Goal: Task Accomplishment & Management: Use online tool/utility

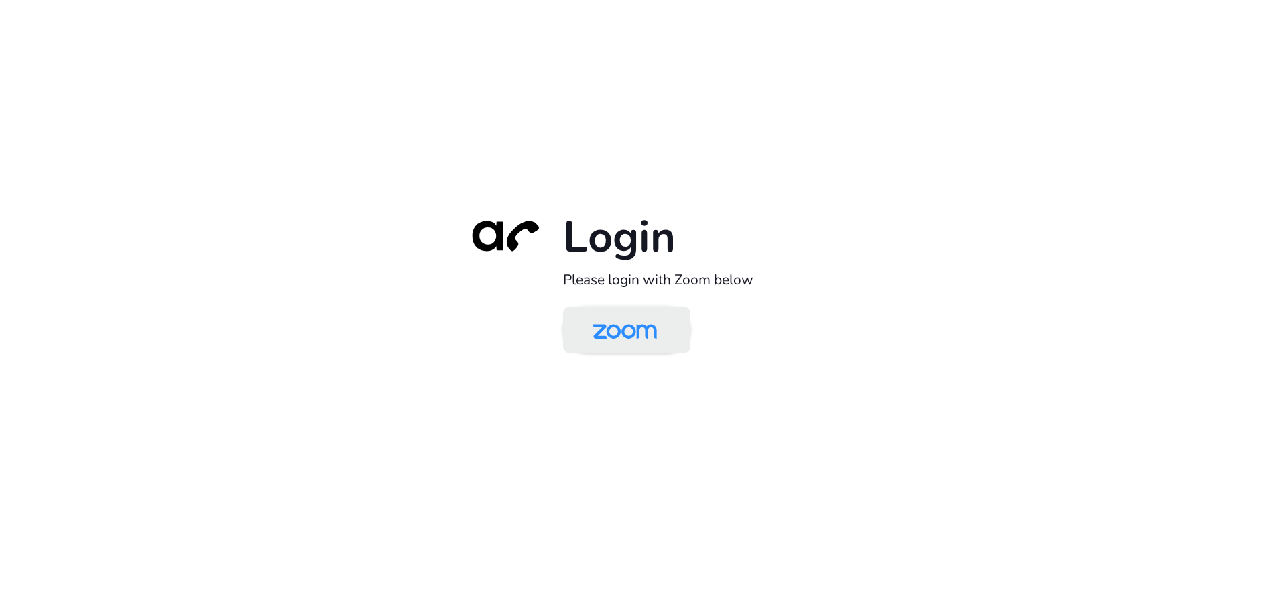
click at [629, 328] on img at bounding box center [624, 331] width 92 height 44
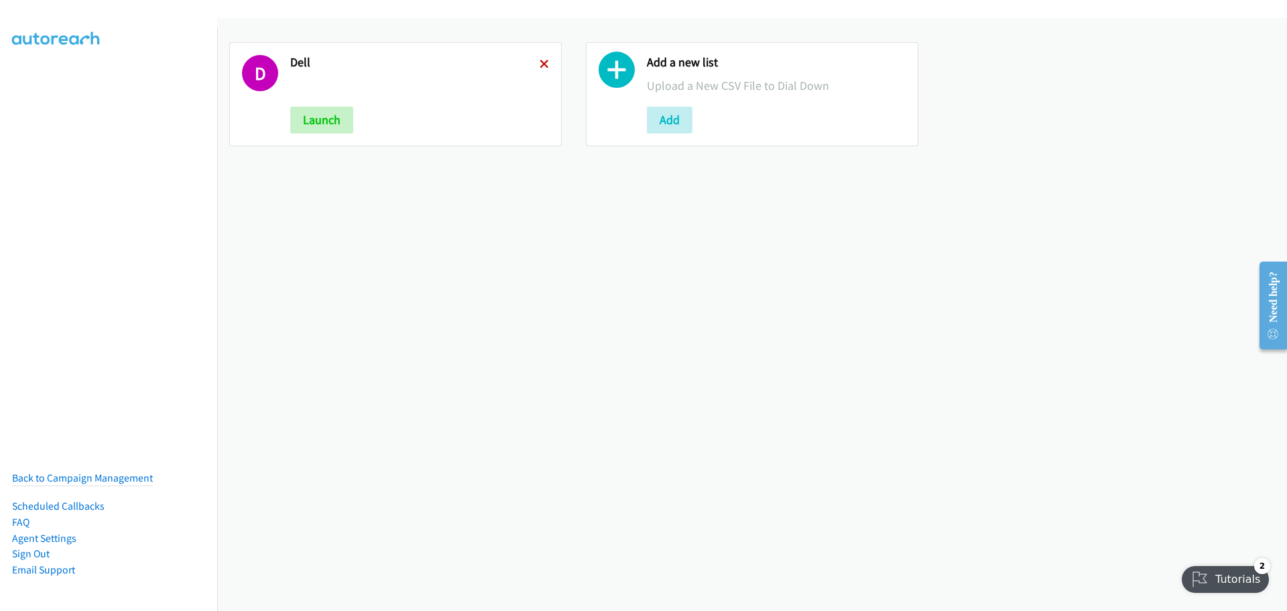
click at [545, 67] on icon at bounding box center [544, 64] width 9 height 9
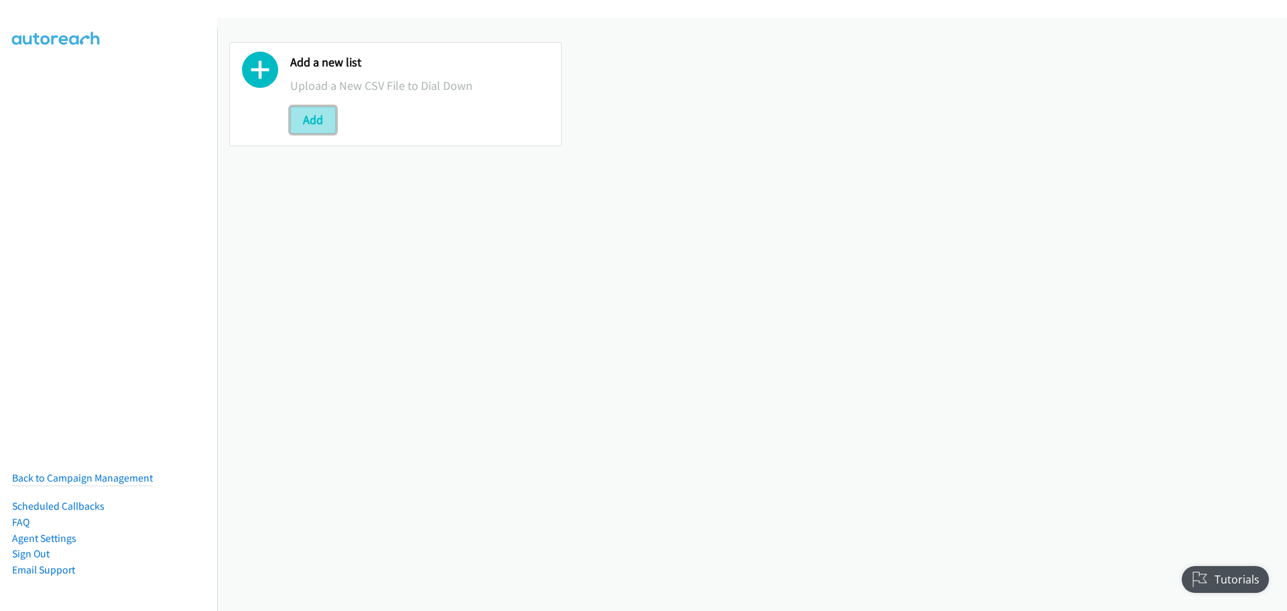
click at [319, 125] on button "Add" at bounding box center [313, 120] width 46 height 27
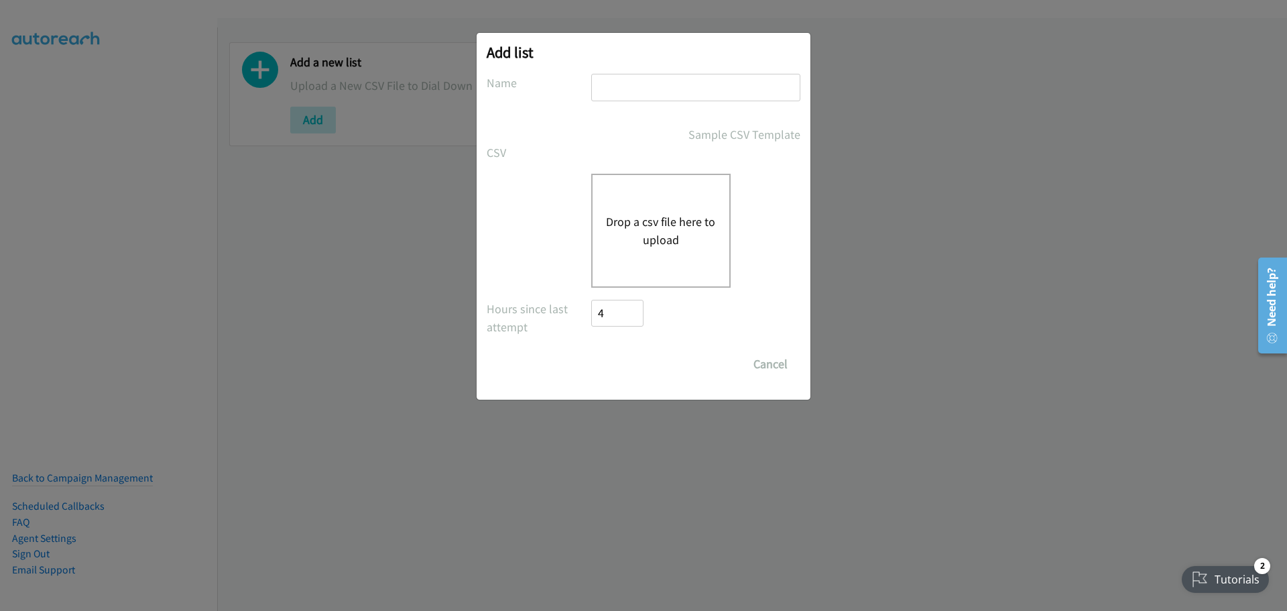
click at [678, 96] on input "text" at bounding box center [695, 87] width 209 height 27
type input "dell"
click at [660, 226] on button "Drop a csv file here to upload" at bounding box center [661, 230] width 110 height 36
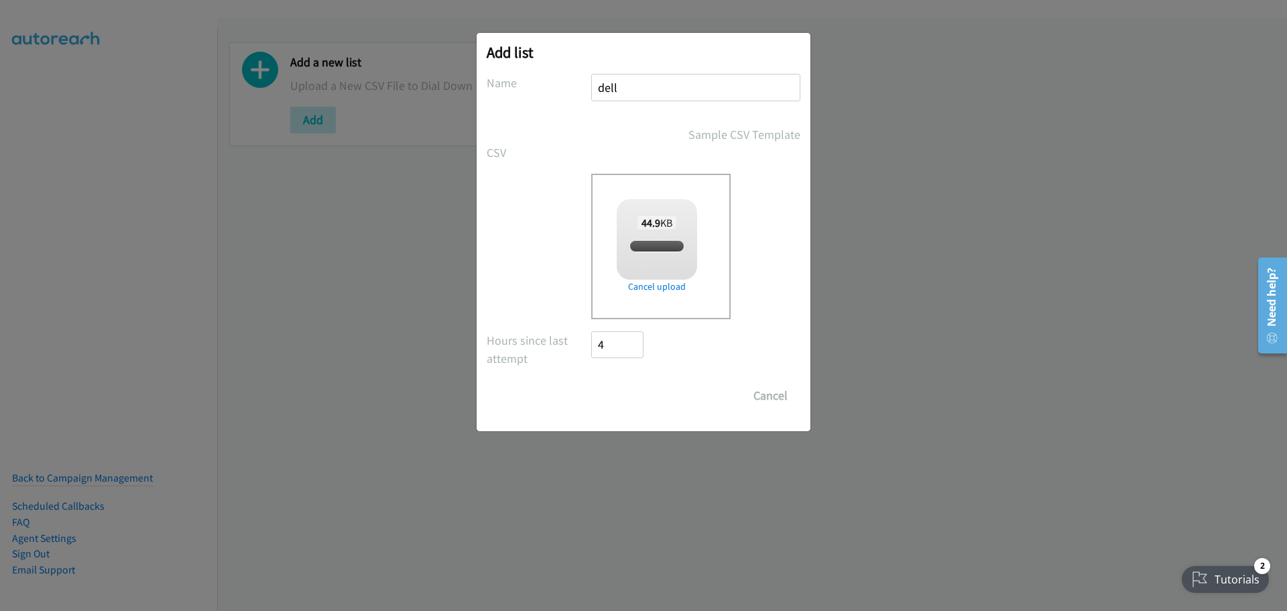
checkbox input "true"
click at [651, 387] on input "Save List" at bounding box center [626, 395] width 70 height 27
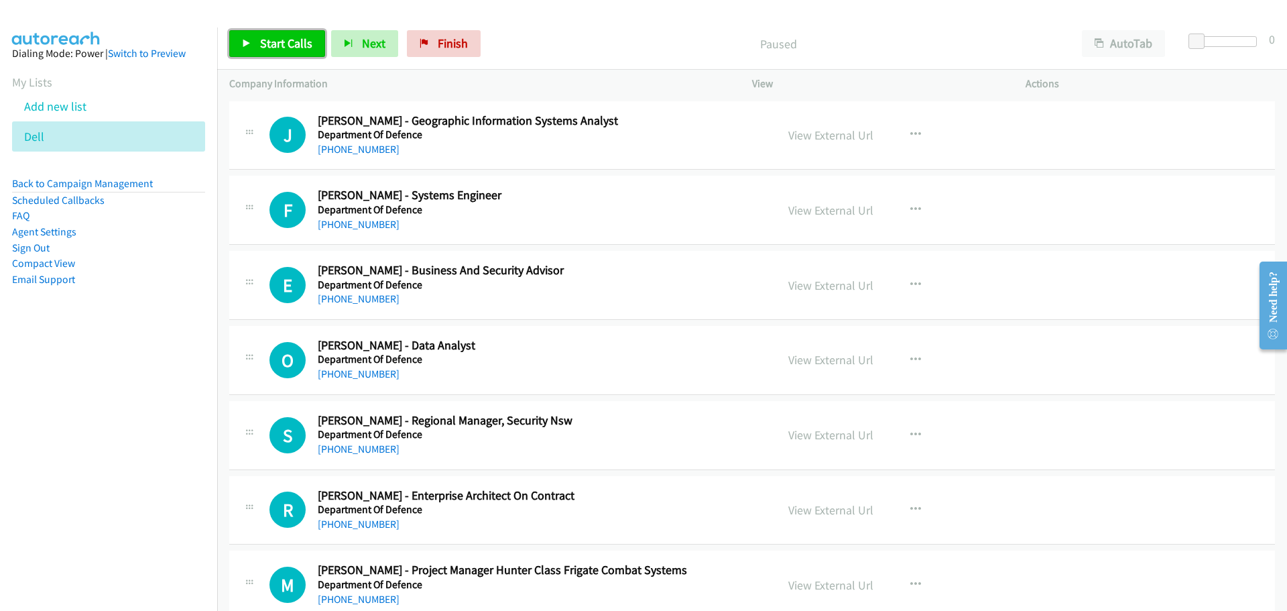
click at [254, 36] on link "Start Calls" at bounding box center [277, 43] width 96 height 27
click at [373, 221] on link "[PHONE_NUMBER]" at bounding box center [359, 224] width 82 height 13
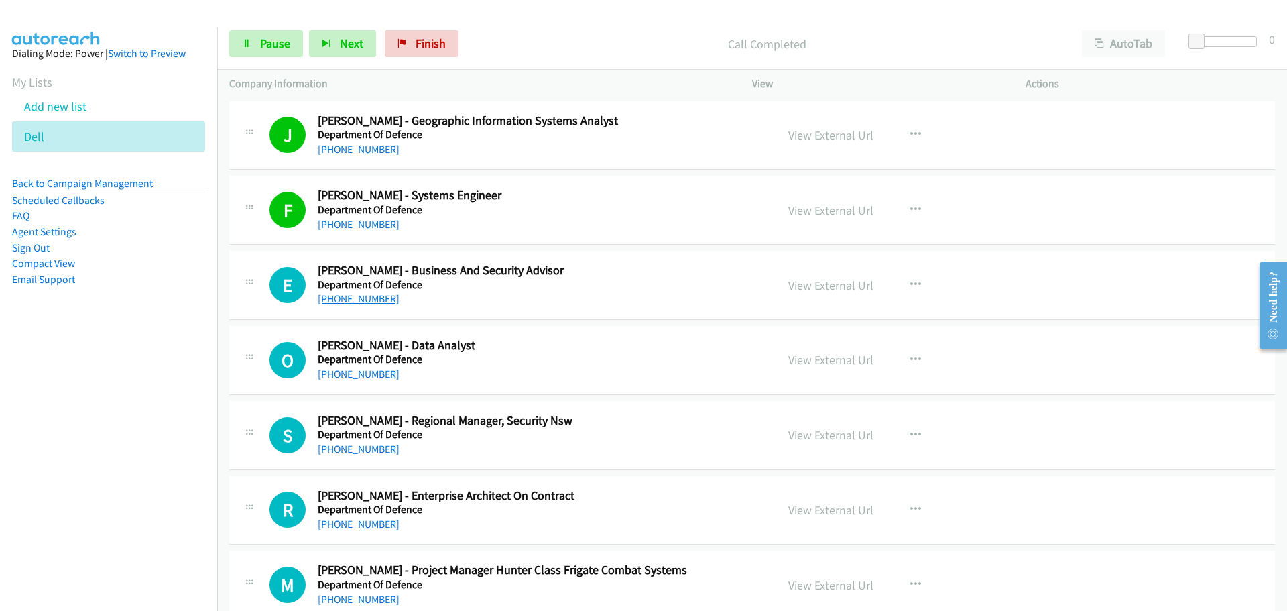
drag, startPoint x: 345, startPoint y: 294, endPoint x: 359, endPoint y: 294, distance: 14.1
click at [345, 294] on link "[PHONE_NUMBER]" at bounding box center [359, 298] width 82 height 13
click at [363, 381] on div "[PHONE_NUMBER]" at bounding box center [539, 374] width 442 height 16
click at [362, 371] on link "[PHONE_NUMBER]" at bounding box center [359, 373] width 82 height 13
click at [334, 442] on link "[PHONE_NUMBER]" at bounding box center [359, 448] width 82 height 13
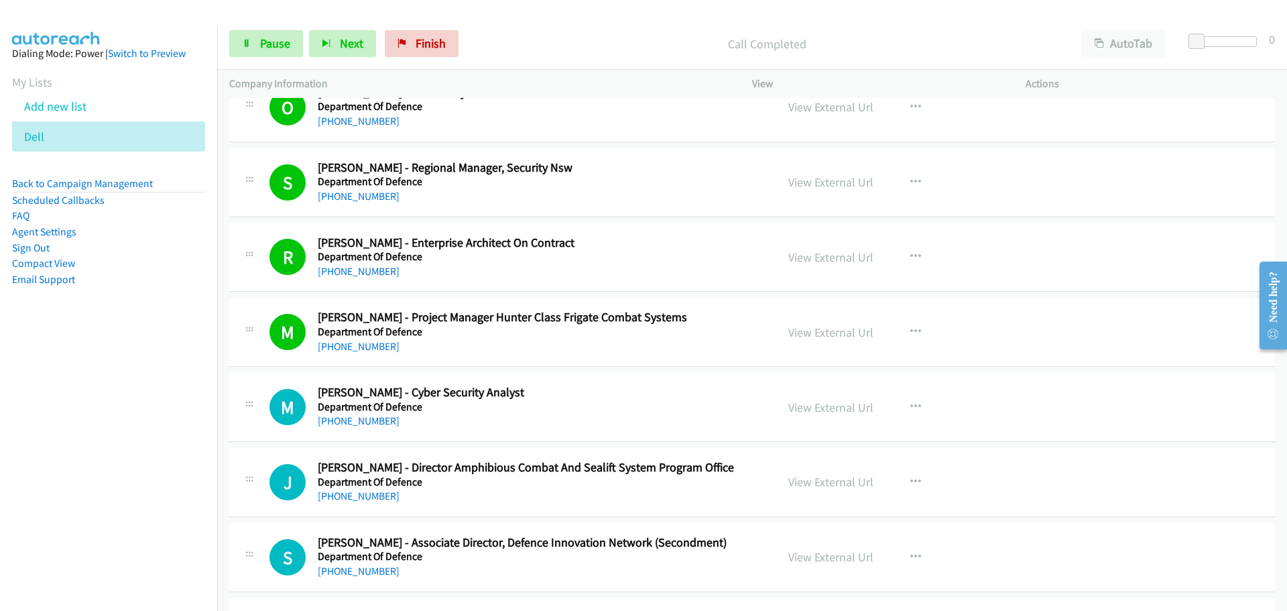
scroll to position [268, 0]
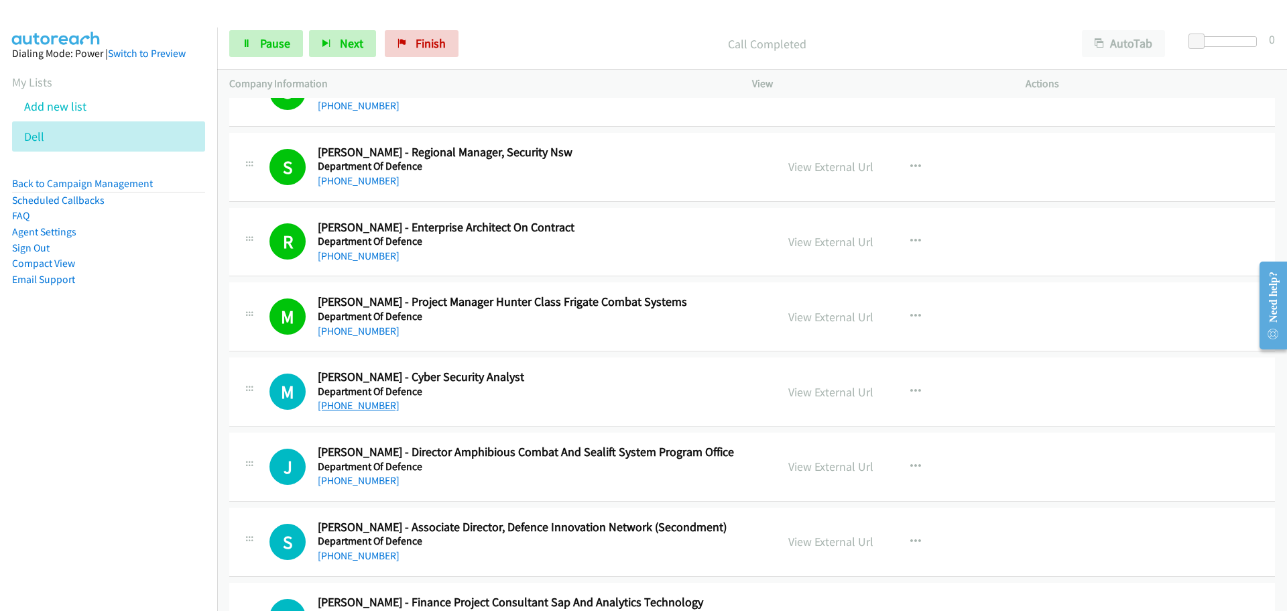
click at [384, 407] on link "[PHONE_NUMBER]" at bounding box center [359, 405] width 82 height 13
click at [318, 396] on h5 "Department Of Defence" at bounding box center [539, 391] width 442 height 13
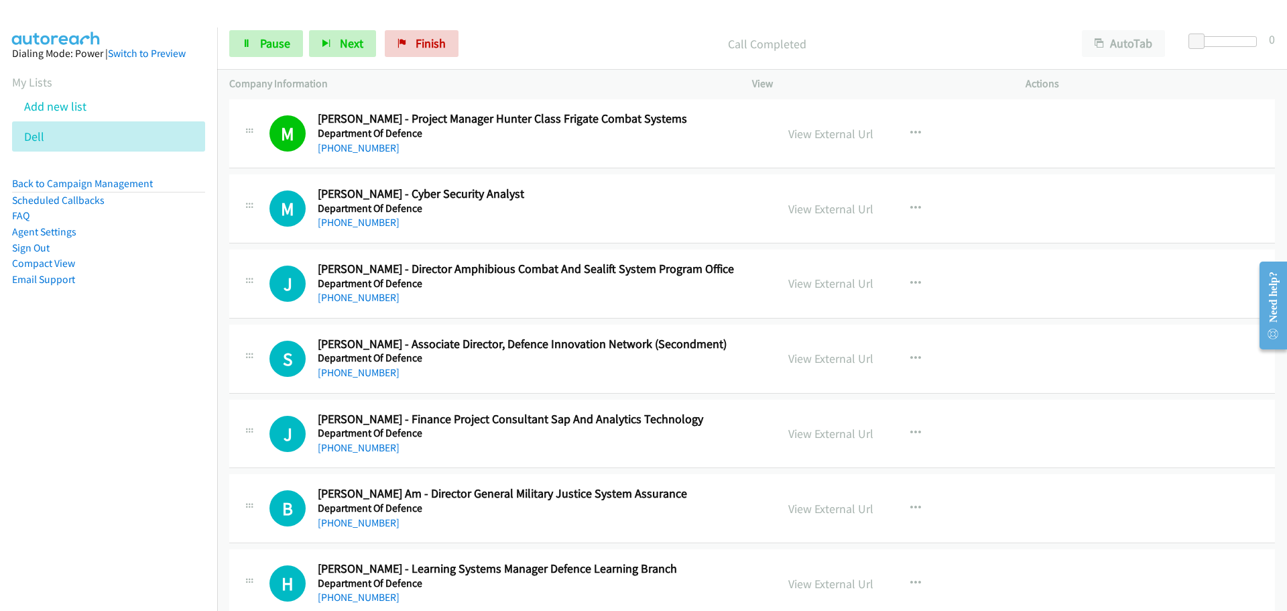
scroll to position [469, 0]
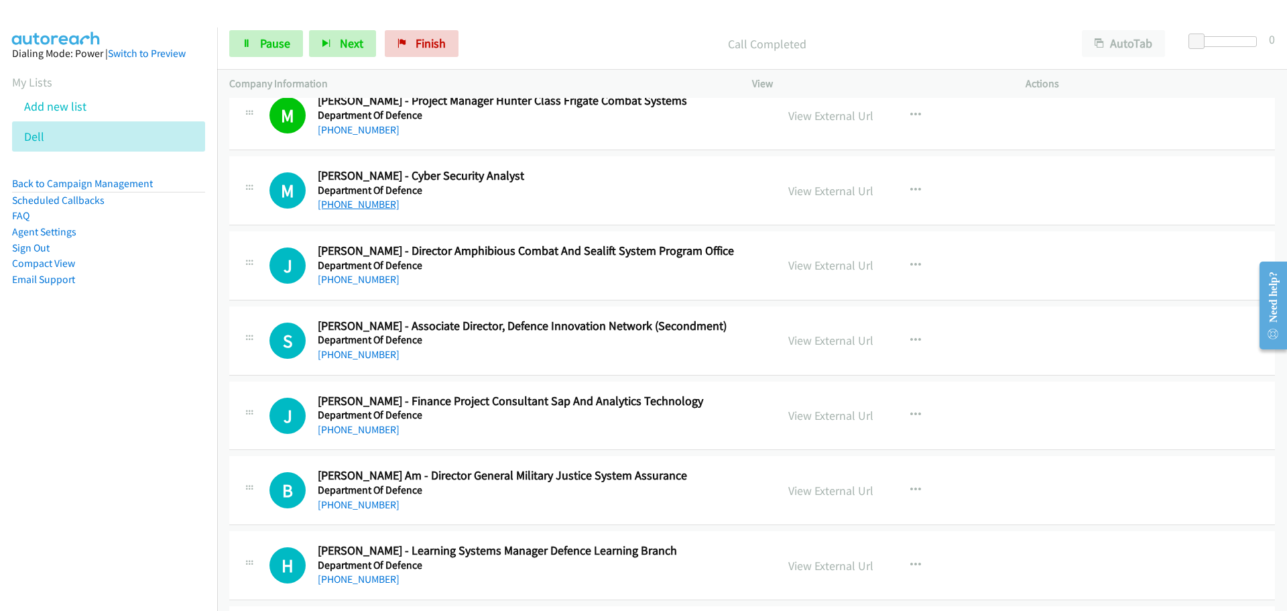
click at [367, 201] on link "[PHONE_NUMBER]" at bounding box center [359, 204] width 82 height 13
click at [373, 283] on link "[PHONE_NUMBER]" at bounding box center [359, 279] width 82 height 13
click at [385, 285] on link "[PHONE_NUMBER]" at bounding box center [359, 279] width 82 height 13
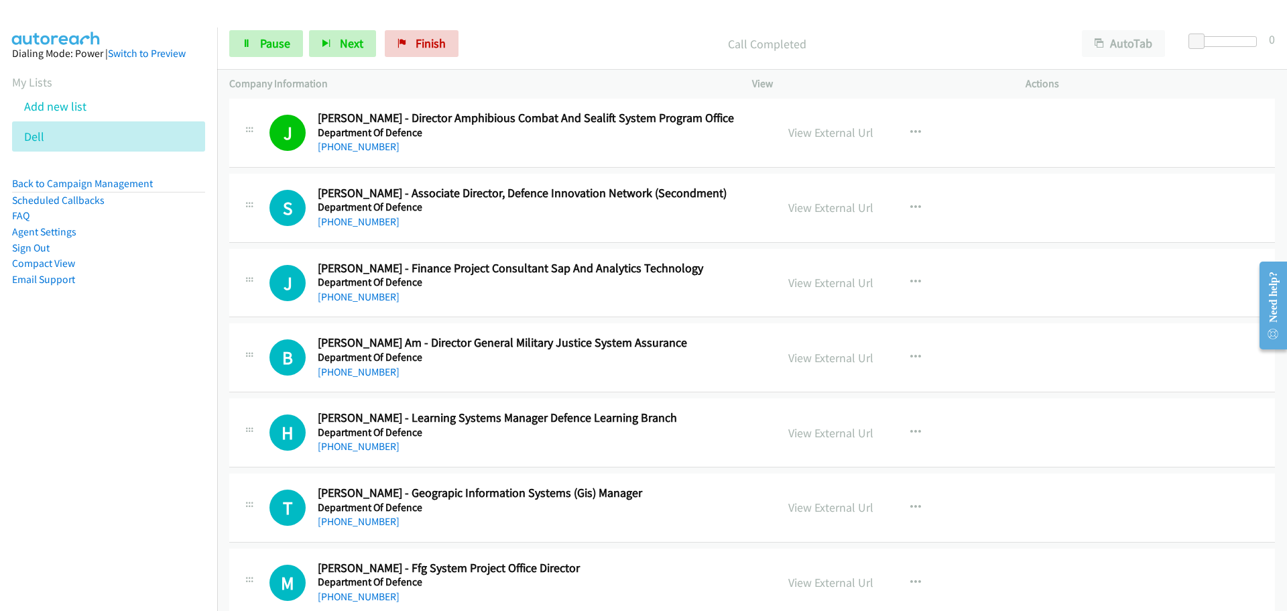
scroll to position [603, 0]
click at [345, 219] on link "[PHONE_NUMBER]" at bounding box center [359, 220] width 82 height 13
click at [363, 304] on div "J Callback Scheduled [PERSON_NAME] - Finance Project Consultant Sap And Analyti…" at bounding box center [752, 281] width 1046 height 69
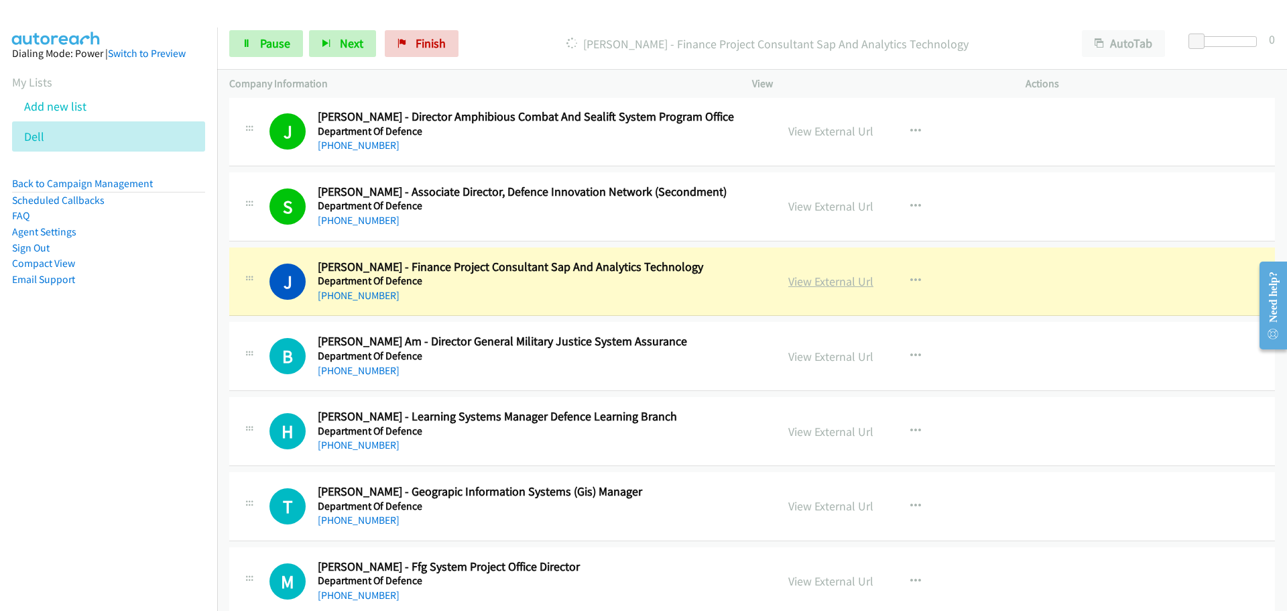
click at [792, 275] on link "View External Url" at bounding box center [830, 280] width 85 height 15
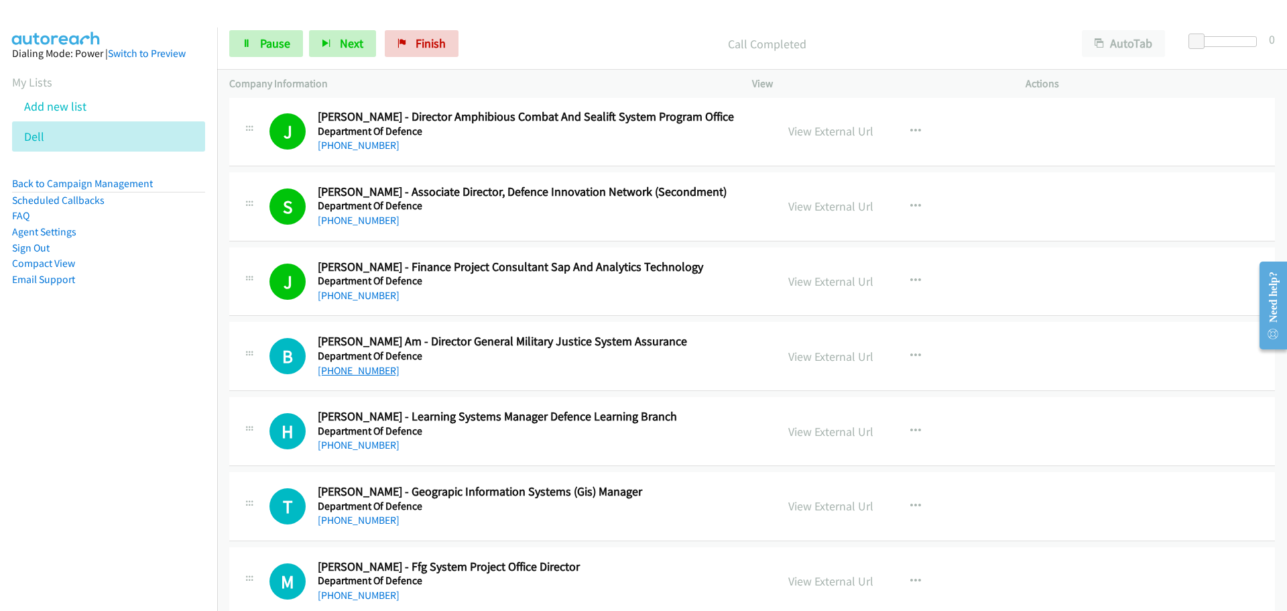
click at [372, 375] on link "[PHONE_NUMBER]" at bounding box center [359, 370] width 82 height 13
drag, startPoint x: 370, startPoint y: 445, endPoint x: 431, endPoint y: 451, distance: 61.3
click at [370, 445] on link "[PHONE_NUMBER]" at bounding box center [359, 444] width 82 height 13
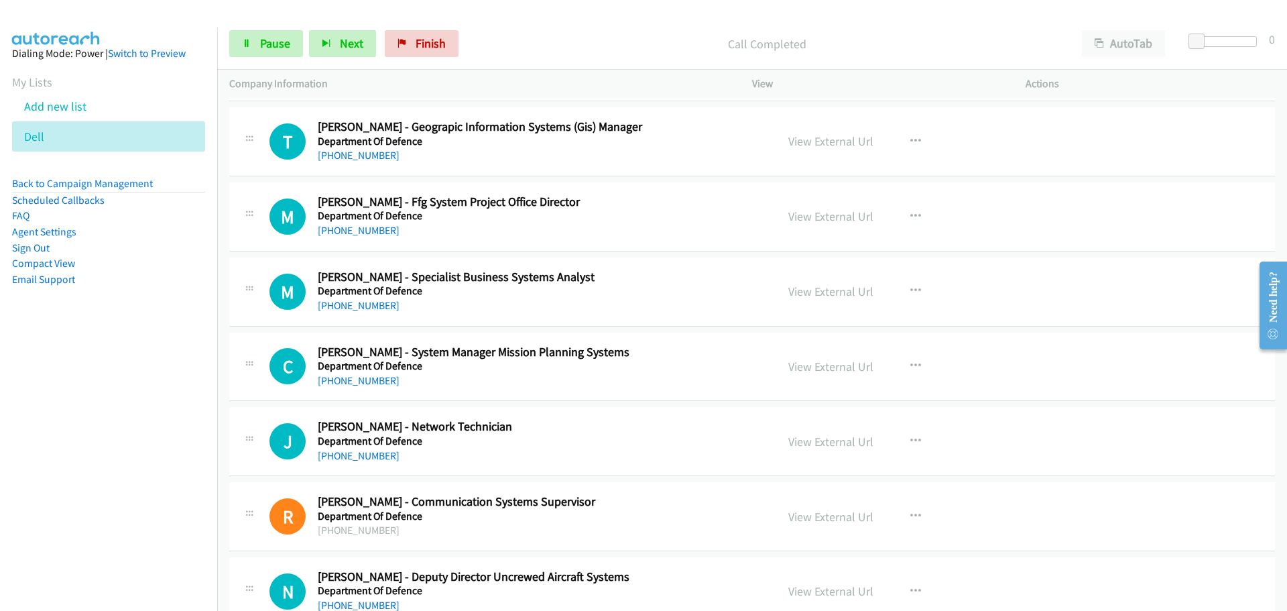
scroll to position [938, 0]
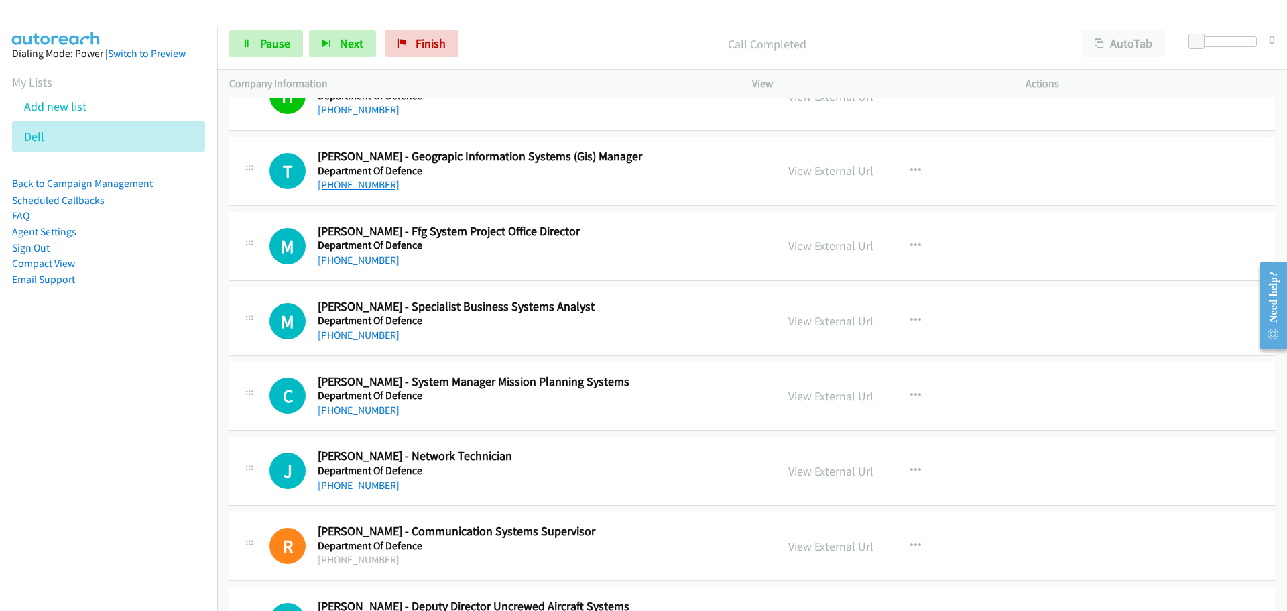
click at [377, 188] on link "[PHONE_NUMBER]" at bounding box center [359, 184] width 82 height 13
click at [369, 257] on link "[PHONE_NUMBER]" at bounding box center [359, 259] width 82 height 13
drag, startPoint x: 346, startPoint y: 336, endPoint x: 363, endPoint y: 337, distance: 17.4
click at [346, 336] on link "[PHONE_NUMBER]" at bounding box center [359, 334] width 82 height 13
click at [368, 404] on link "[PHONE_NUMBER]" at bounding box center [359, 409] width 82 height 13
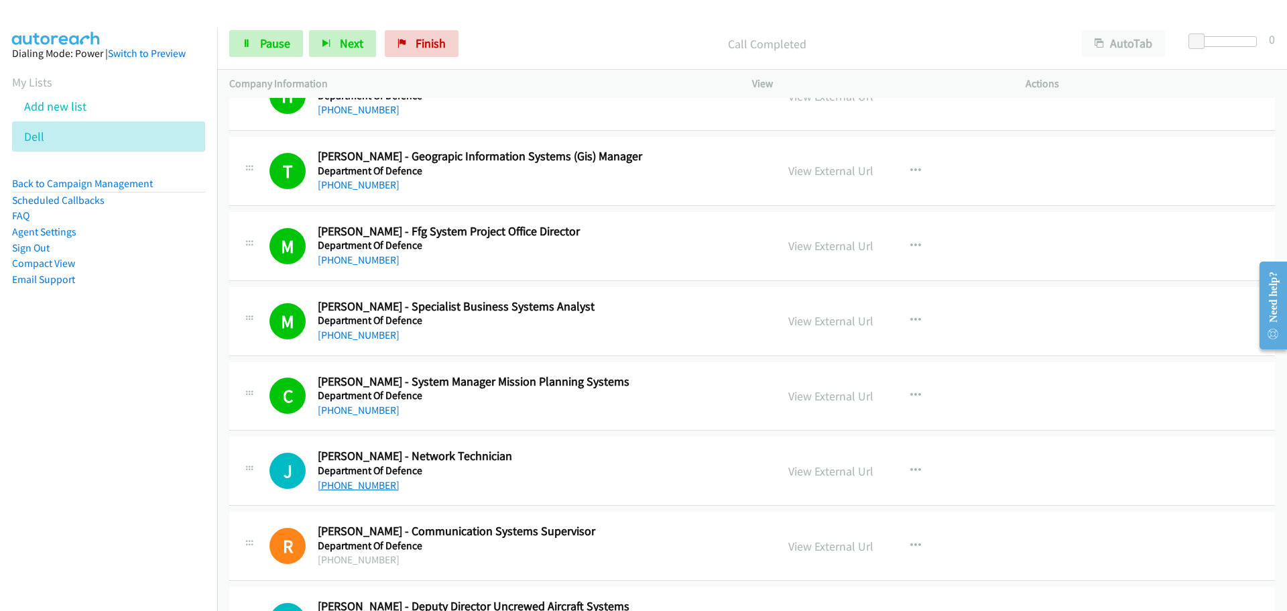
click at [385, 486] on link "[PHONE_NUMBER]" at bounding box center [359, 485] width 82 height 13
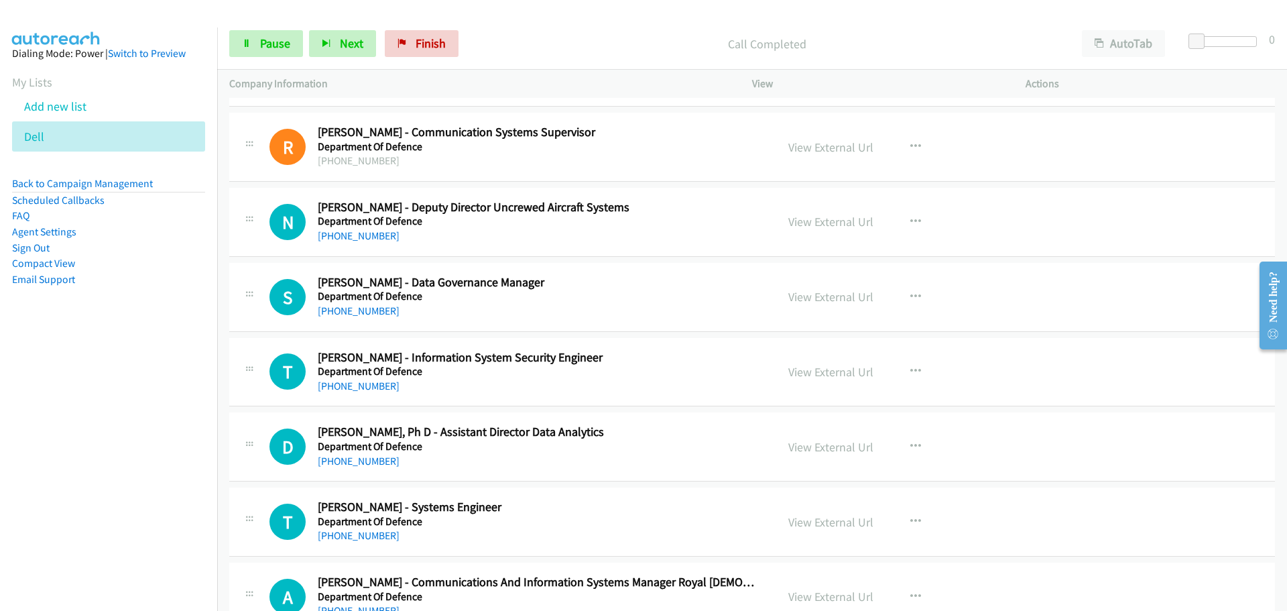
scroll to position [1341, 0]
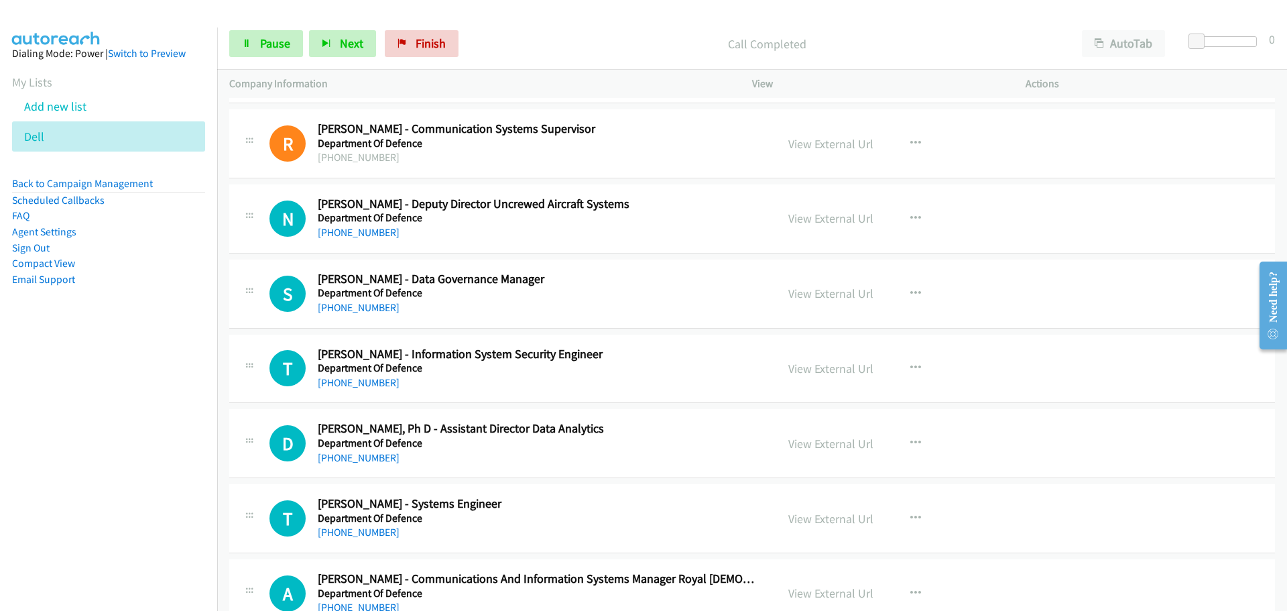
click at [356, 241] on div "N Callback Scheduled [PERSON_NAME] - Deputy Director Uncrewed Aircraft Systems …" at bounding box center [752, 218] width 1046 height 69
click at [368, 238] on link "[PHONE_NUMBER]" at bounding box center [359, 232] width 82 height 13
drag, startPoint x: 362, startPoint y: 310, endPoint x: 1246, endPoint y: 322, distance: 884.2
click at [362, 310] on link "[PHONE_NUMBER]" at bounding box center [359, 307] width 82 height 13
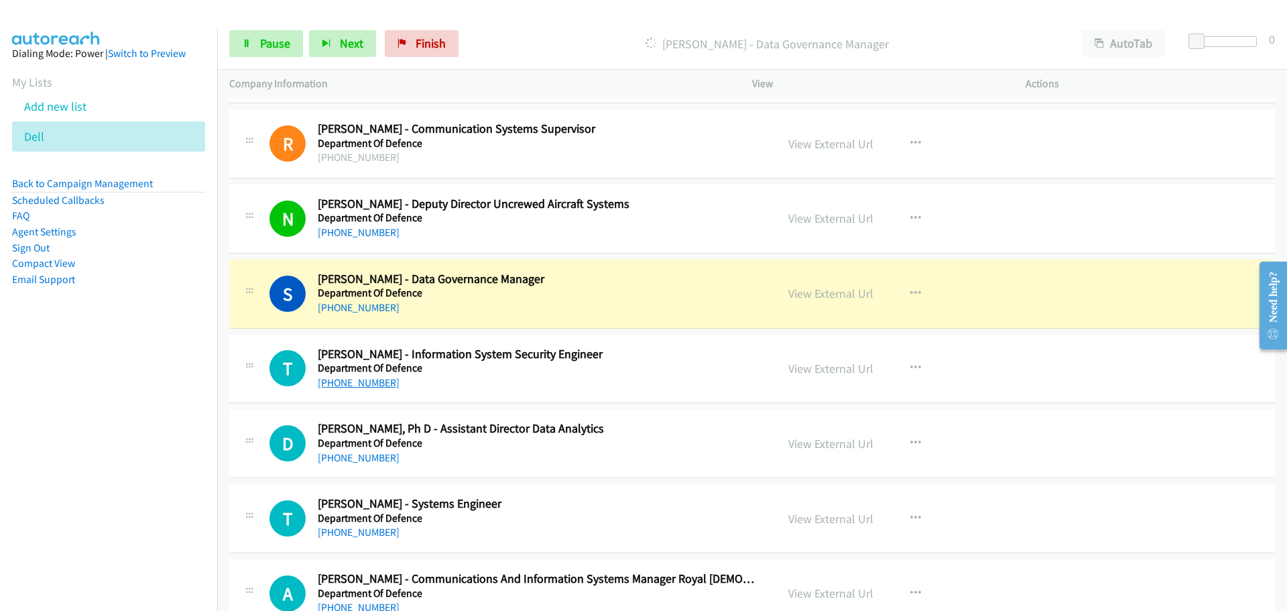
click at [361, 387] on link "[PHONE_NUMBER]" at bounding box center [359, 382] width 82 height 13
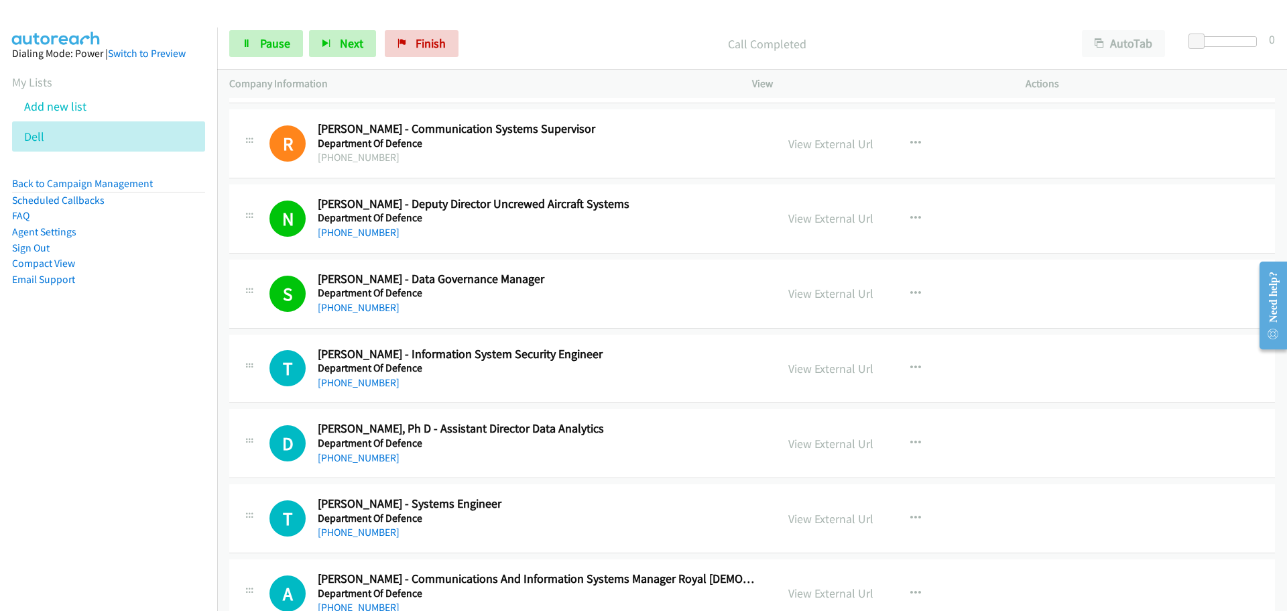
drag, startPoint x: 377, startPoint y: 382, endPoint x: 412, endPoint y: 383, distance: 35.5
click at [377, 382] on link "[PHONE_NUMBER]" at bounding box center [359, 382] width 82 height 13
click at [377, 460] on link "[PHONE_NUMBER]" at bounding box center [359, 457] width 82 height 13
drag, startPoint x: 371, startPoint y: 528, endPoint x: 597, endPoint y: 530, distance: 225.9
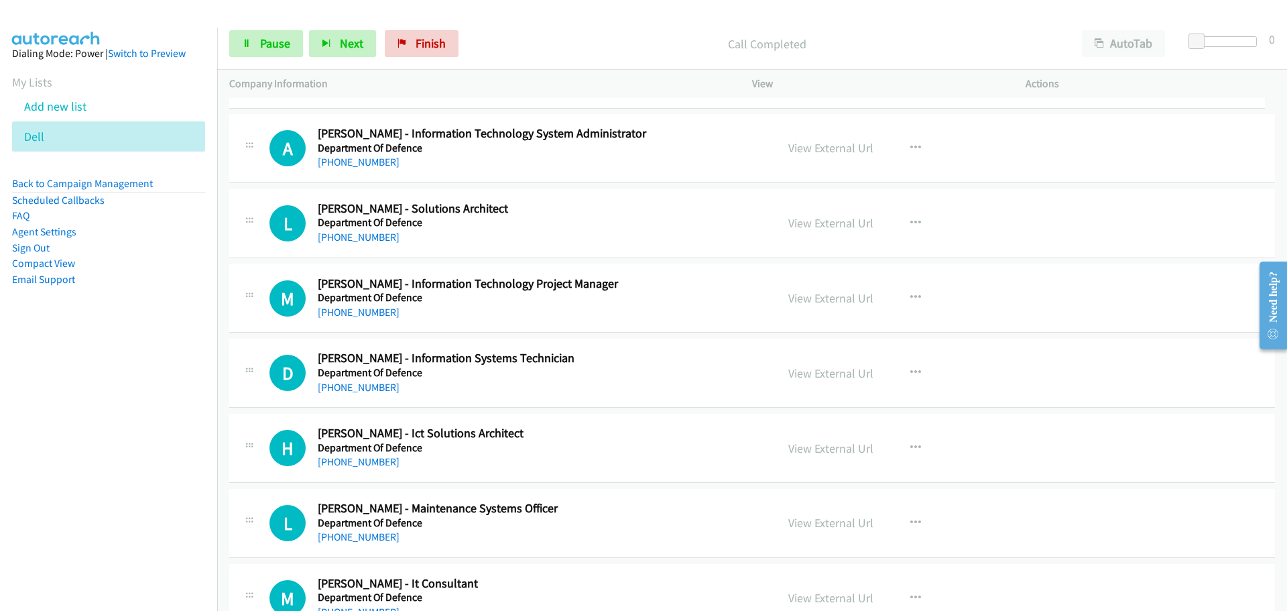
scroll to position [1810, 0]
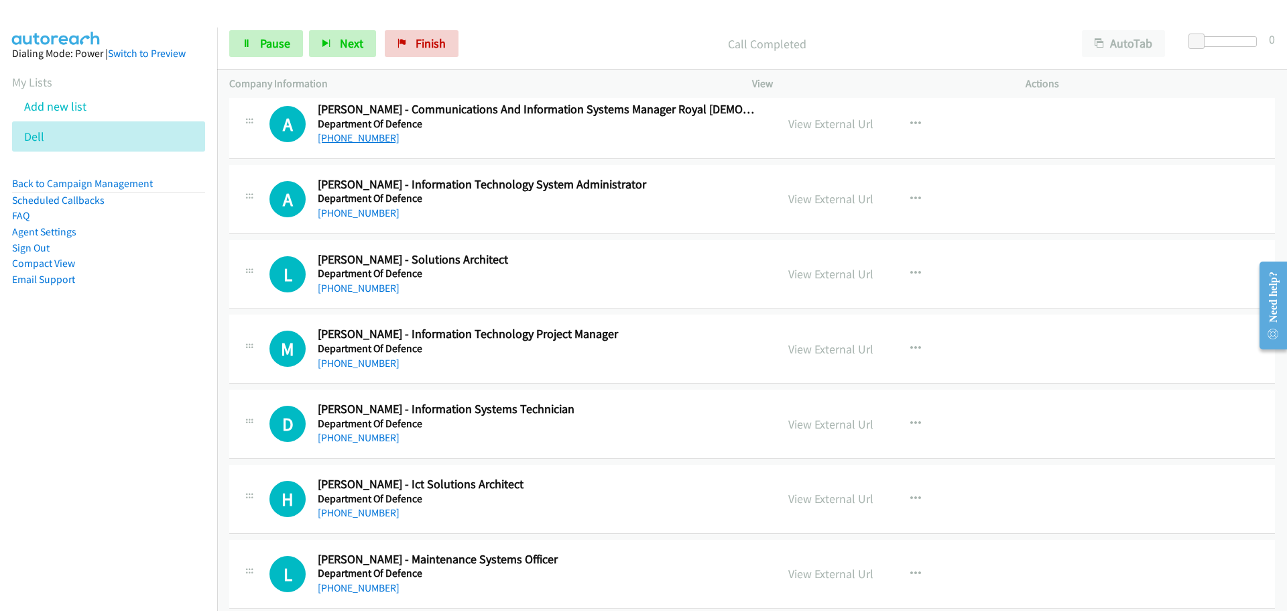
click at [364, 137] on link "[PHONE_NUMBER]" at bounding box center [359, 137] width 82 height 13
click at [369, 222] on div "A Callback Scheduled [PERSON_NAME] - Information Technology System Administrato…" at bounding box center [752, 199] width 1046 height 69
click at [363, 216] on link "[PHONE_NUMBER]" at bounding box center [359, 212] width 82 height 13
click at [318, 211] on link "[PHONE_NUMBER]" at bounding box center [359, 212] width 82 height 13
click at [370, 302] on div "L Callback Scheduled [PERSON_NAME] - Solutions Architect Department Of Defence …" at bounding box center [752, 274] width 1046 height 69
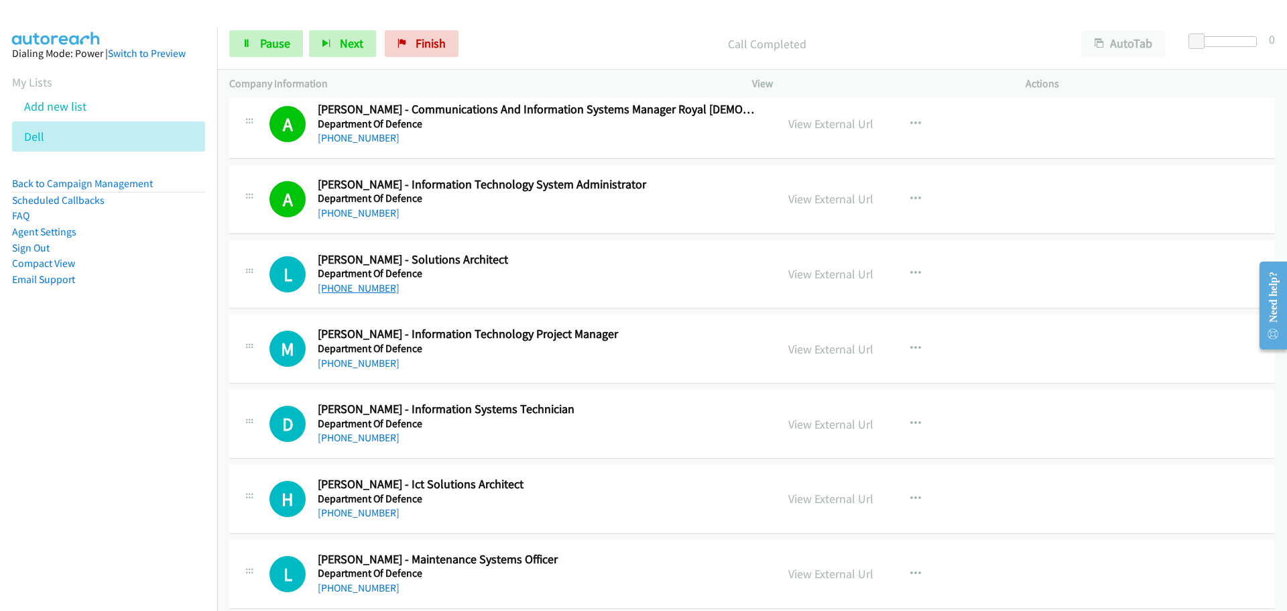
click at [371, 293] on link "[PHONE_NUMBER]" at bounding box center [359, 288] width 82 height 13
click at [375, 364] on link "[PHONE_NUMBER]" at bounding box center [359, 363] width 82 height 13
click at [373, 444] on link "[PHONE_NUMBER]" at bounding box center [359, 437] width 82 height 13
click at [383, 519] on div "[PHONE_NUMBER]" at bounding box center [539, 513] width 442 height 16
click at [346, 514] on link "[PHONE_NUMBER]" at bounding box center [359, 512] width 82 height 13
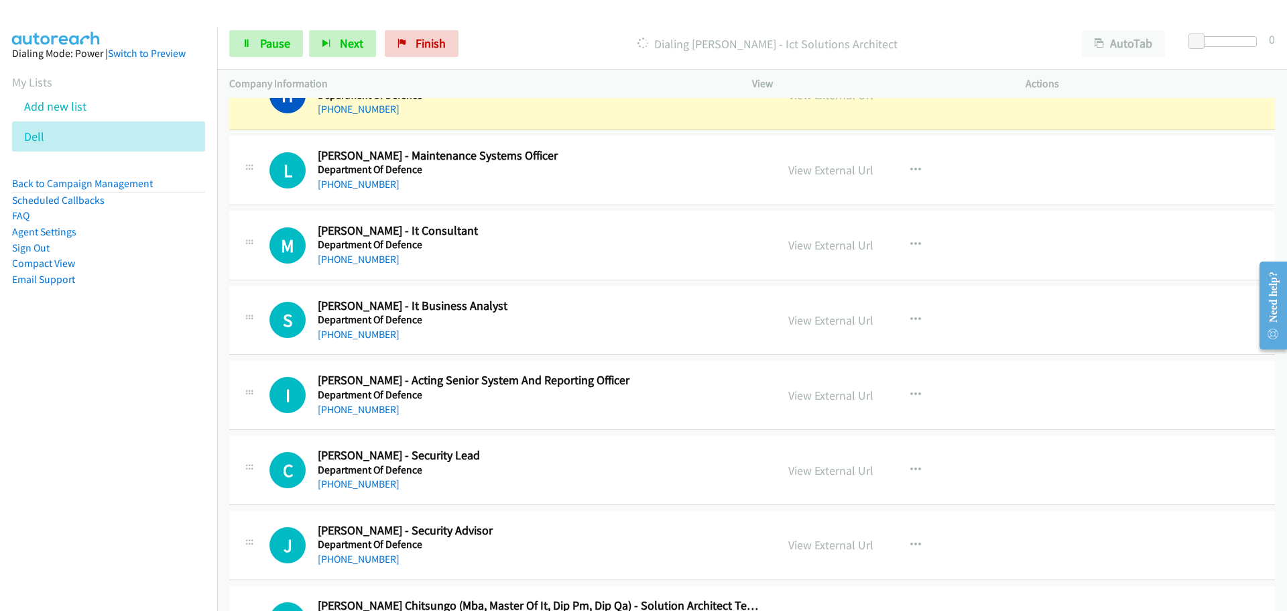
scroll to position [2212, 0]
click at [347, 190] on link "[PHONE_NUMBER]" at bounding box center [359, 185] width 82 height 13
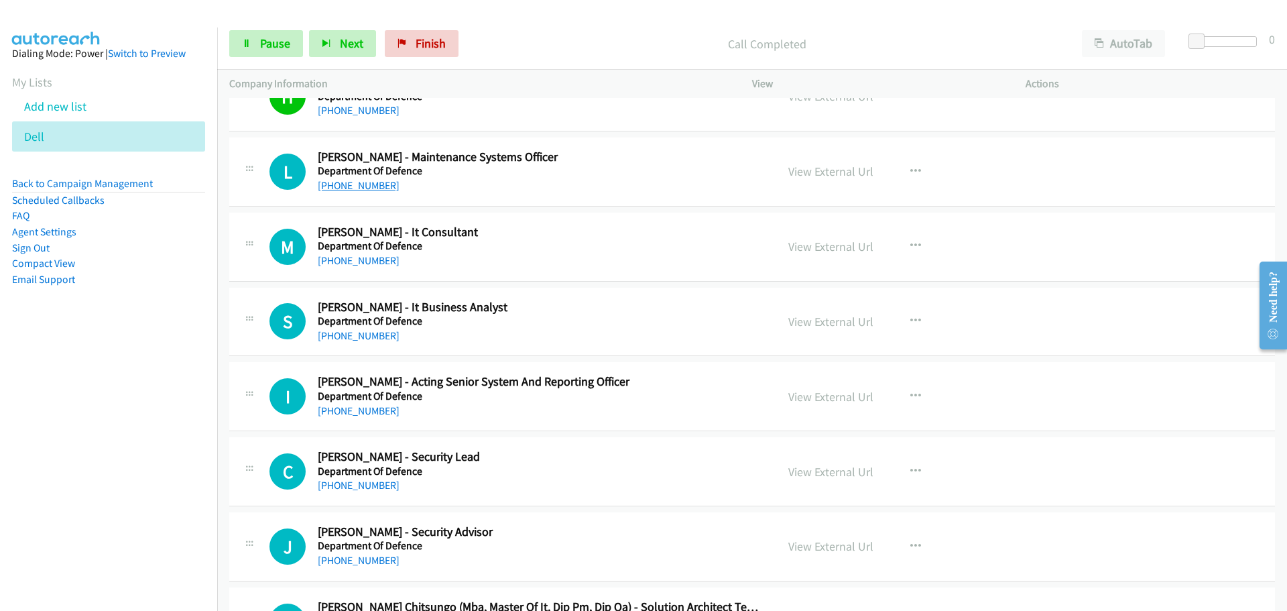
click at [354, 188] on link "[PHONE_NUMBER]" at bounding box center [359, 185] width 82 height 13
click at [340, 258] on link "[PHONE_NUMBER]" at bounding box center [359, 260] width 82 height 13
click at [365, 338] on link "[PHONE_NUMBER]" at bounding box center [359, 335] width 82 height 13
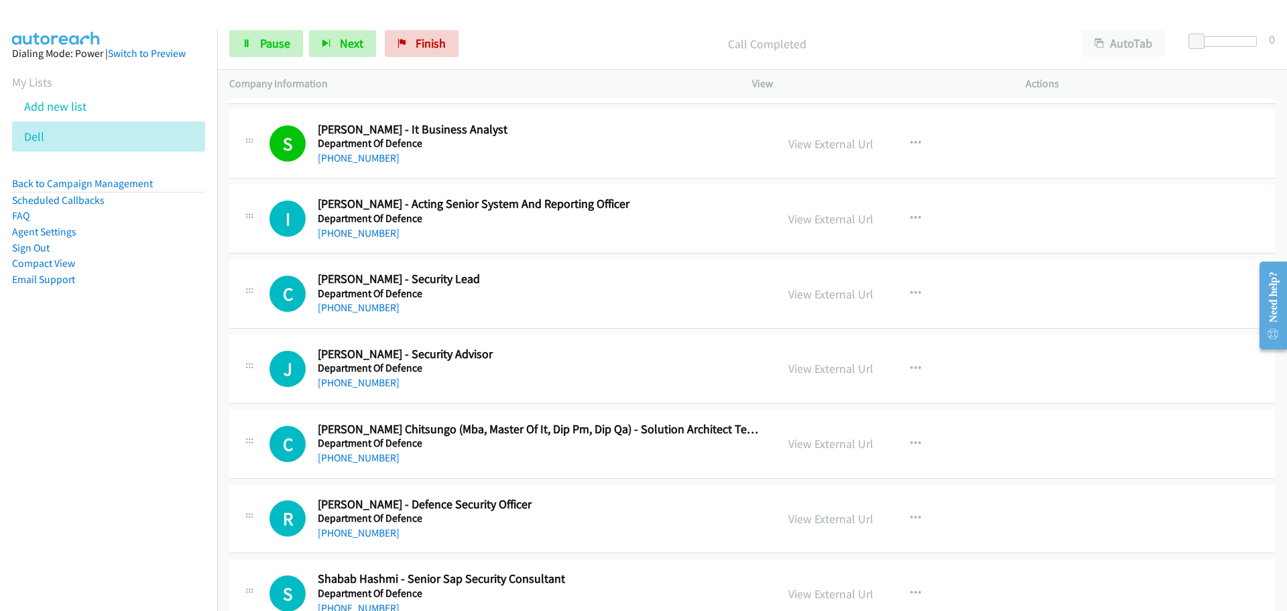
scroll to position [2480, 0]
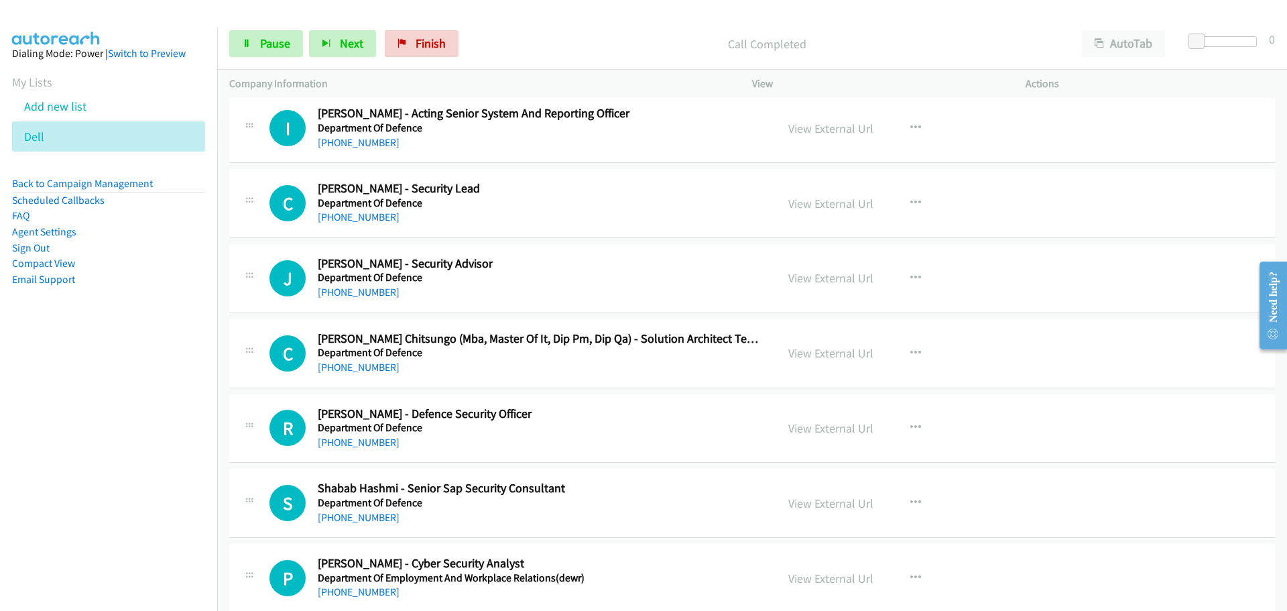
click at [354, 123] on h5 "Department Of Defence" at bounding box center [539, 127] width 442 height 13
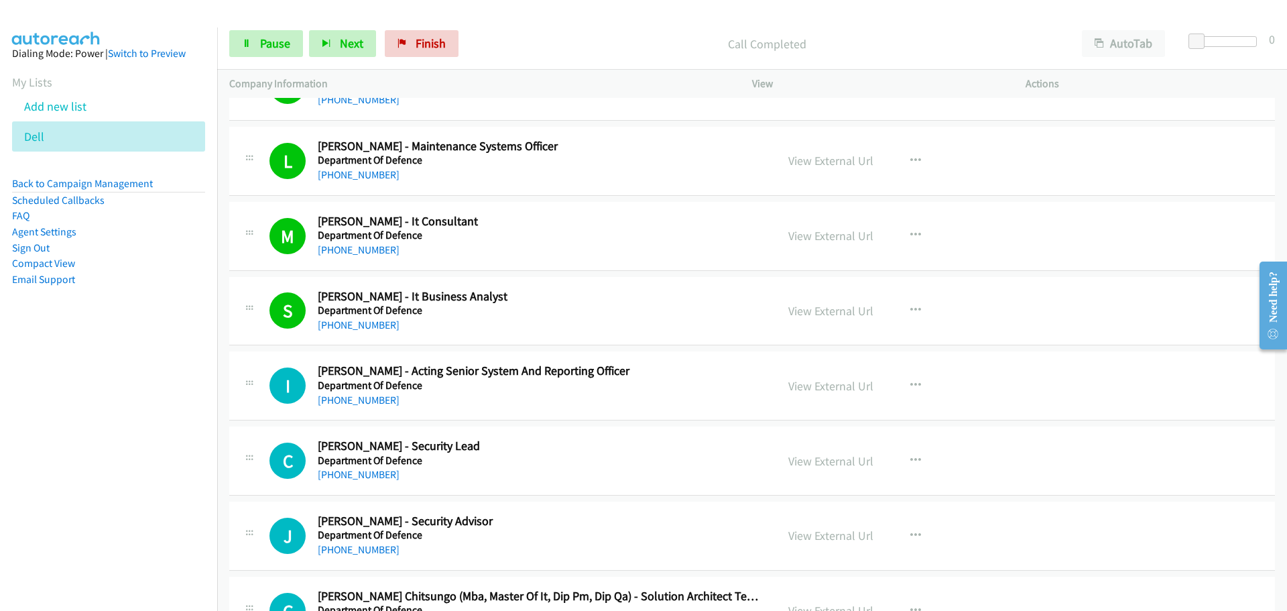
scroll to position [2212, 0]
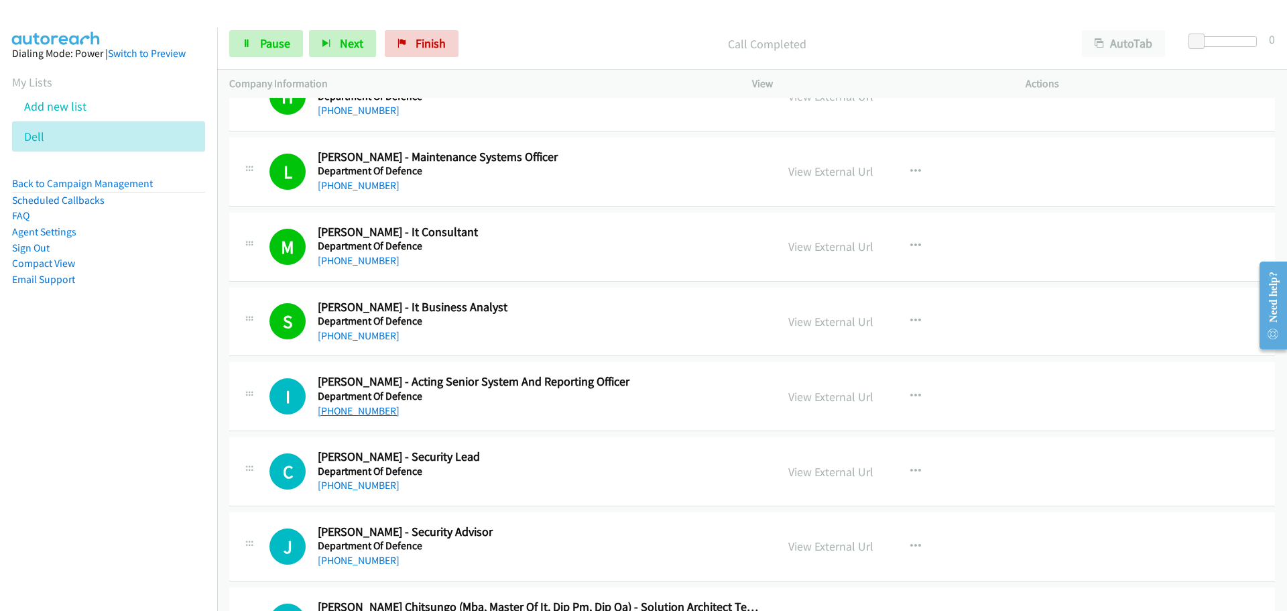
click at [357, 416] on link "[PHONE_NUMBER]" at bounding box center [359, 410] width 82 height 13
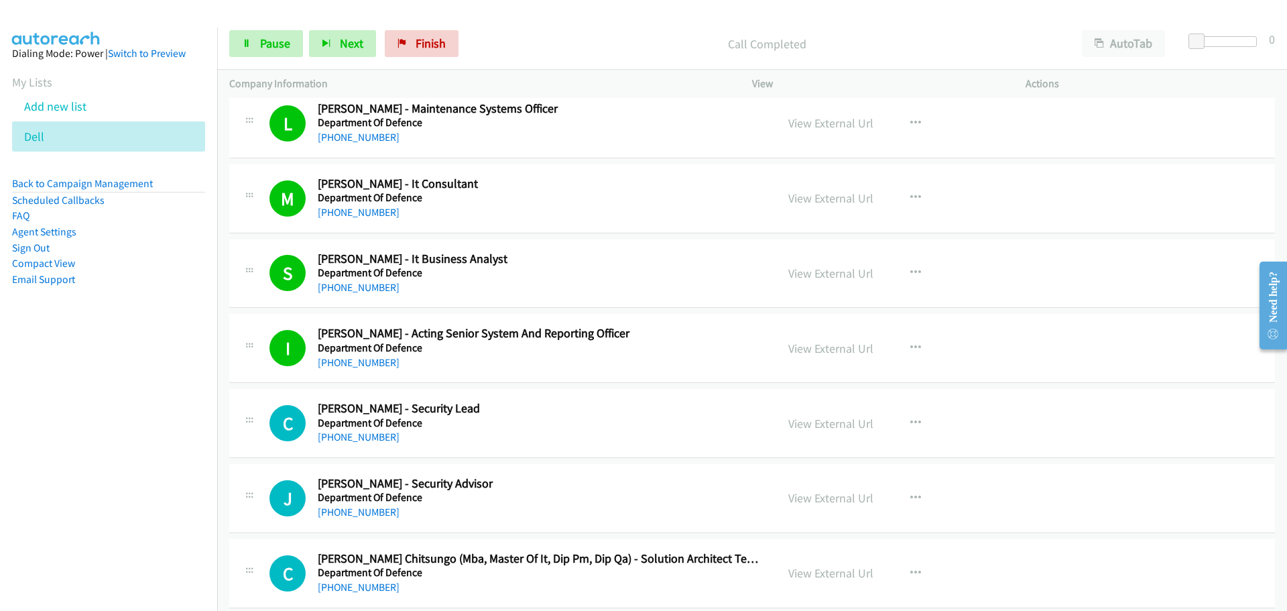
scroll to position [2480, 0]
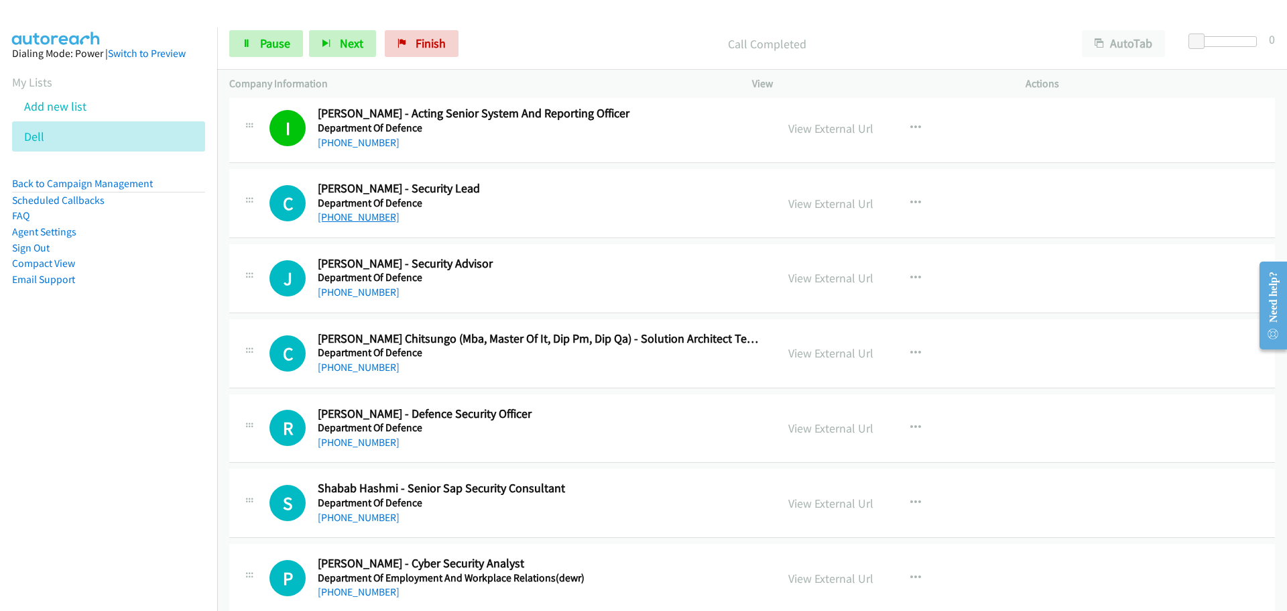
click at [370, 217] on link "[PHONE_NUMBER]" at bounding box center [359, 216] width 82 height 13
click at [339, 294] on link "[PHONE_NUMBER]" at bounding box center [359, 292] width 82 height 13
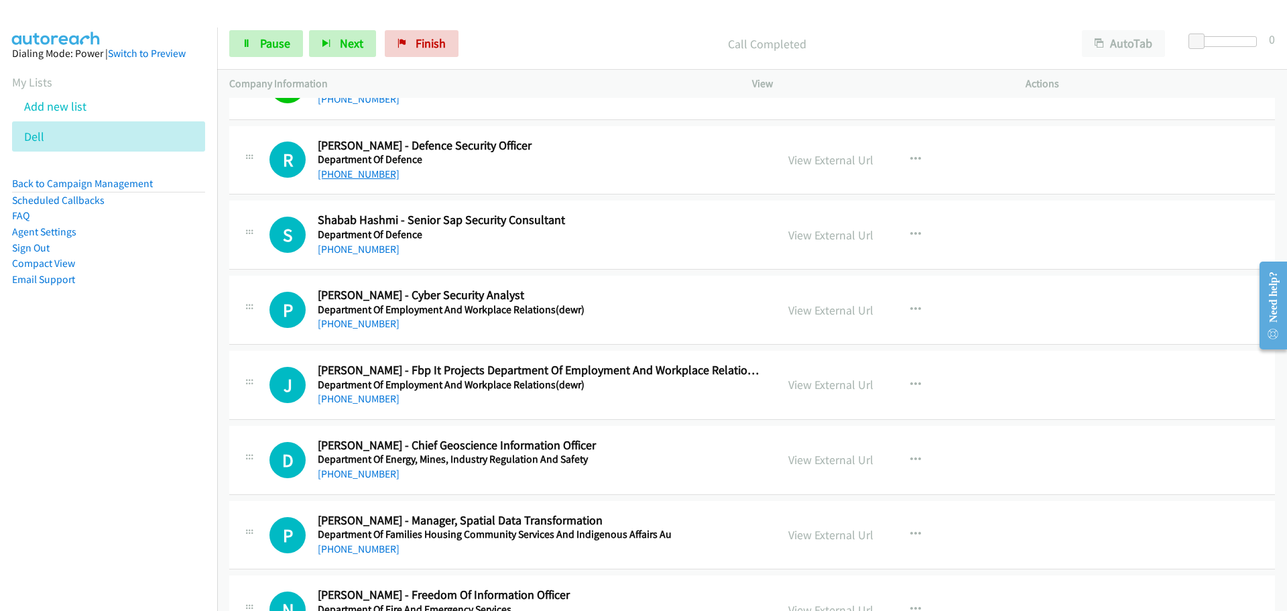
click at [372, 169] on link "[PHONE_NUMBER]" at bounding box center [359, 174] width 82 height 13
click at [366, 248] on link "[PHONE_NUMBER]" at bounding box center [359, 249] width 82 height 13
click at [353, 400] on link "[PHONE_NUMBER]" at bounding box center [359, 398] width 82 height 13
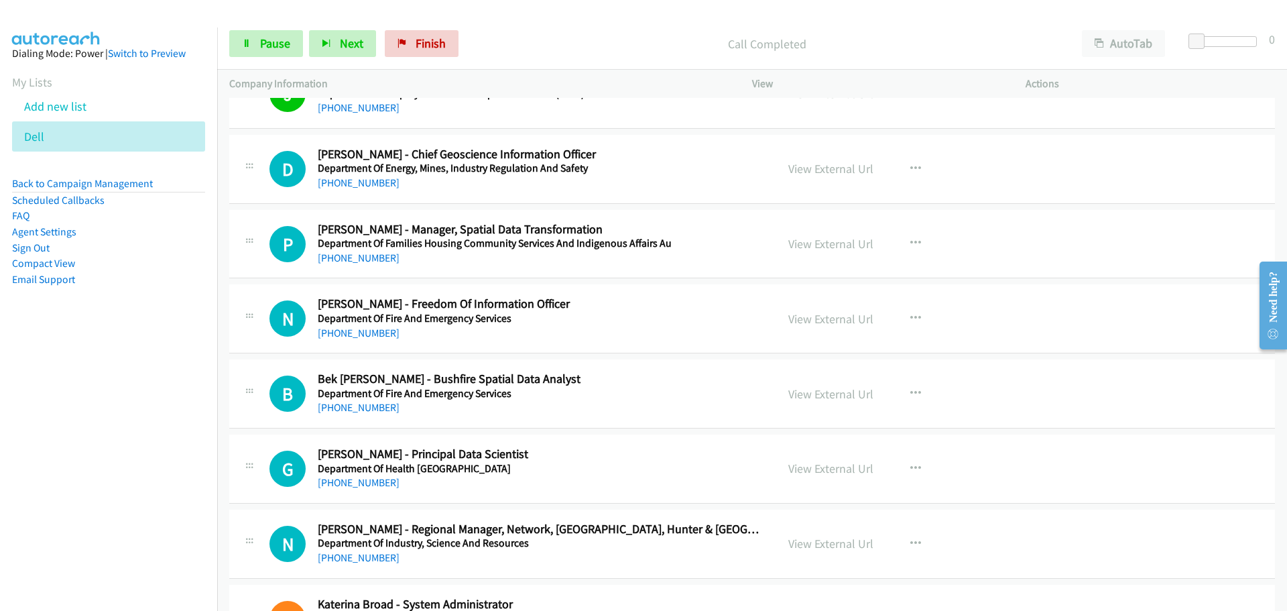
scroll to position [3083, 0]
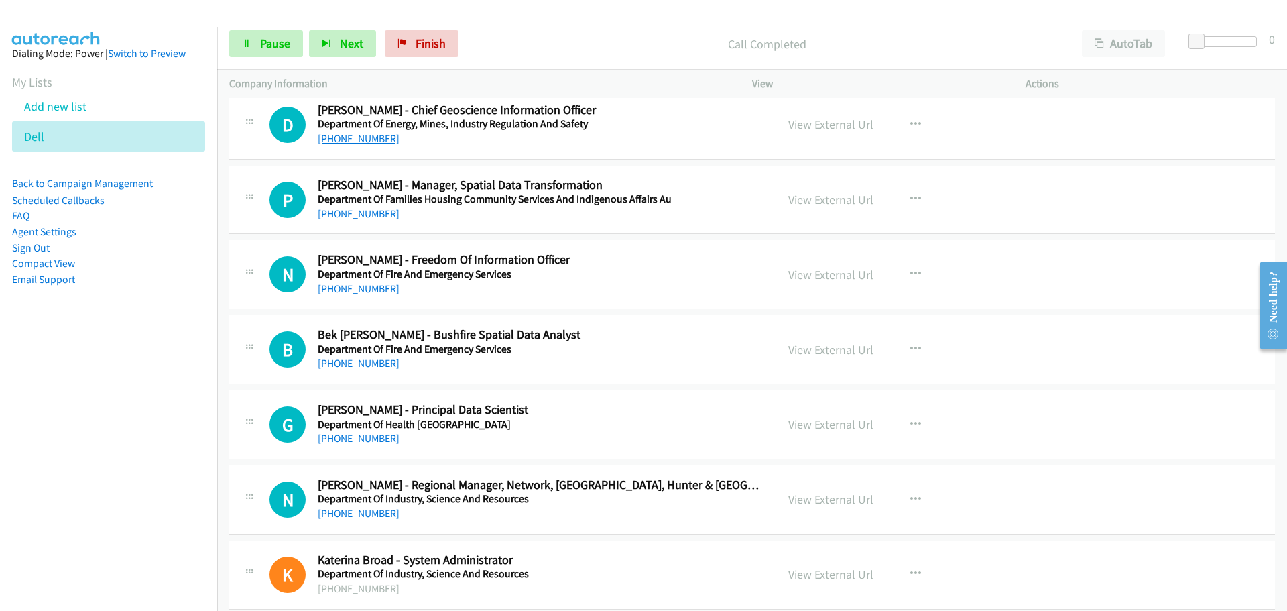
click at [368, 135] on link "[PHONE_NUMBER]" at bounding box center [359, 138] width 82 height 13
drag, startPoint x: 349, startPoint y: 216, endPoint x: 975, endPoint y: 336, distance: 637.5
click at [349, 216] on link "[PHONE_NUMBER]" at bounding box center [359, 213] width 82 height 13
drag, startPoint x: 351, startPoint y: 294, endPoint x: 428, endPoint y: 303, distance: 76.9
click at [351, 294] on link "[PHONE_NUMBER]" at bounding box center [359, 288] width 82 height 13
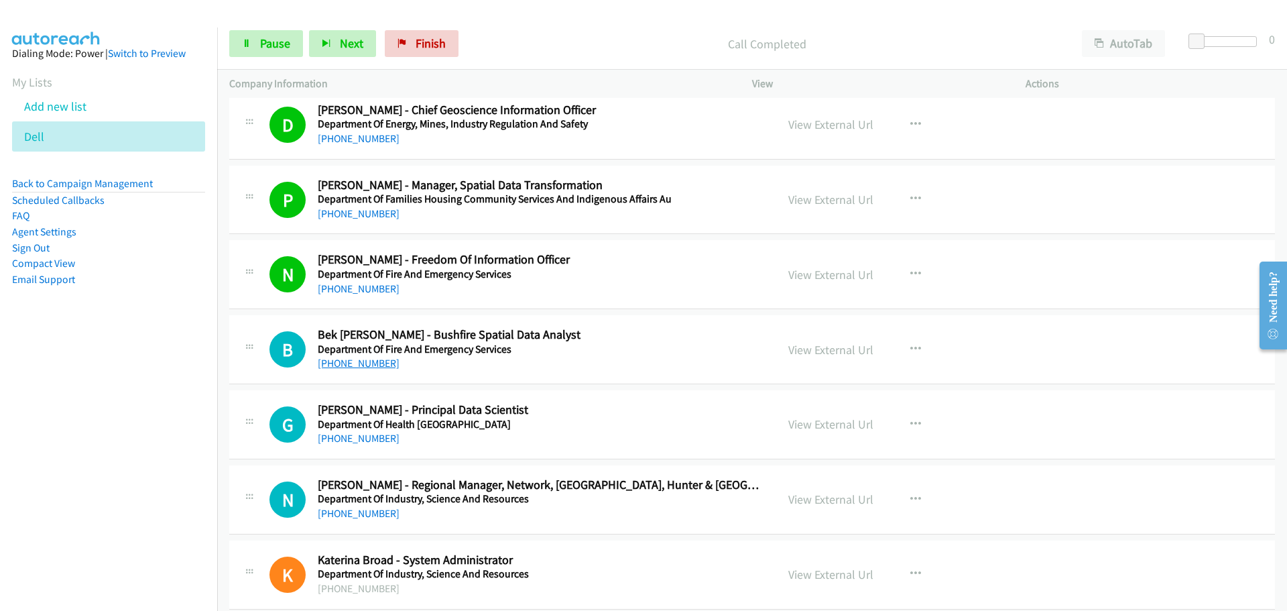
click at [363, 359] on link "[PHONE_NUMBER]" at bounding box center [359, 363] width 82 height 13
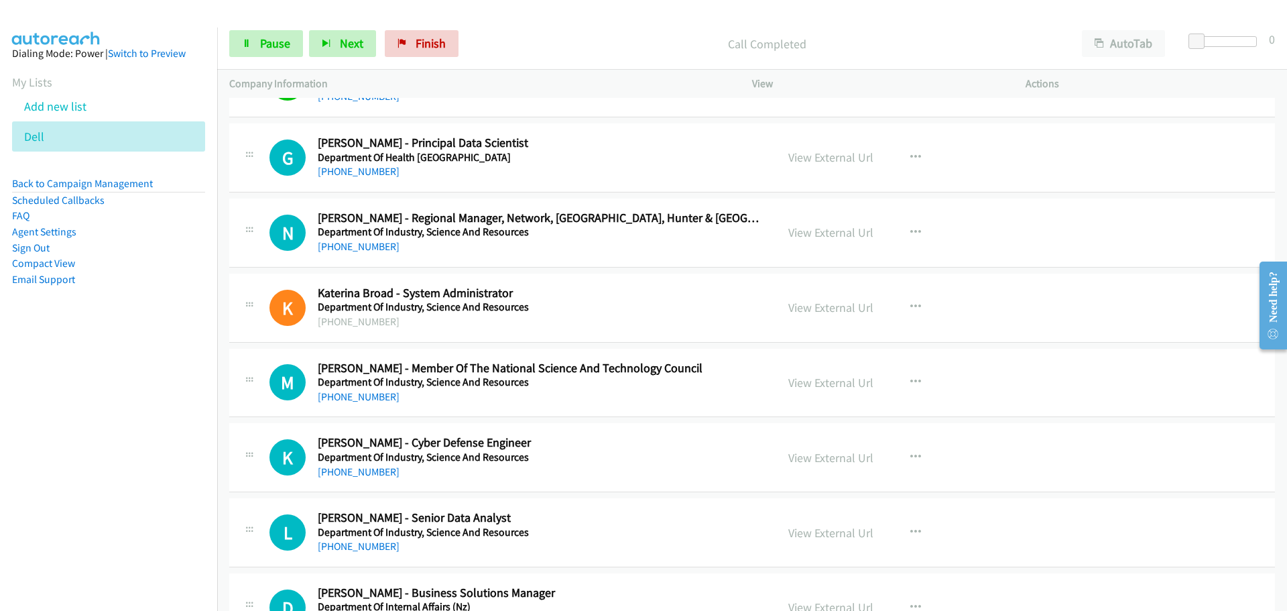
scroll to position [3351, 0]
drag, startPoint x: 346, startPoint y: 167, endPoint x: 379, endPoint y: 168, distance: 32.9
click at [346, 167] on link "[PHONE_NUMBER]" at bounding box center [359, 170] width 82 height 13
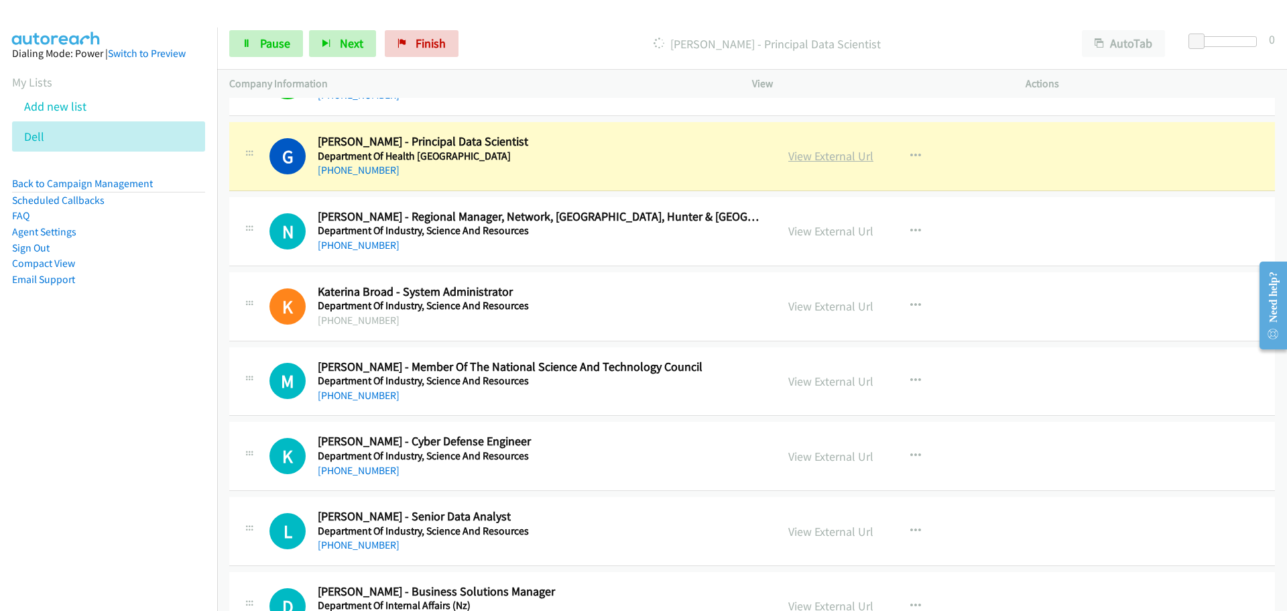
click at [845, 158] on link "View External Url" at bounding box center [830, 155] width 85 height 15
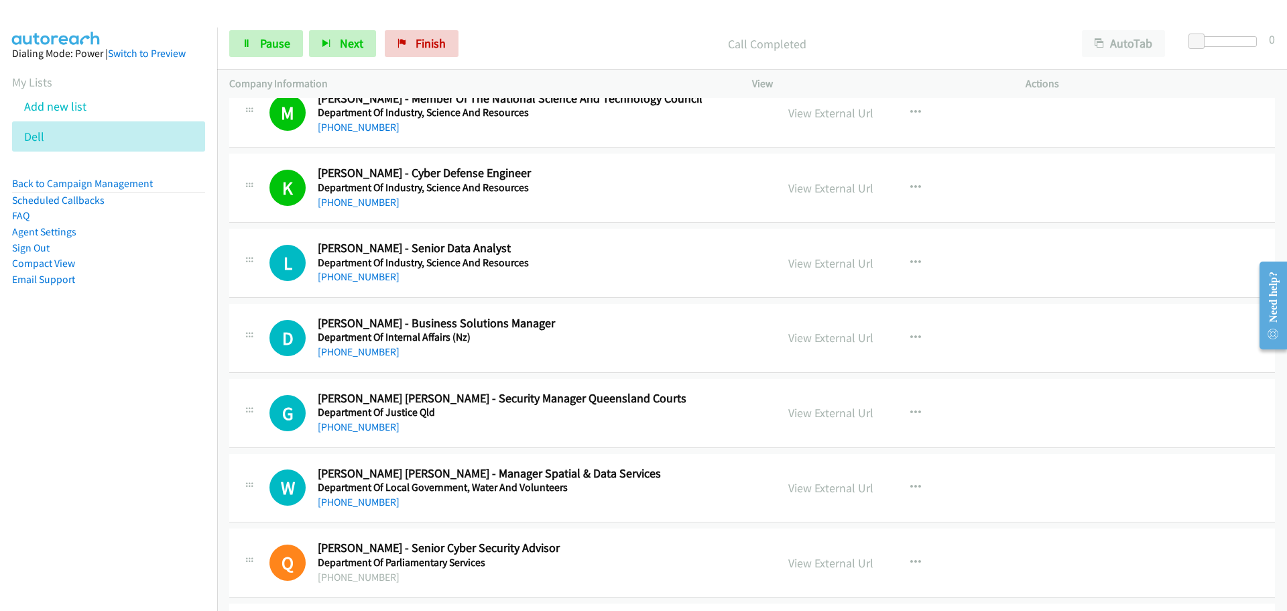
scroll to position [3686, 0]
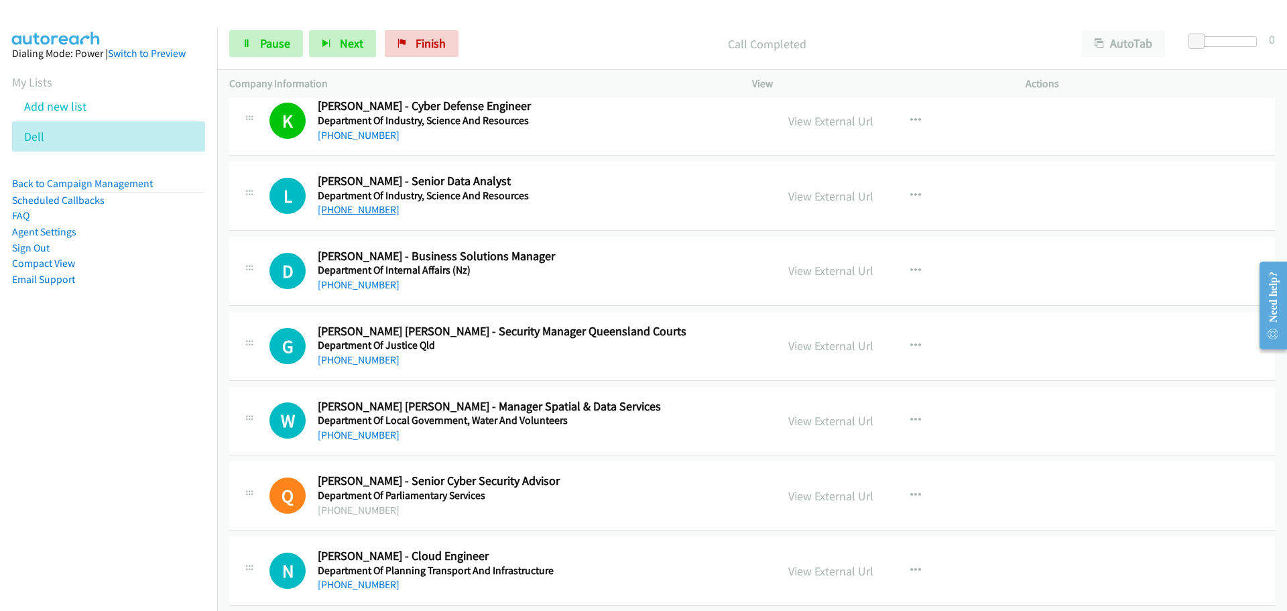
click at [373, 211] on link "[PHONE_NUMBER]" at bounding box center [359, 209] width 82 height 13
drag, startPoint x: 343, startPoint y: 284, endPoint x: 497, endPoint y: 301, distance: 155.1
click at [343, 284] on link "[PHONE_NUMBER]" at bounding box center [359, 284] width 82 height 13
click at [351, 438] on link "[PHONE_NUMBER]" at bounding box center [359, 434] width 82 height 13
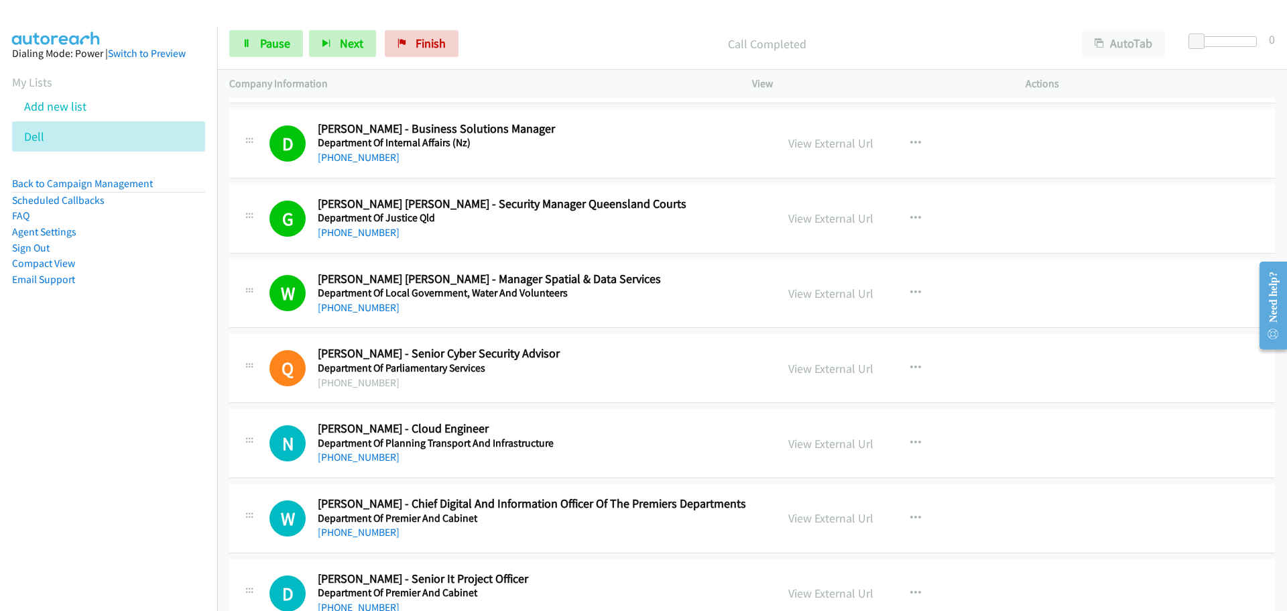
scroll to position [3955, 0]
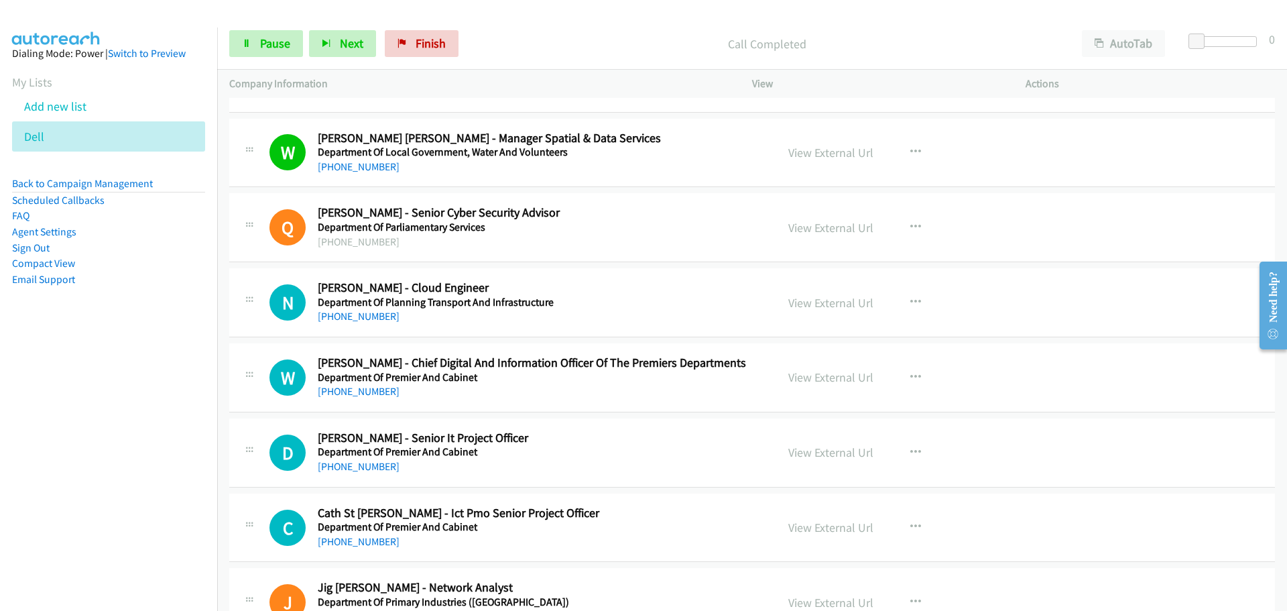
drag, startPoint x: 375, startPoint y: 316, endPoint x: 441, endPoint y: 313, distance: 65.8
click at [375, 316] on link "[PHONE_NUMBER]" at bounding box center [359, 316] width 82 height 13
drag, startPoint x: 363, startPoint y: 388, endPoint x: 971, endPoint y: 401, distance: 608.1
click at [363, 388] on link "[PHONE_NUMBER]" at bounding box center [359, 391] width 82 height 13
drag, startPoint x: 367, startPoint y: 469, endPoint x: 436, endPoint y: 470, distance: 69.0
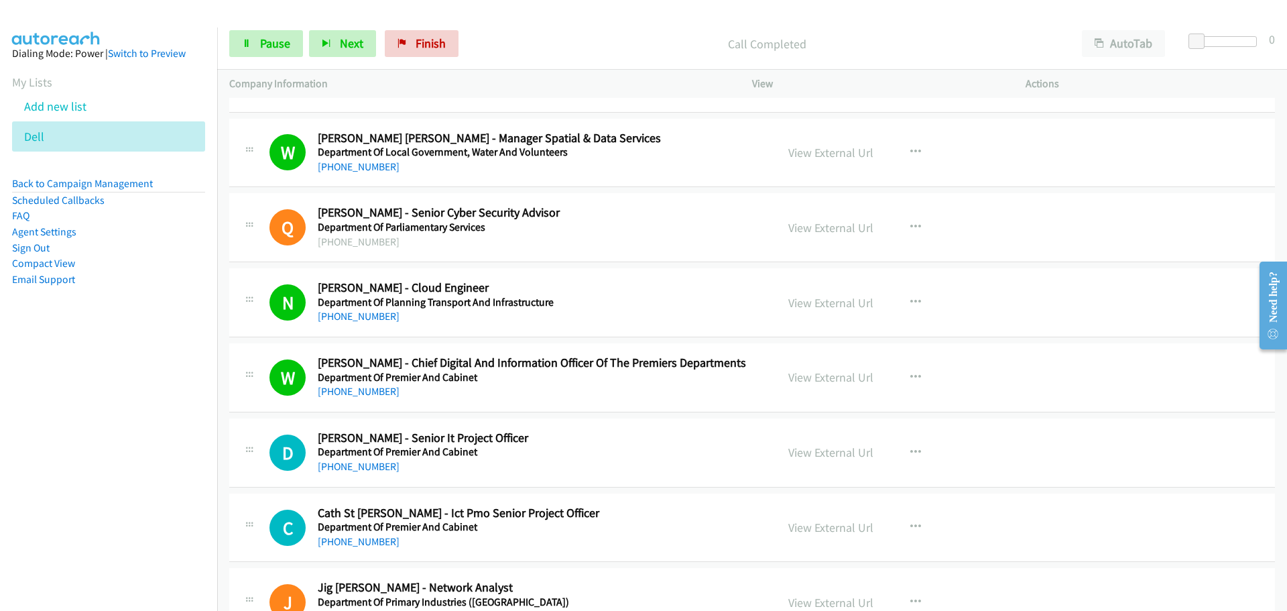
click at [367, 469] on link "[PHONE_NUMBER]" at bounding box center [359, 466] width 82 height 13
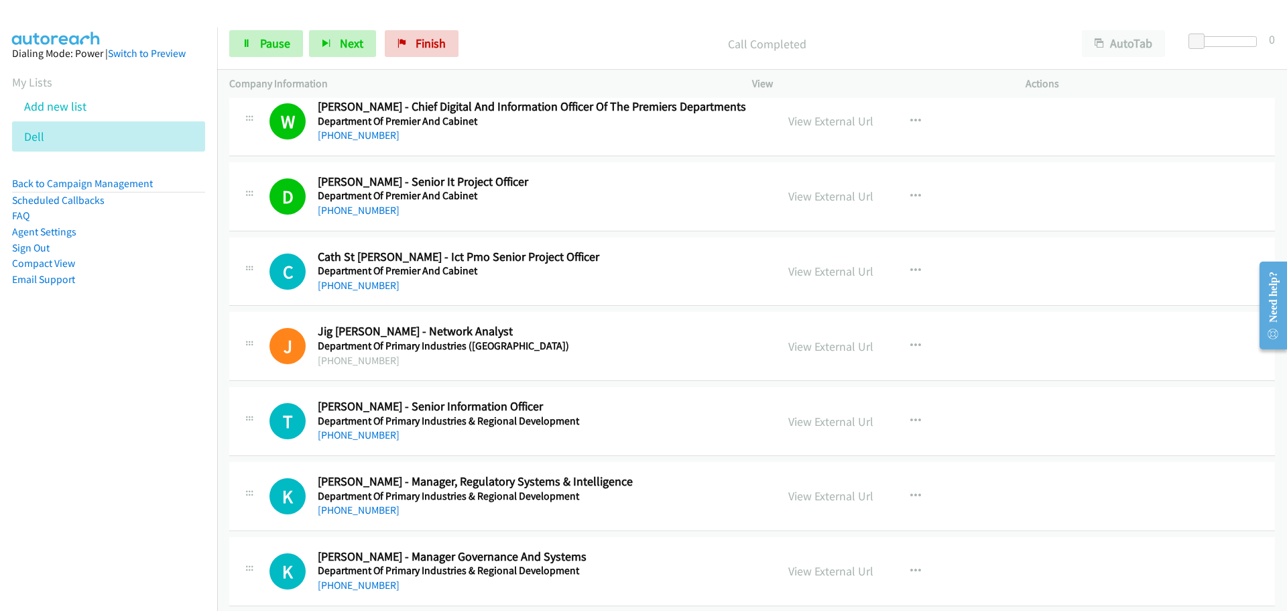
scroll to position [4223, 0]
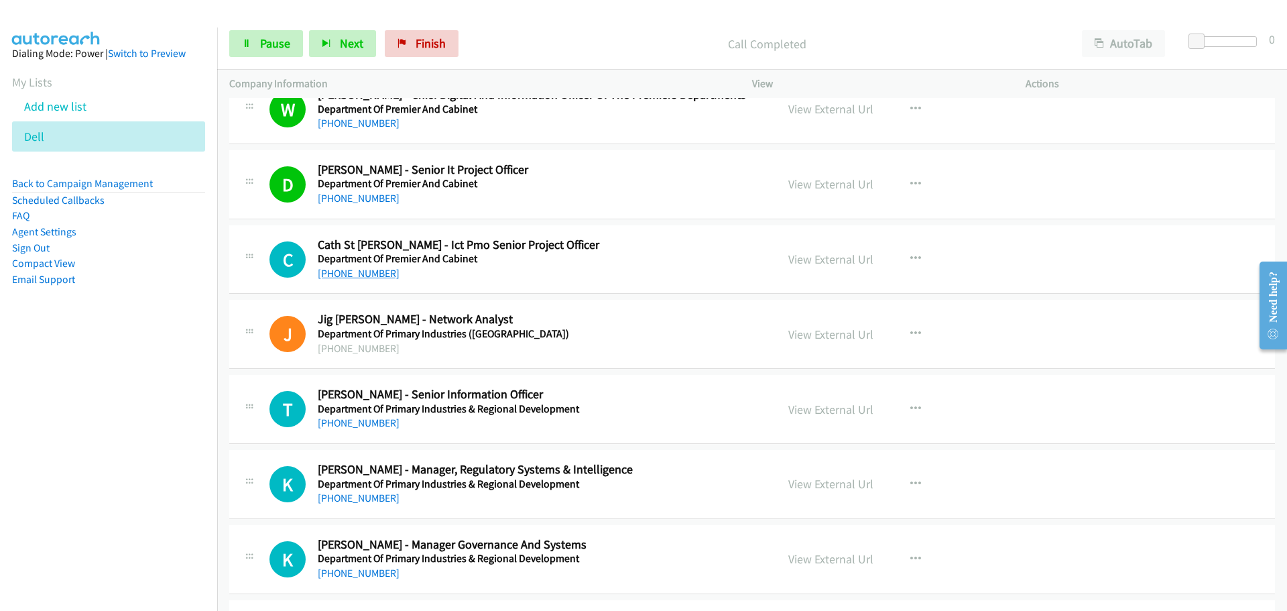
drag, startPoint x: 367, startPoint y: 273, endPoint x: 376, endPoint y: 271, distance: 9.8
click at [367, 273] on link "[PHONE_NUMBER]" at bounding box center [359, 273] width 82 height 13
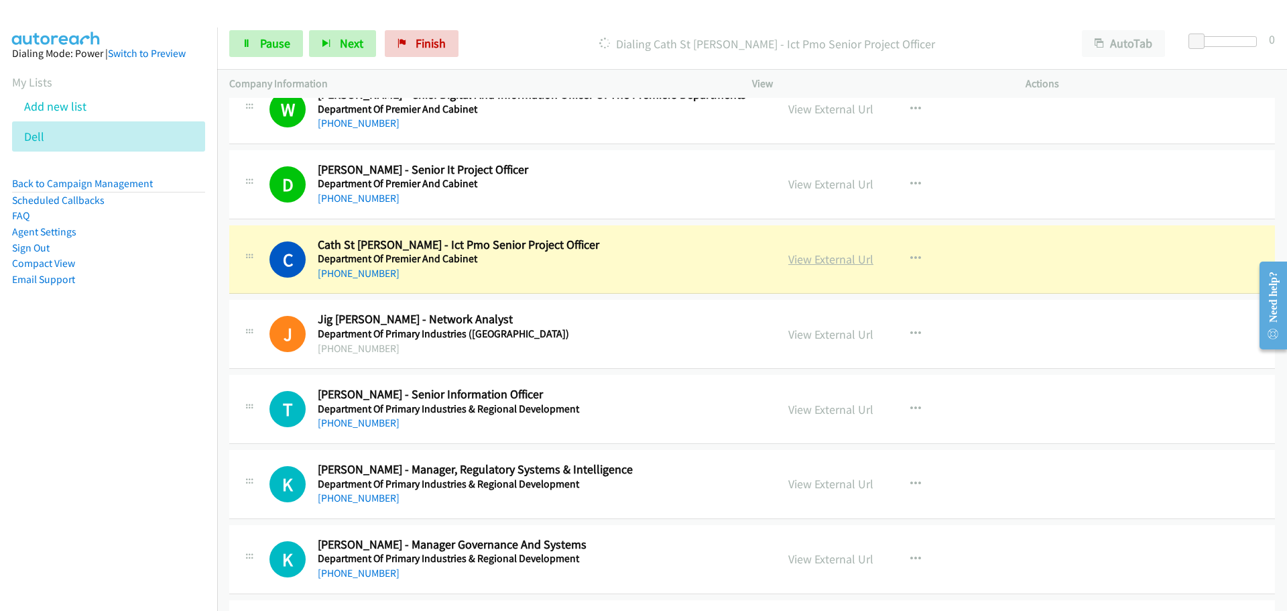
click at [834, 265] on link "View External Url" at bounding box center [830, 258] width 85 height 15
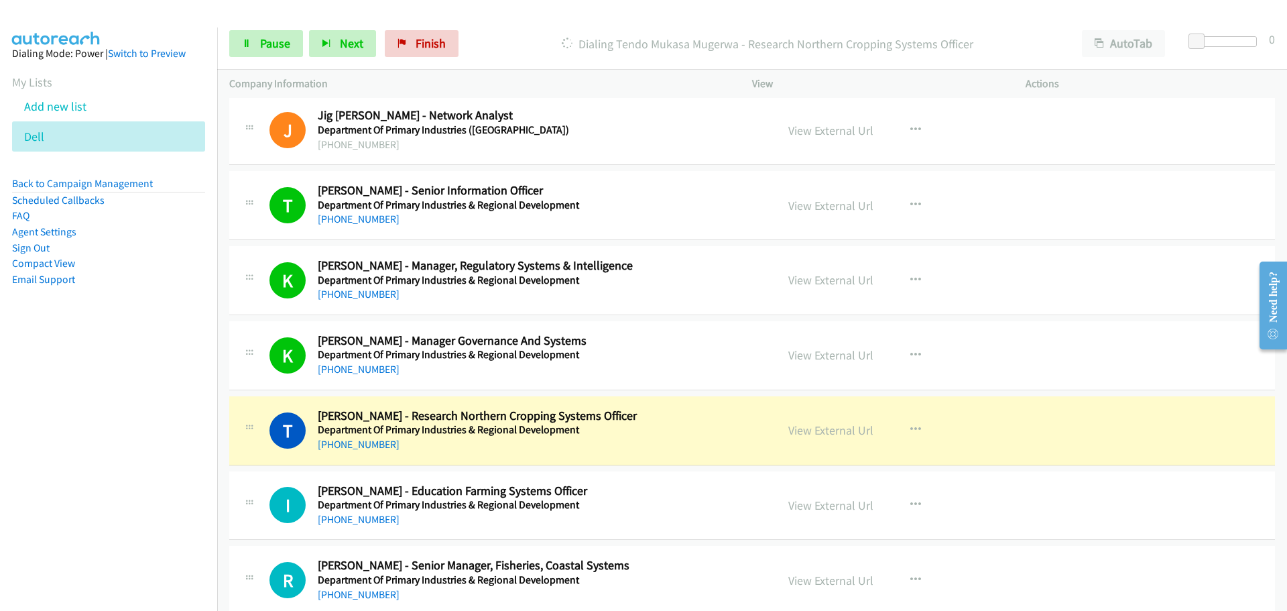
scroll to position [4625, 0]
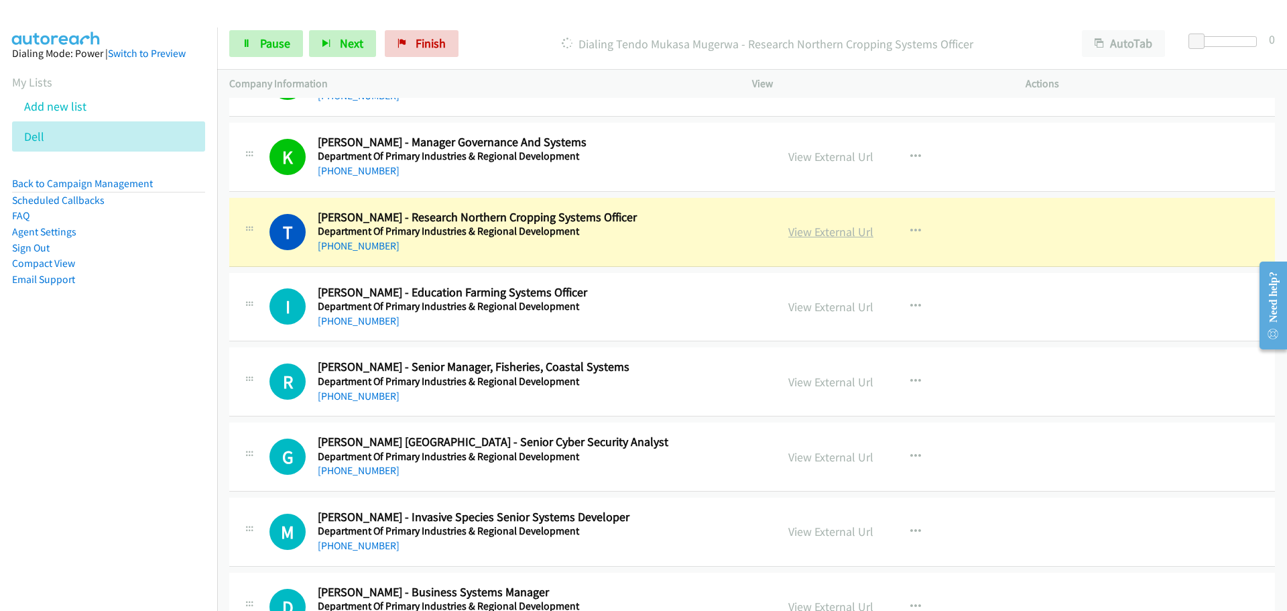
click at [827, 235] on link "View External Url" at bounding box center [830, 231] width 85 height 15
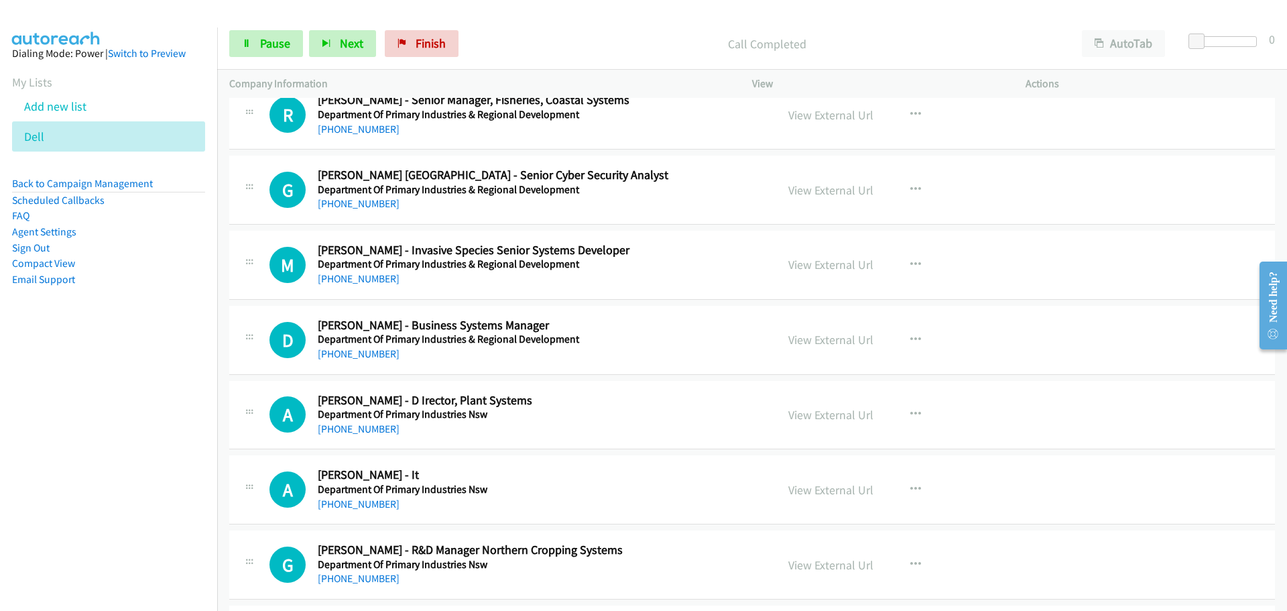
scroll to position [4893, 0]
click at [335, 202] on link "[PHONE_NUMBER]" at bounding box center [359, 202] width 82 height 13
click at [367, 271] on link "[PHONE_NUMBER]" at bounding box center [359, 277] width 82 height 13
drag, startPoint x: 371, startPoint y: 351, endPoint x: 439, endPoint y: 361, distance: 69.1
click at [371, 351] on link "[PHONE_NUMBER]" at bounding box center [359, 352] width 82 height 13
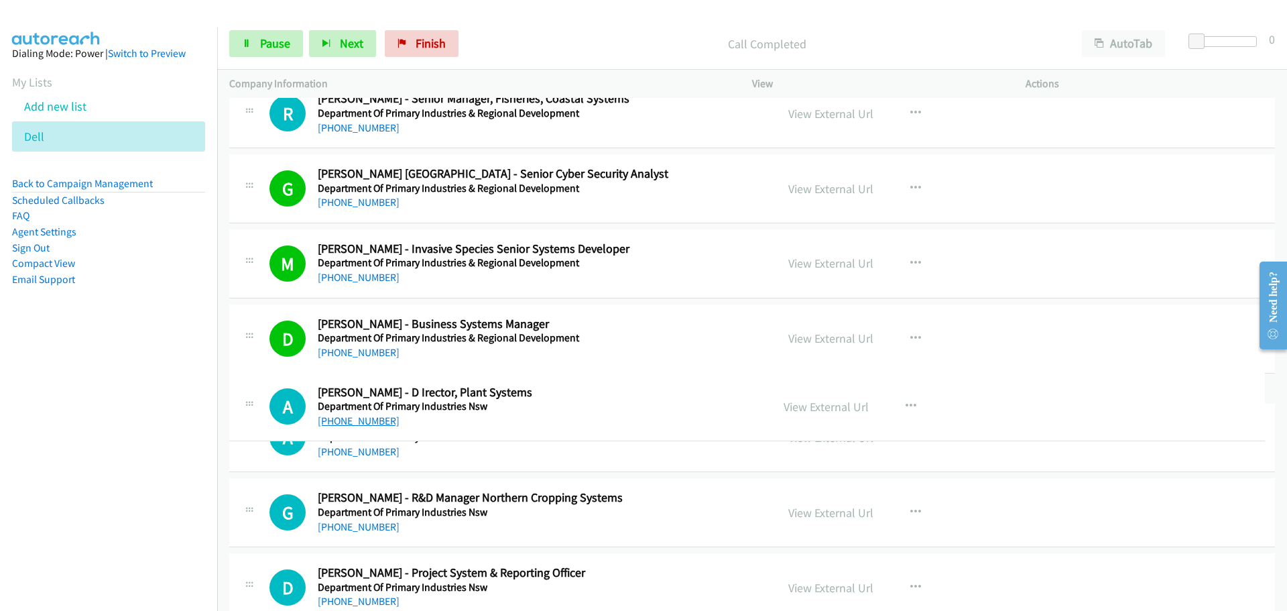
drag, startPoint x: 381, startPoint y: 427, endPoint x: 381, endPoint y: 420, distance: 6.7
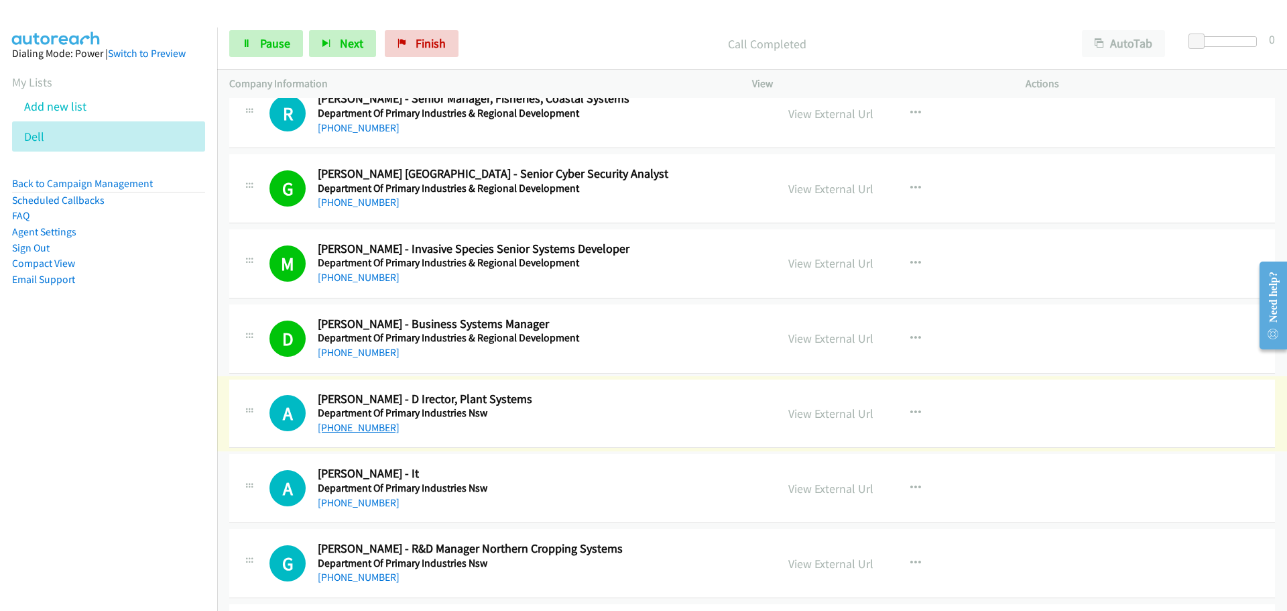
click at [379, 429] on link "[PHONE_NUMBER]" at bounding box center [359, 427] width 82 height 13
click at [351, 500] on link "[PHONE_NUMBER]" at bounding box center [359, 502] width 82 height 13
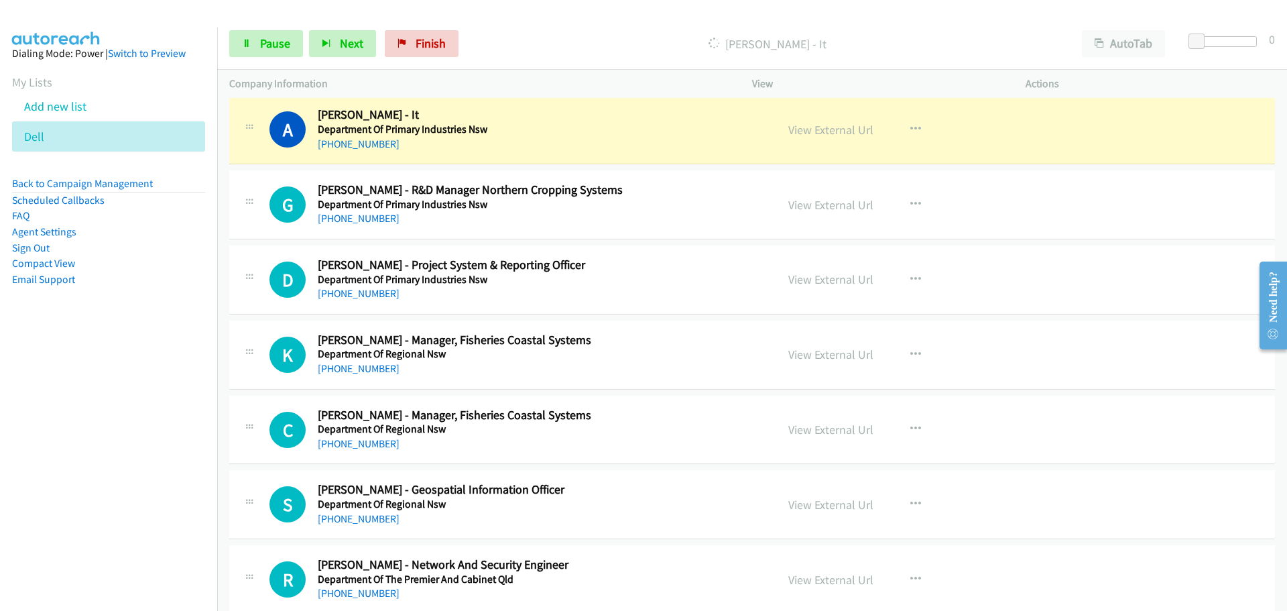
scroll to position [5228, 0]
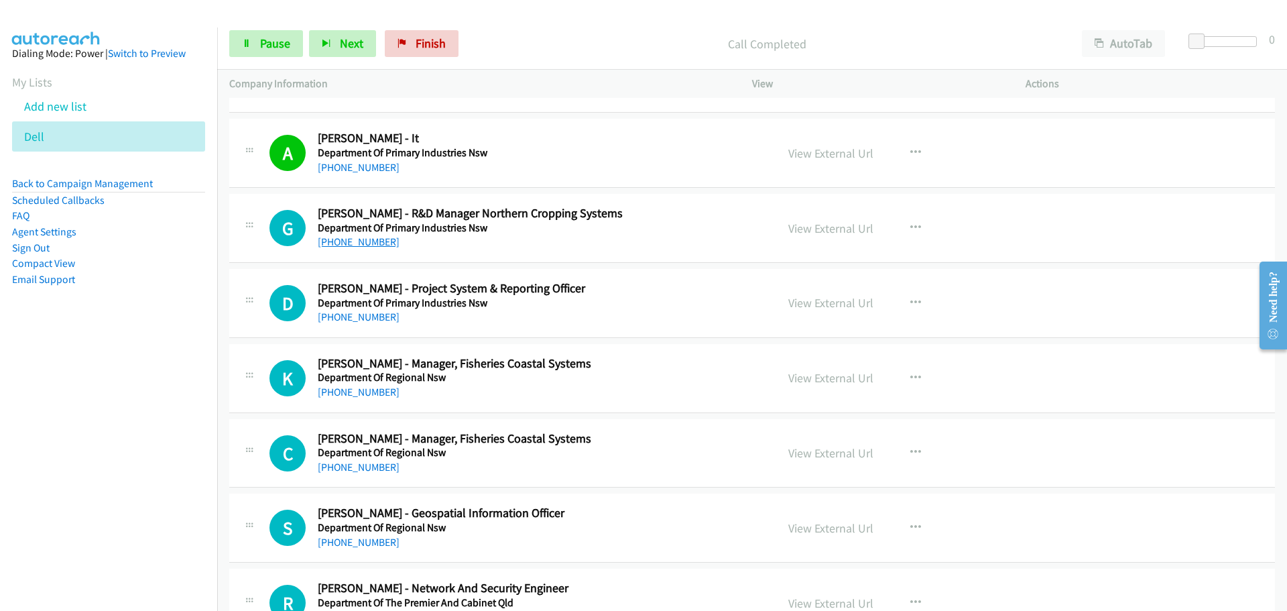
click at [358, 247] on link "[PHONE_NUMBER]" at bounding box center [359, 241] width 82 height 13
click at [356, 318] on link "[PHONE_NUMBER]" at bounding box center [359, 316] width 82 height 13
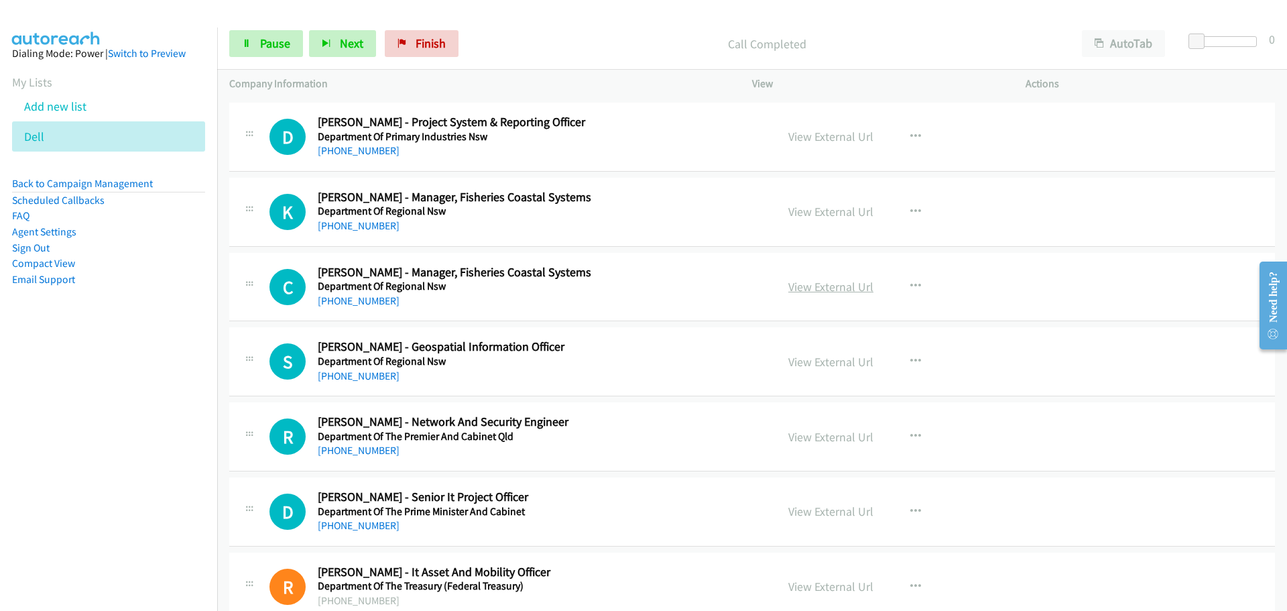
scroll to position [5429, 0]
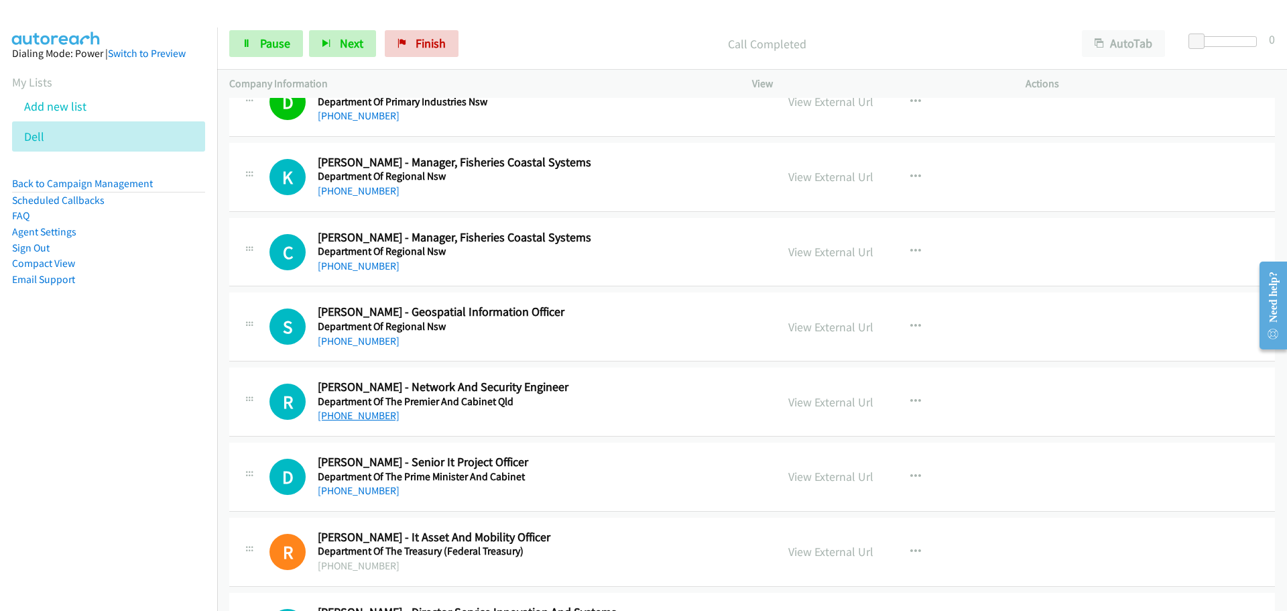
click at [331, 416] on link "[PHONE_NUMBER]" at bounding box center [359, 415] width 82 height 13
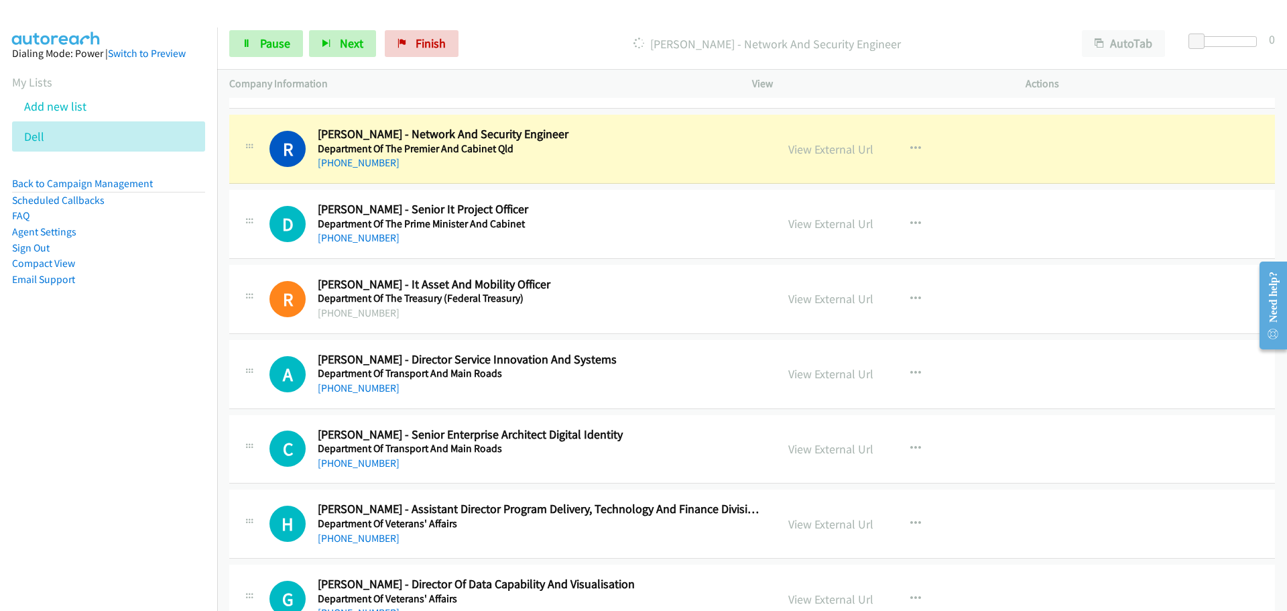
scroll to position [5697, 0]
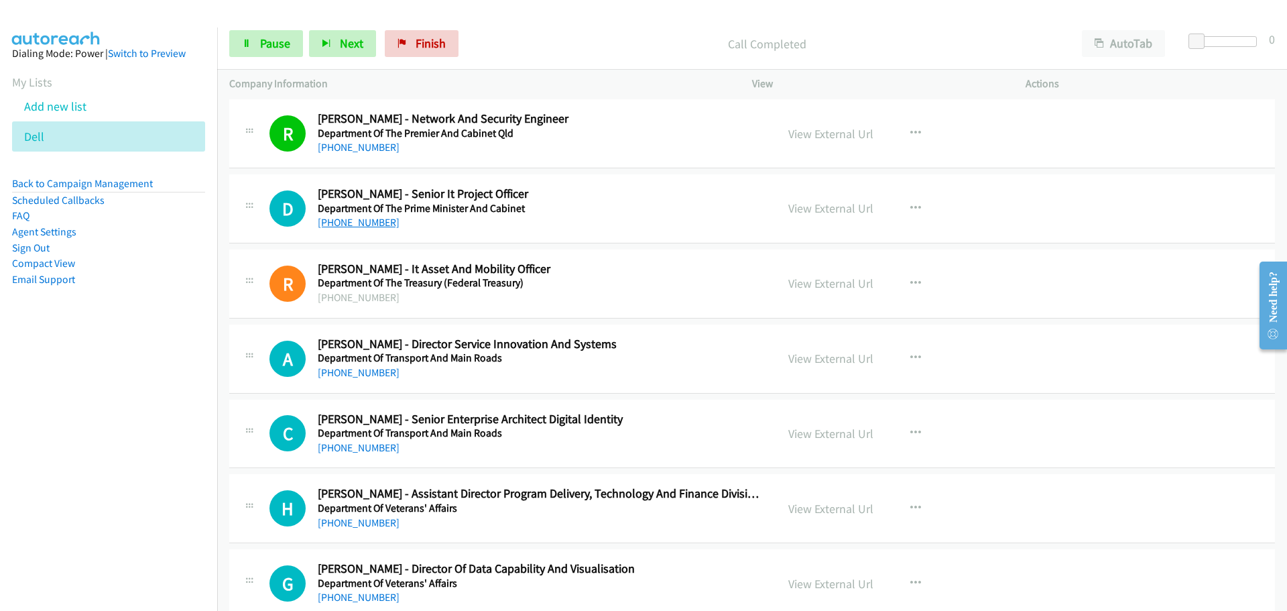
click at [377, 224] on link "[PHONE_NUMBER]" at bounding box center [359, 222] width 82 height 13
click at [380, 371] on link "[PHONE_NUMBER]" at bounding box center [359, 372] width 82 height 13
click at [363, 444] on link "[PHONE_NUMBER]" at bounding box center [359, 447] width 82 height 13
click at [378, 525] on link "[PHONE_NUMBER]" at bounding box center [359, 522] width 82 height 13
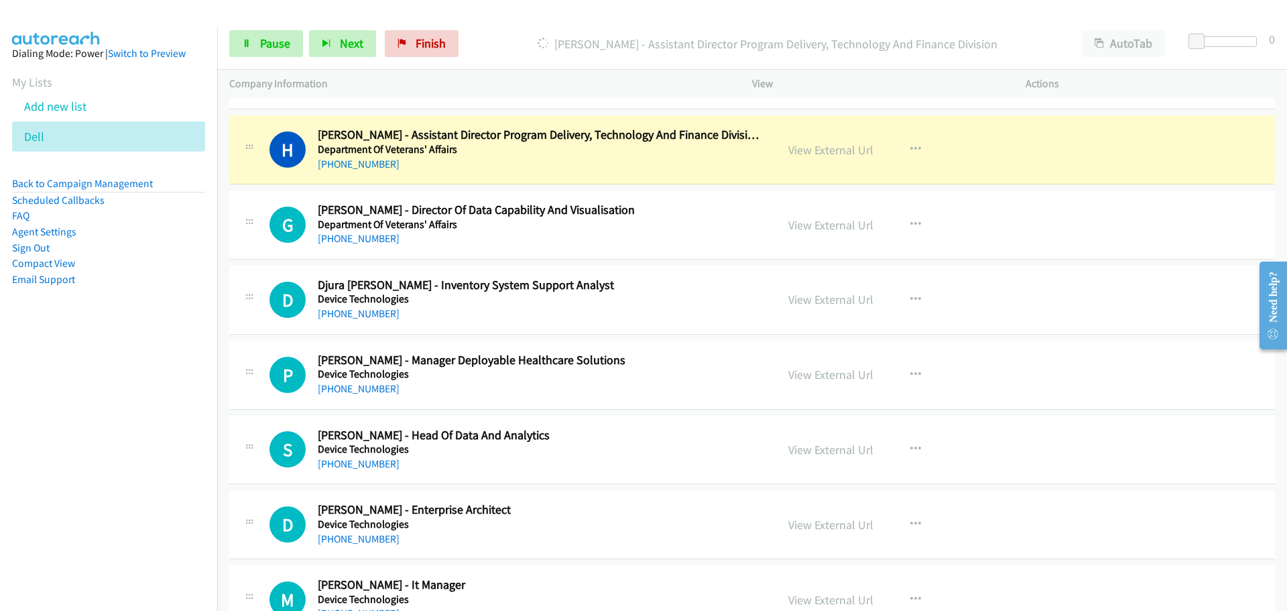
scroll to position [6032, 0]
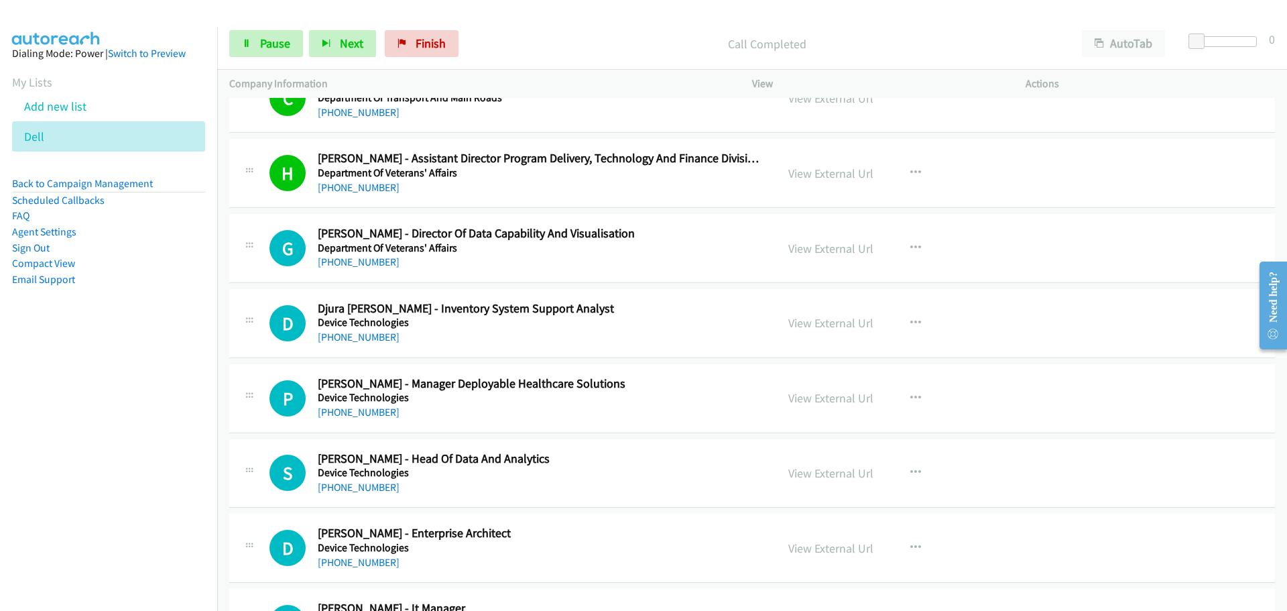
drag, startPoint x: 384, startPoint y: 261, endPoint x: 1054, endPoint y: 298, distance: 671.3
click at [384, 261] on link "[PHONE_NUMBER]" at bounding box center [359, 261] width 82 height 13
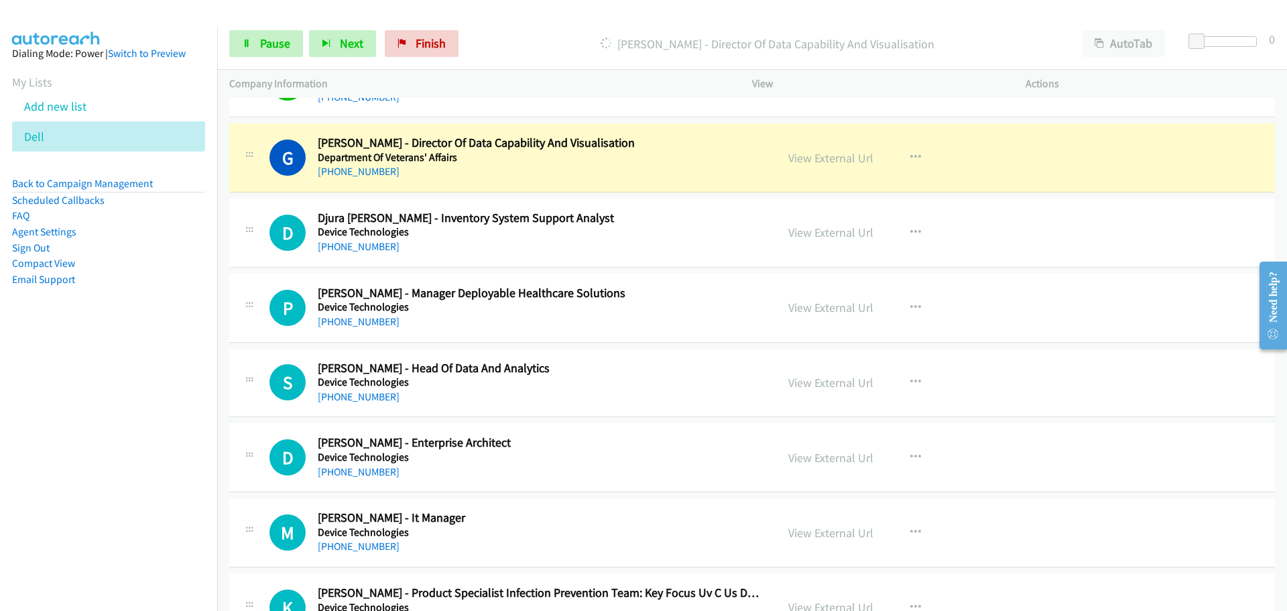
scroll to position [6099, 0]
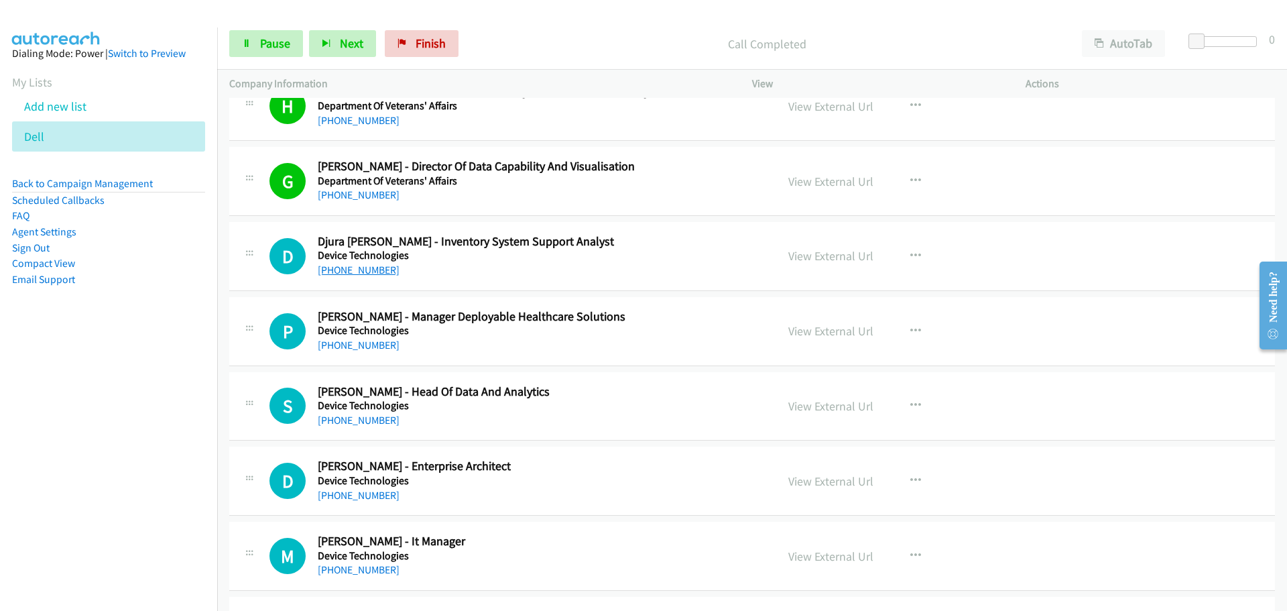
click at [373, 272] on link "[PHONE_NUMBER]" at bounding box center [359, 269] width 82 height 13
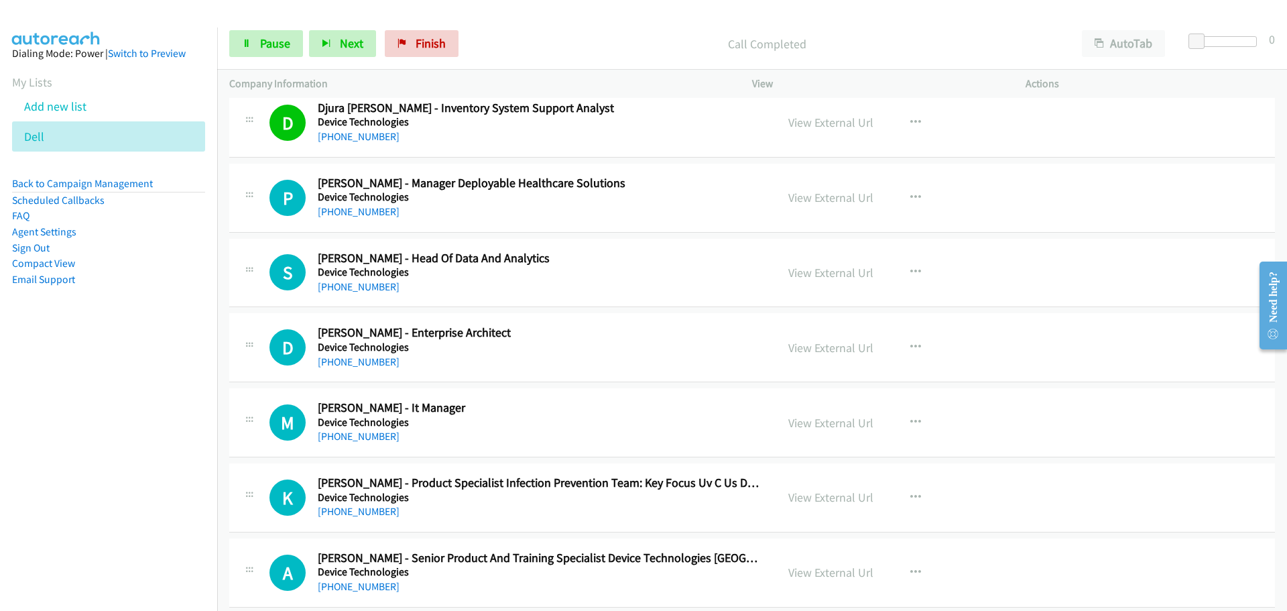
scroll to position [6233, 0]
click at [334, 283] on link "[PHONE_NUMBER]" at bounding box center [359, 285] width 82 height 13
drag, startPoint x: 328, startPoint y: 363, endPoint x: 343, endPoint y: 361, distance: 14.3
click at [328, 363] on link "[PHONE_NUMBER]" at bounding box center [359, 361] width 82 height 13
click at [377, 438] on link "[PHONE_NUMBER]" at bounding box center [359, 435] width 82 height 13
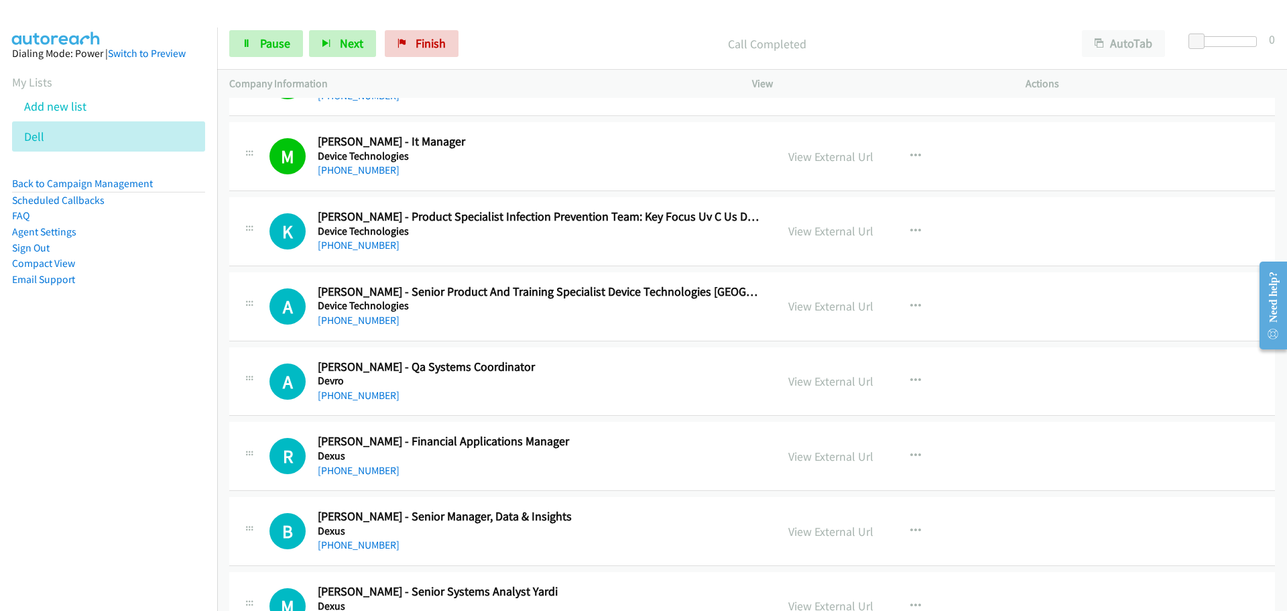
scroll to position [6501, 0]
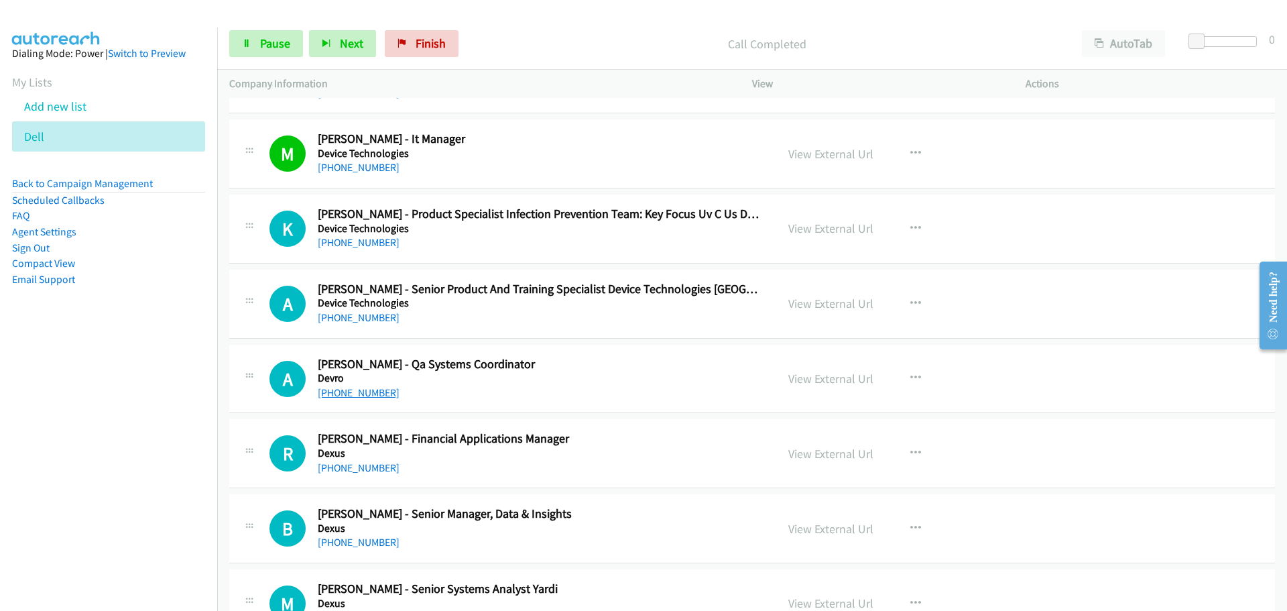
click at [369, 392] on link "[PHONE_NUMBER]" at bounding box center [359, 392] width 82 height 13
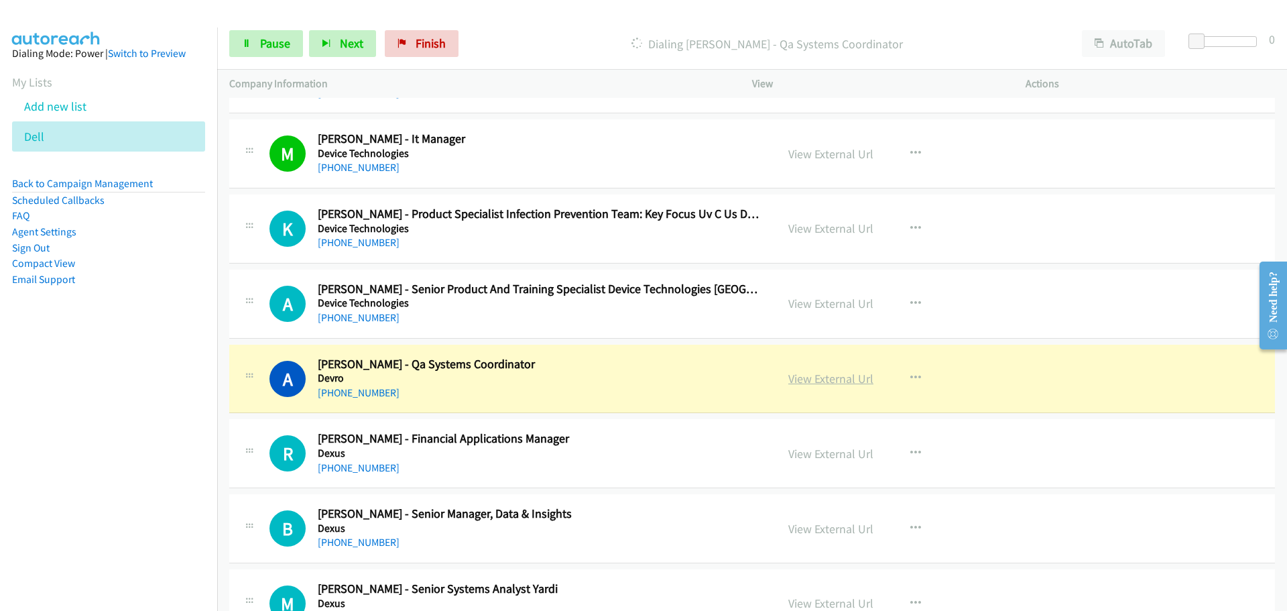
click at [815, 380] on link "View External Url" at bounding box center [830, 378] width 85 height 15
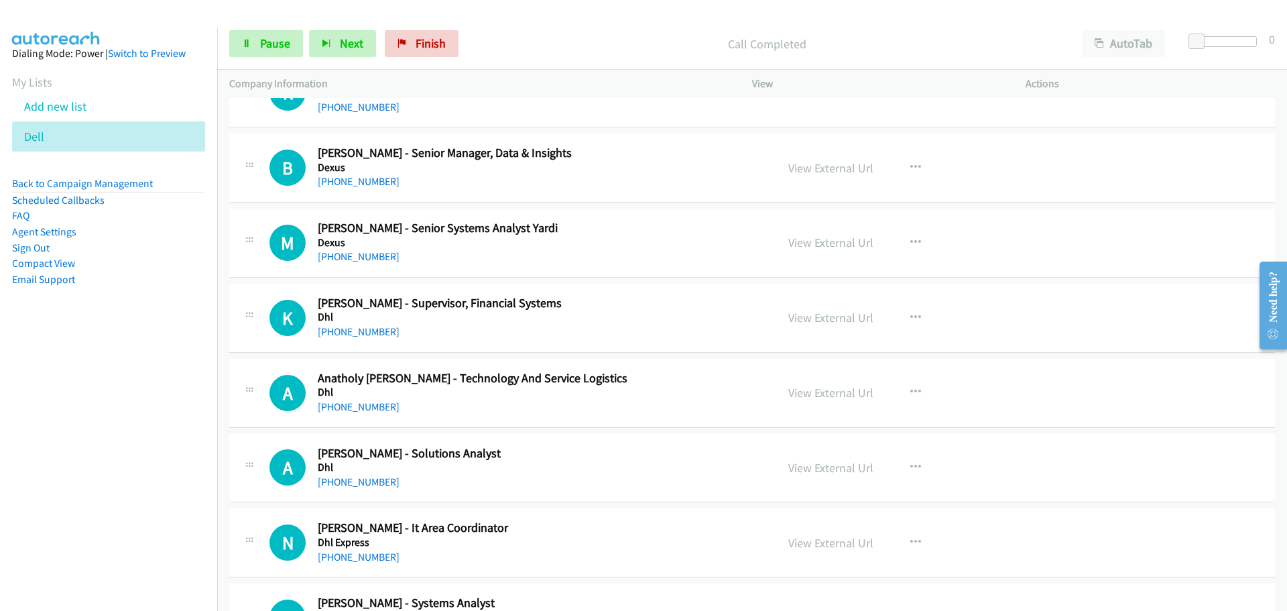
scroll to position [6904, 0]
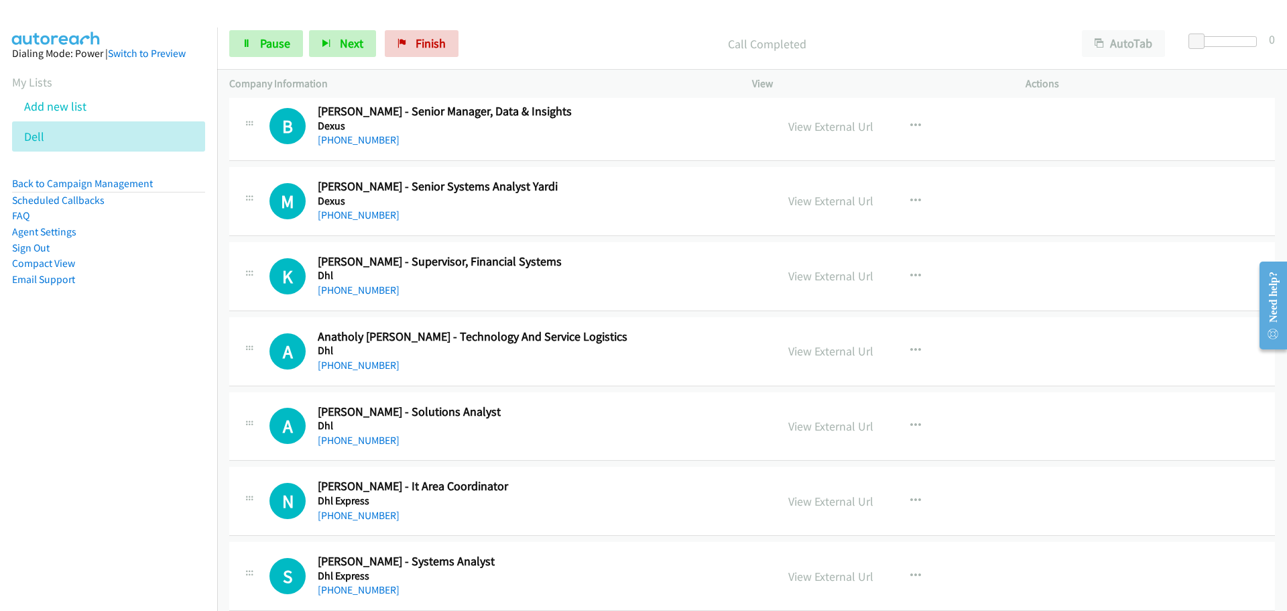
click at [353, 147] on div "[PHONE_NUMBER]" at bounding box center [539, 140] width 442 height 16
click at [355, 145] on link "[PHONE_NUMBER]" at bounding box center [359, 139] width 82 height 13
click at [379, 214] on link "[PHONE_NUMBER]" at bounding box center [359, 214] width 82 height 13
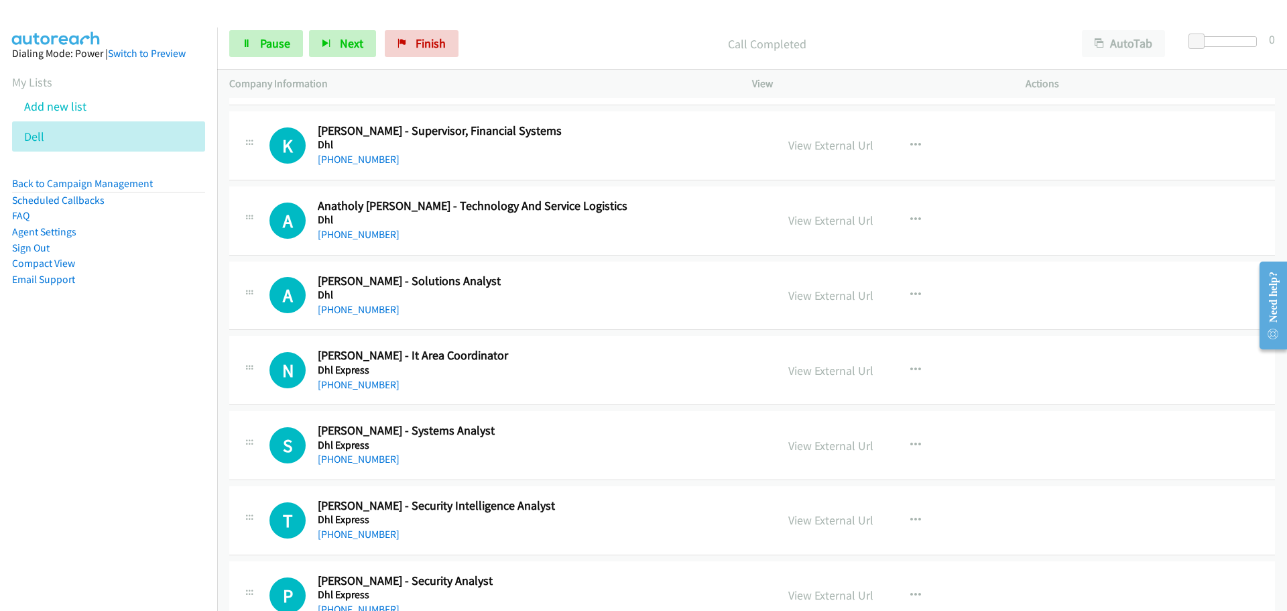
scroll to position [7038, 0]
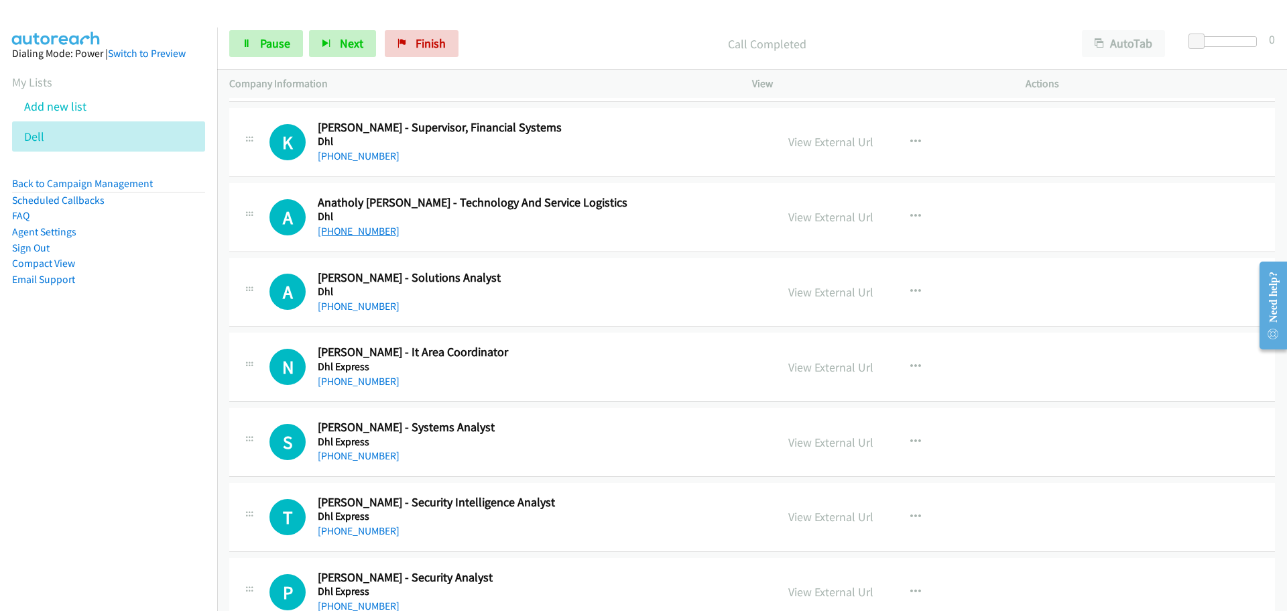
click at [381, 229] on link "[PHONE_NUMBER]" at bounding box center [359, 231] width 82 height 13
drag, startPoint x: 377, startPoint y: 304, endPoint x: 387, endPoint y: 300, distance: 11.5
click at [377, 304] on link "[PHONE_NUMBER]" at bounding box center [359, 306] width 82 height 13
click at [353, 386] on link "[PHONE_NUMBER]" at bounding box center [359, 381] width 82 height 13
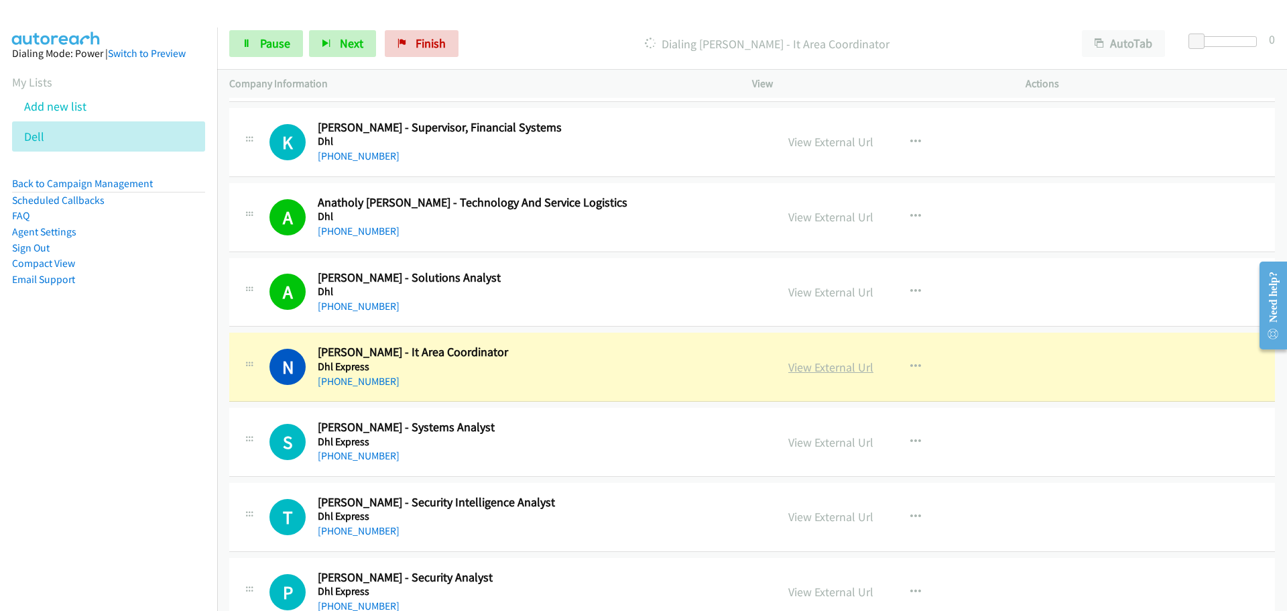
click at [822, 370] on link "View External Url" at bounding box center [830, 366] width 85 height 15
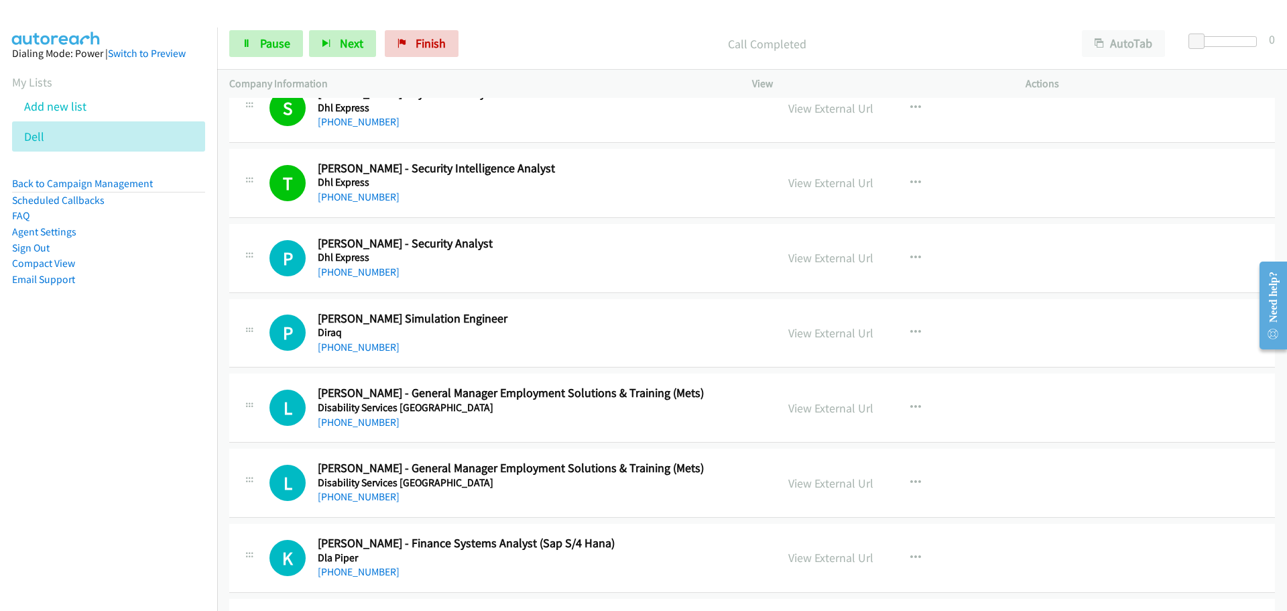
scroll to position [7507, 0]
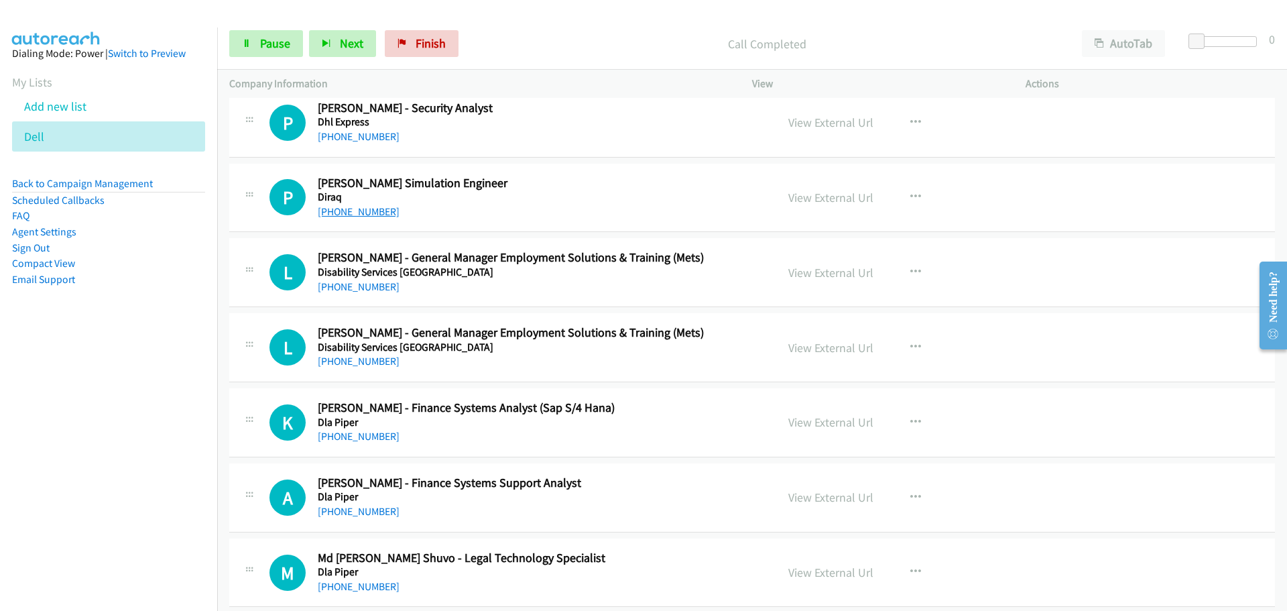
click at [350, 213] on link "[PHONE_NUMBER]" at bounding box center [359, 211] width 82 height 13
click at [370, 284] on link "[PHONE_NUMBER]" at bounding box center [359, 286] width 82 height 13
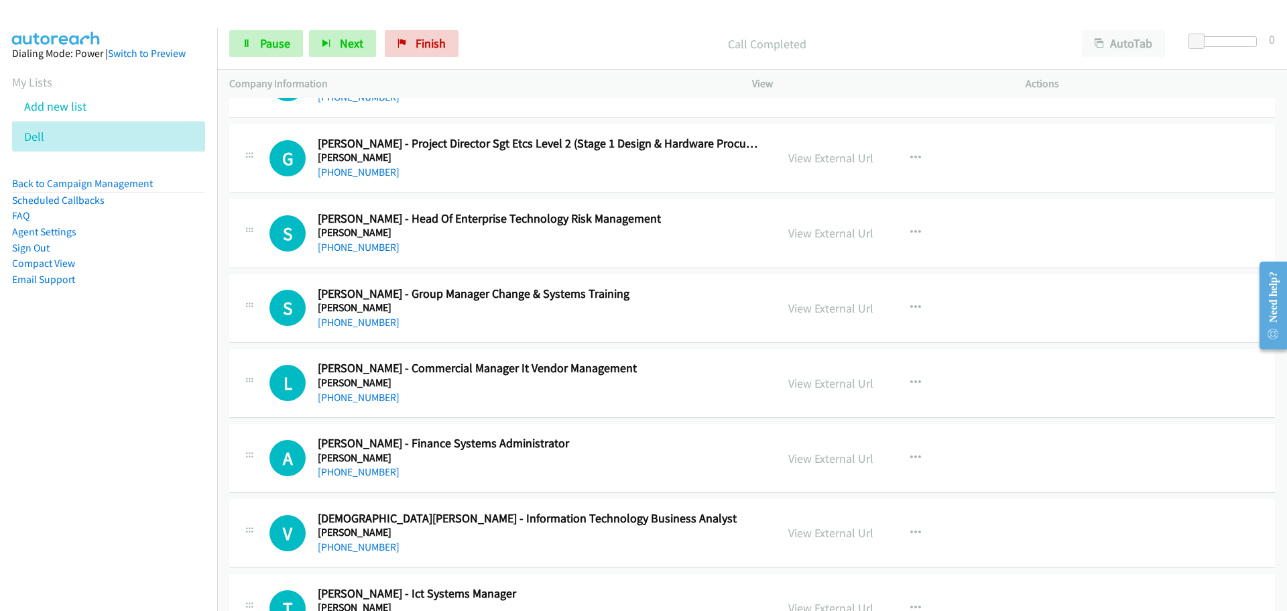
scroll to position [8244, 0]
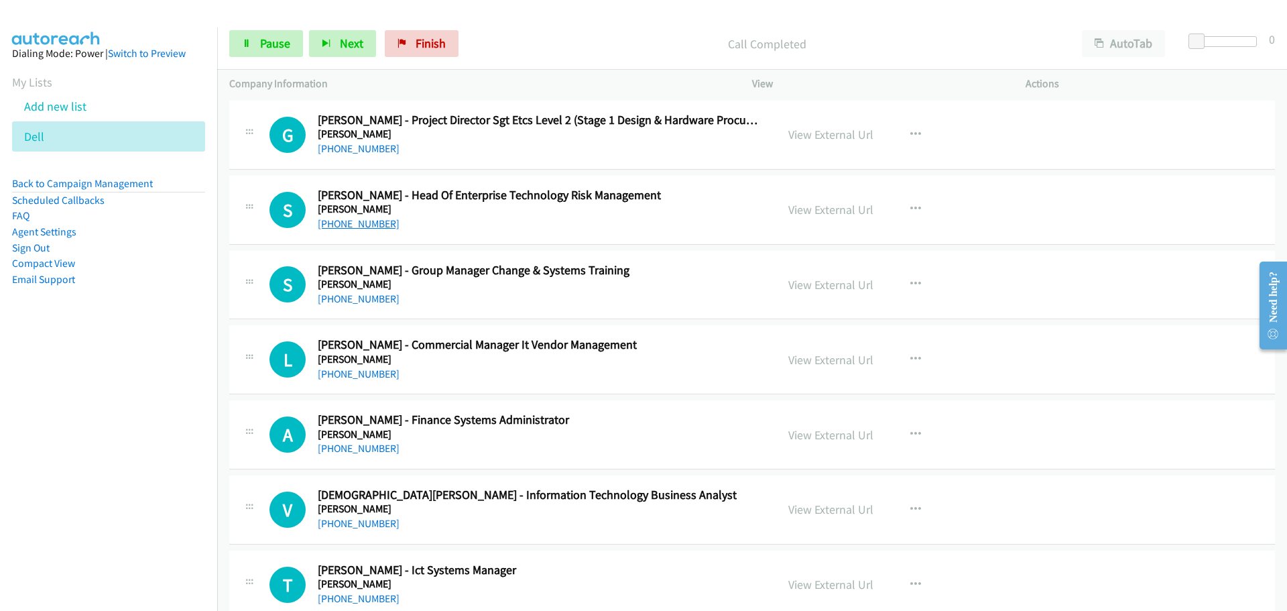
click at [365, 227] on link "[PHONE_NUMBER]" at bounding box center [359, 223] width 82 height 13
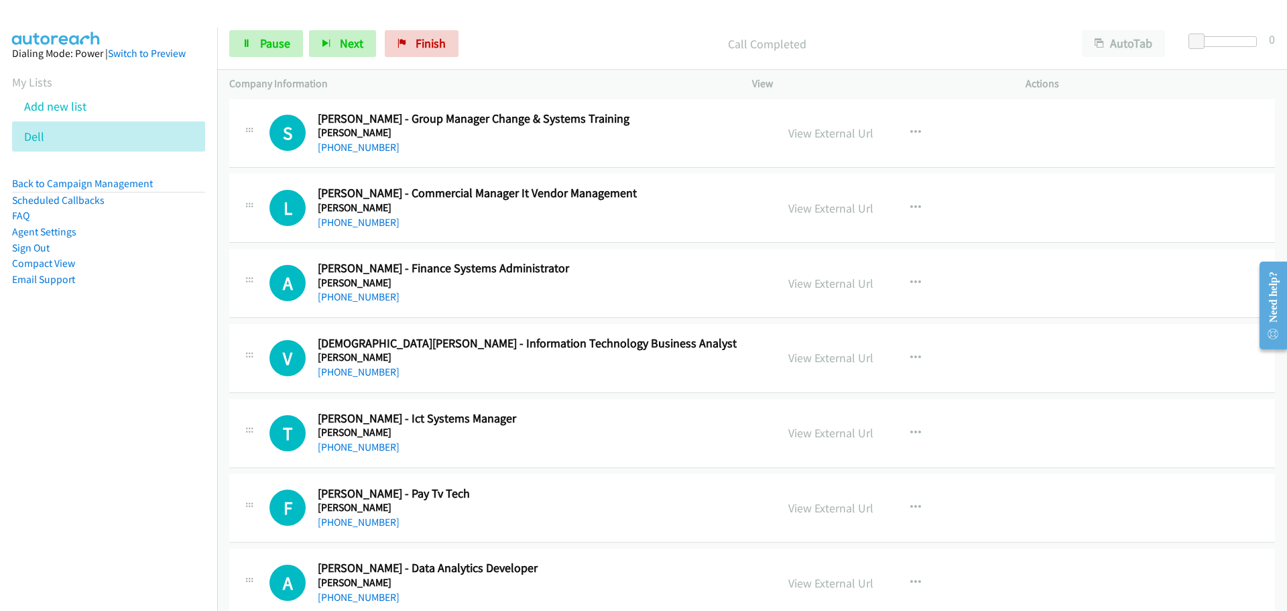
scroll to position [8512, 0]
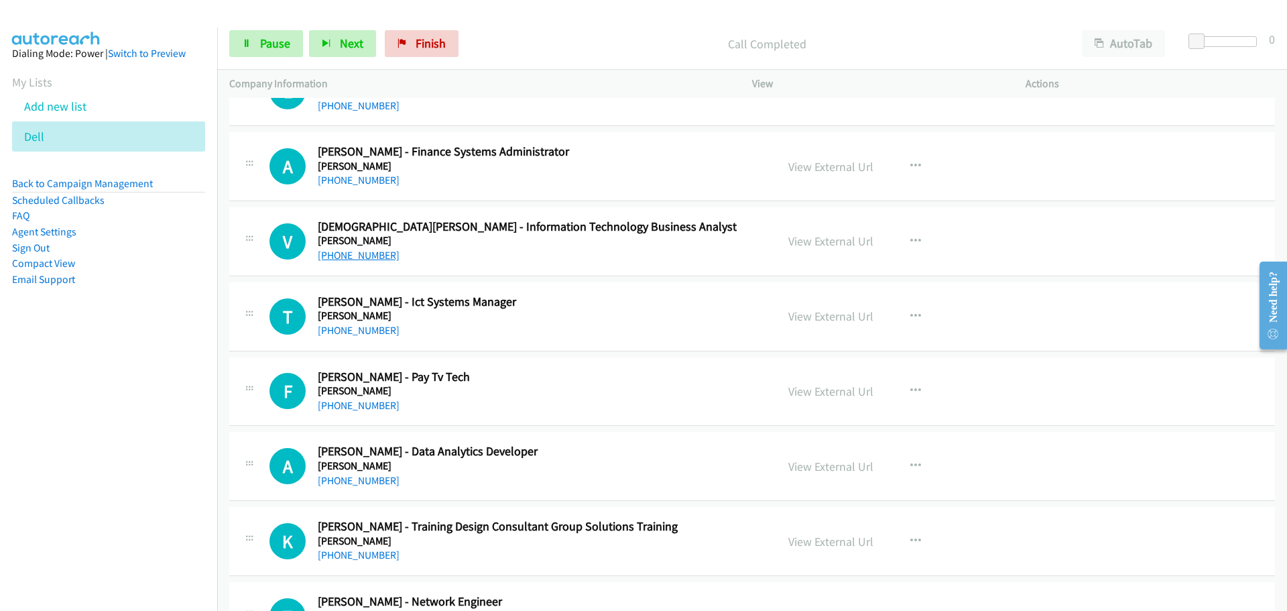
click at [332, 251] on link "[PHONE_NUMBER]" at bounding box center [359, 255] width 82 height 13
drag, startPoint x: 340, startPoint y: 332, endPoint x: 518, endPoint y: 359, distance: 180.2
click at [340, 332] on link "[PHONE_NUMBER]" at bounding box center [359, 330] width 82 height 13
click at [347, 407] on link "[PHONE_NUMBER]" at bounding box center [359, 405] width 82 height 13
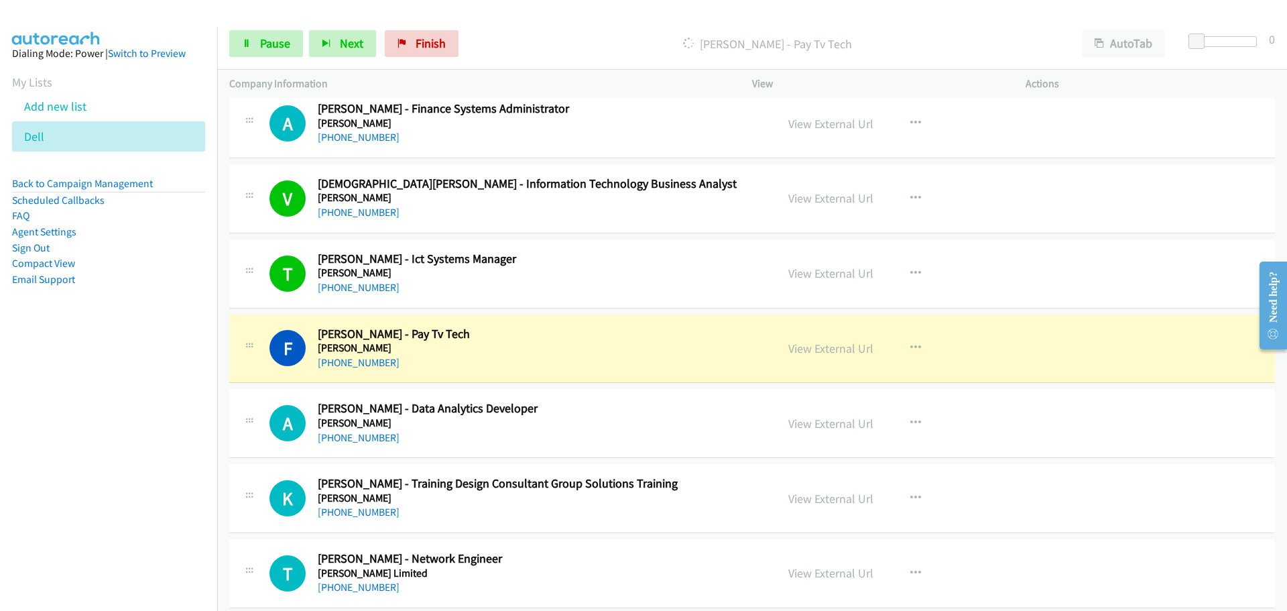
scroll to position [8579, 0]
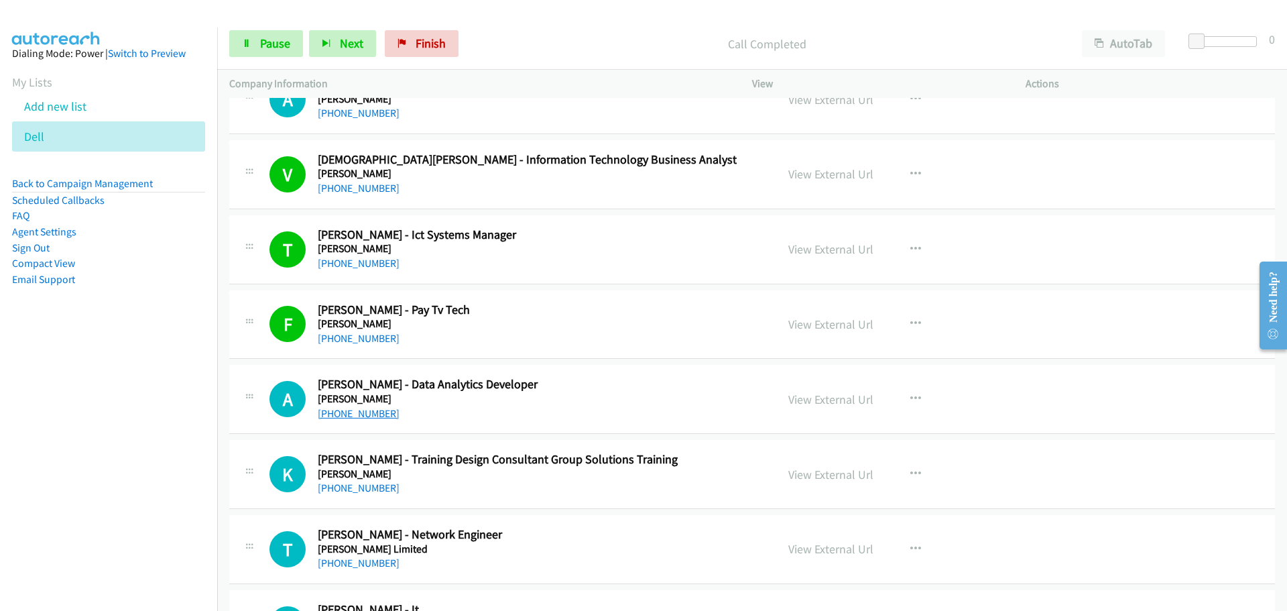
click at [372, 414] on link "[PHONE_NUMBER]" at bounding box center [359, 413] width 82 height 13
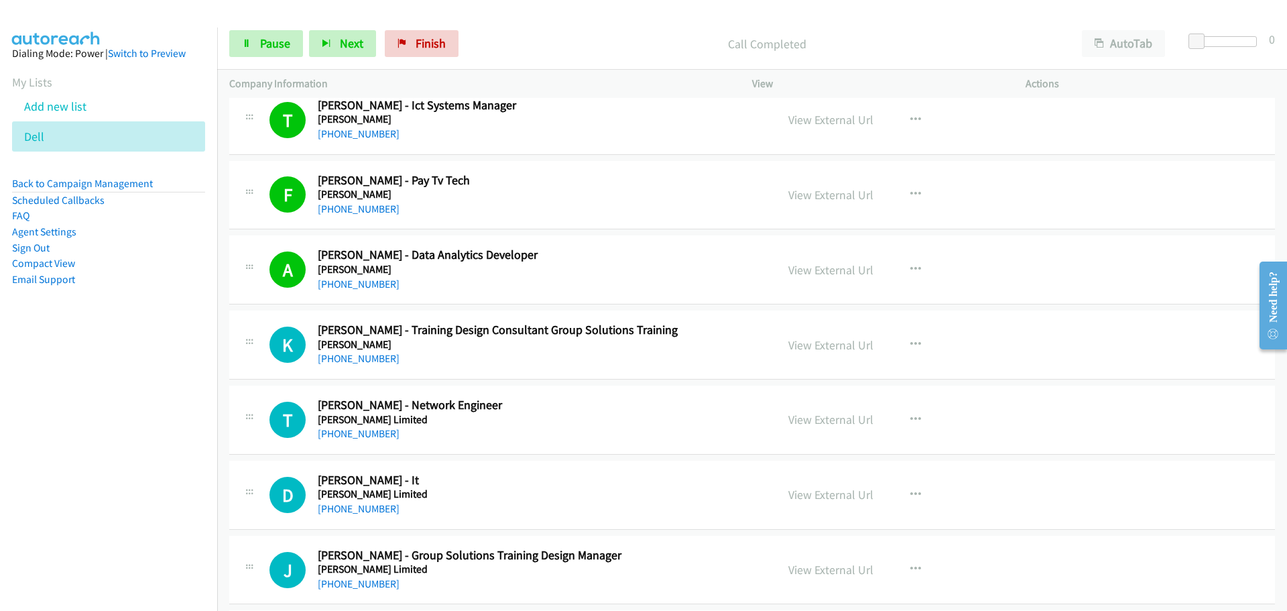
scroll to position [8713, 0]
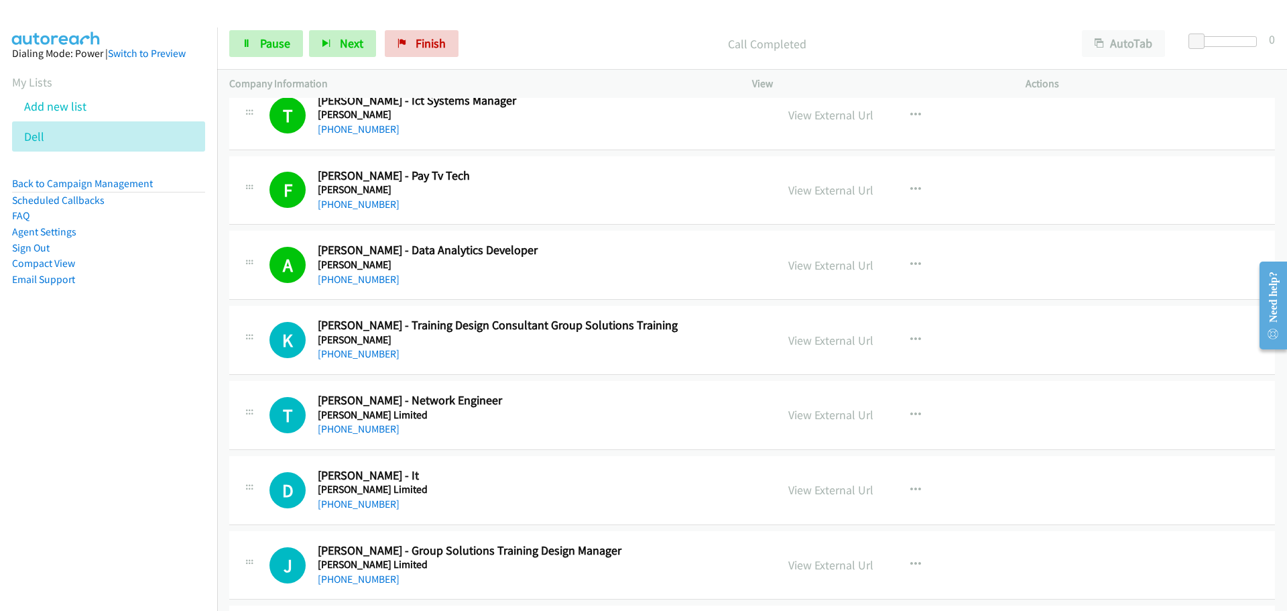
drag, startPoint x: 383, startPoint y: 431, endPoint x: 500, endPoint y: 439, distance: 116.9
click at [383, 431] on link "[PHONE_NUMBER]" at bounding box center [359, 428] width 82 height 13
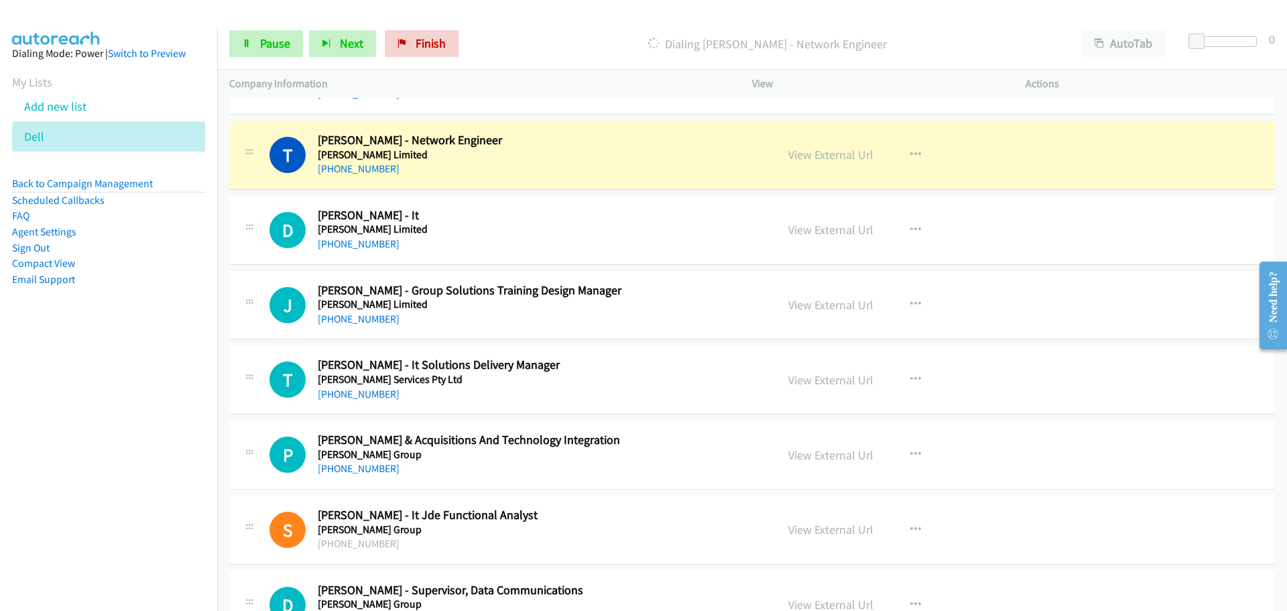
scroll to position [8981, 0]
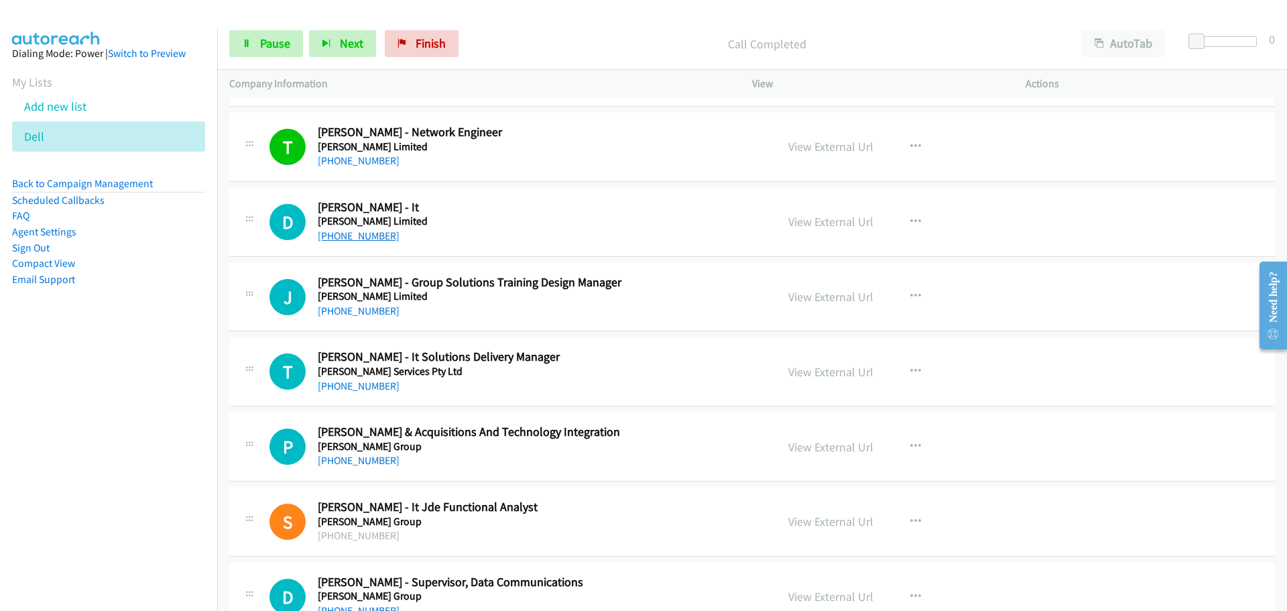
click at [379, 240] on link "[PHONE_NUMBER]" at bounding box center [359, 235] width 82 height 13
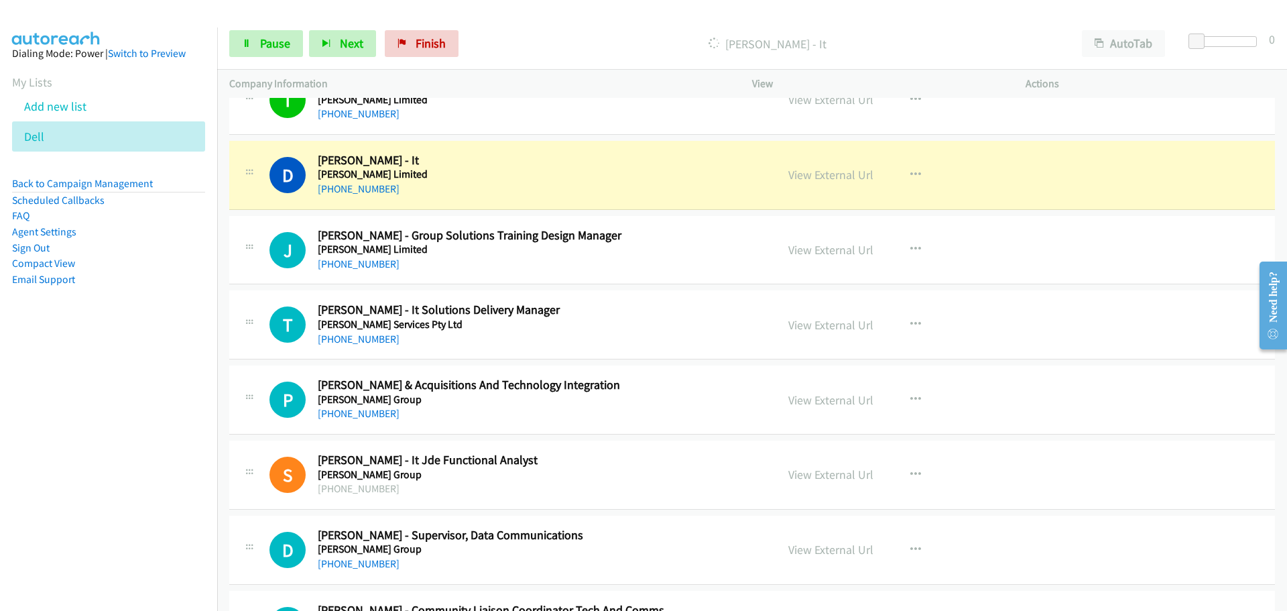
scroll to position [9048, 0]
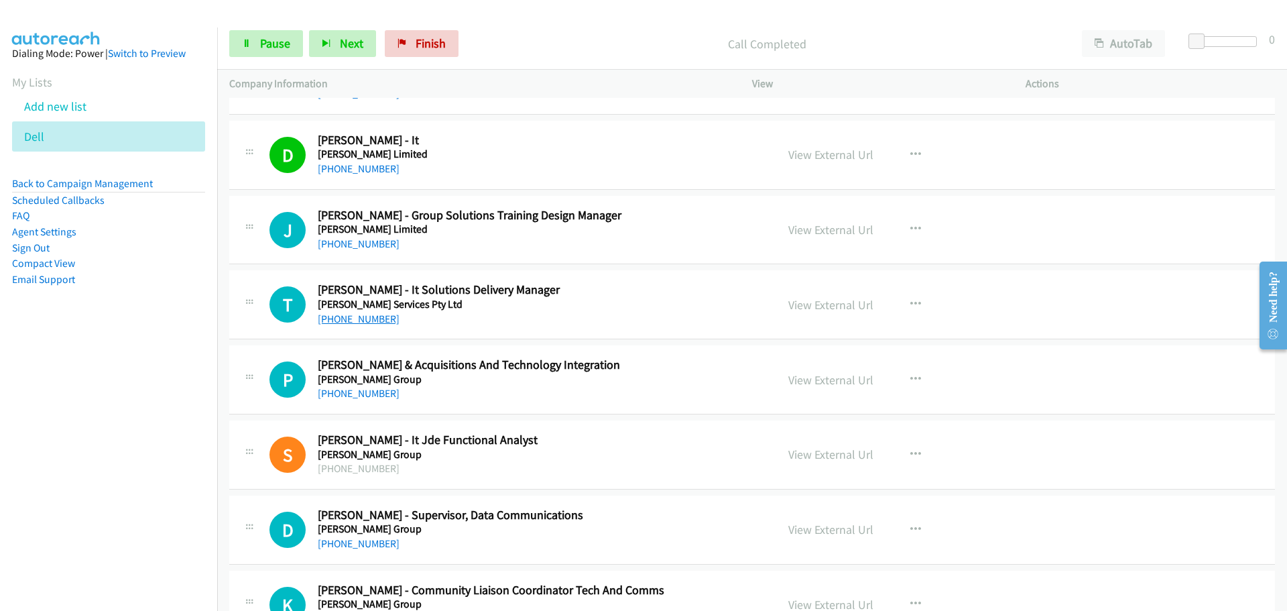
click at [369, 318] on link "[PHONE_NUMBER]" at bounding box center [359, 318] width 82 height 13
click at [352, 391] on link "[PHONE_NUMBER]" at bounding box center [359, 393] width 82 height 13
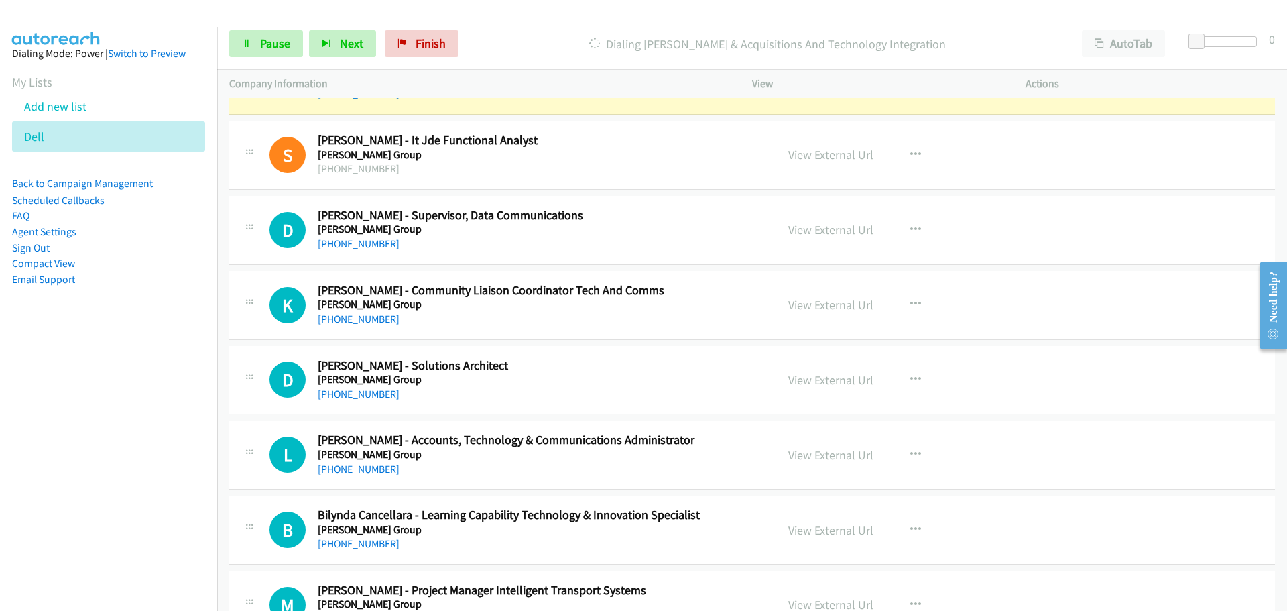
scroll to position [9384, 0]
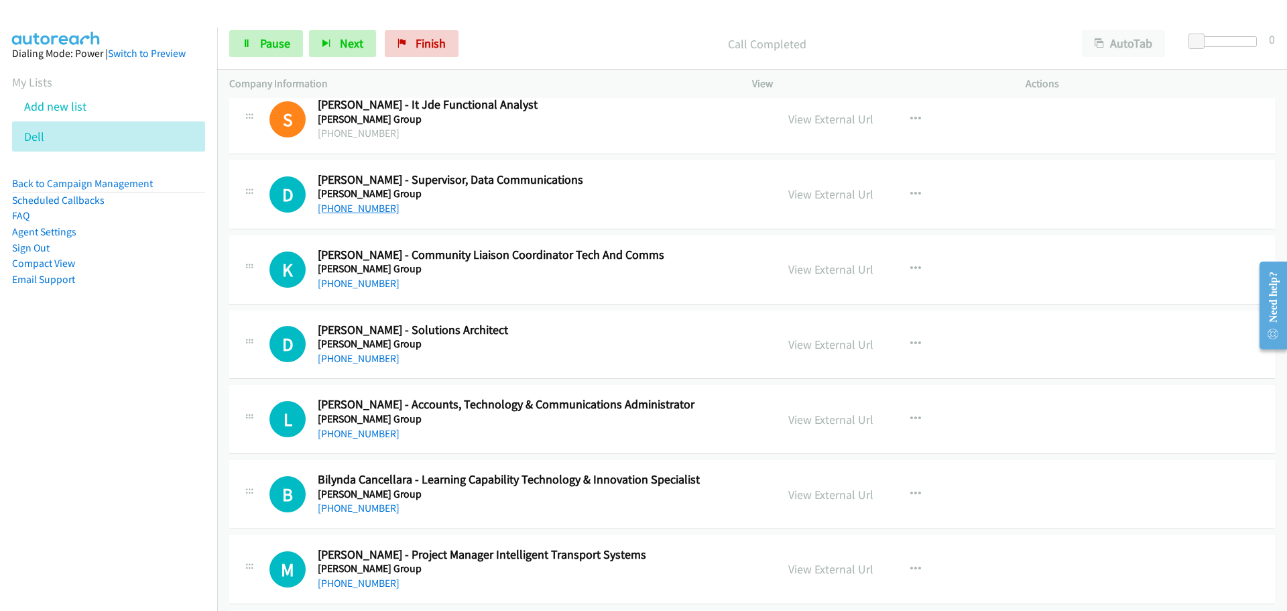
click at [366, 213] on link "[PHONE_NUMBER]" at bounding box center [359, 208] width 82 height 13
click at [370, 362] on link "[PHONE_NUMBER]" at bounding box center [359, 358] width 82 height 13
click at [355, 440] on div "[PHONE_NUMBER]" at bounding box center [539, 434] width 442 height 16
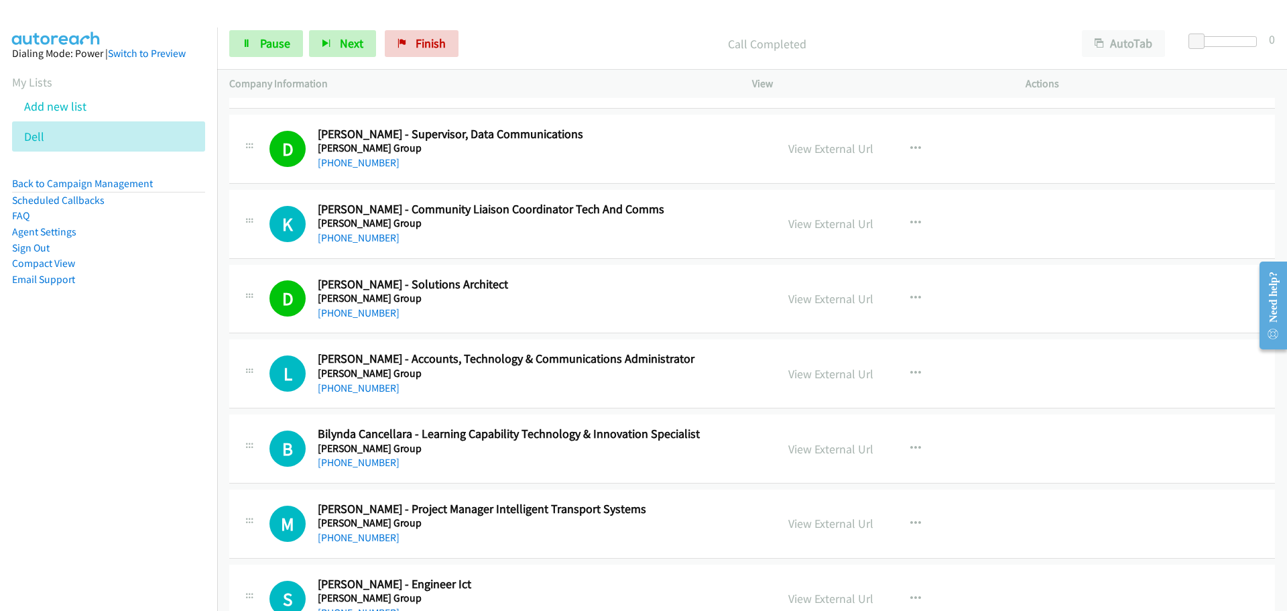
scroll to position [9451, 0]
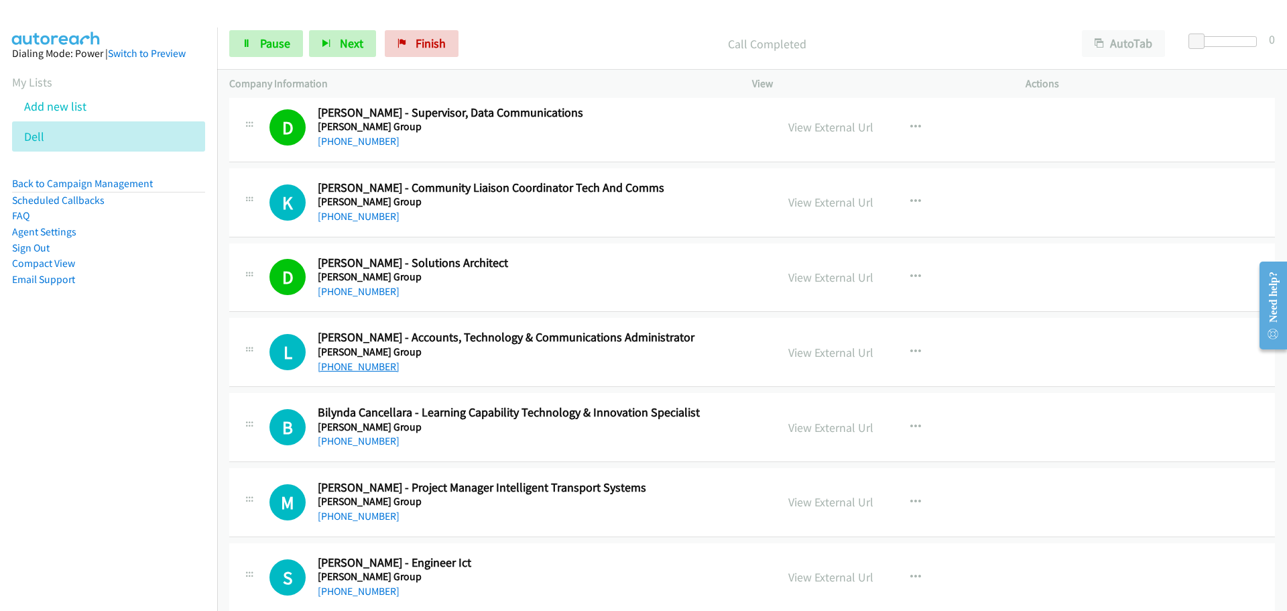
click at [375, 366] on link "[PHONE_NUMBER]" at bounding box center [359, 366] width 82 height 13
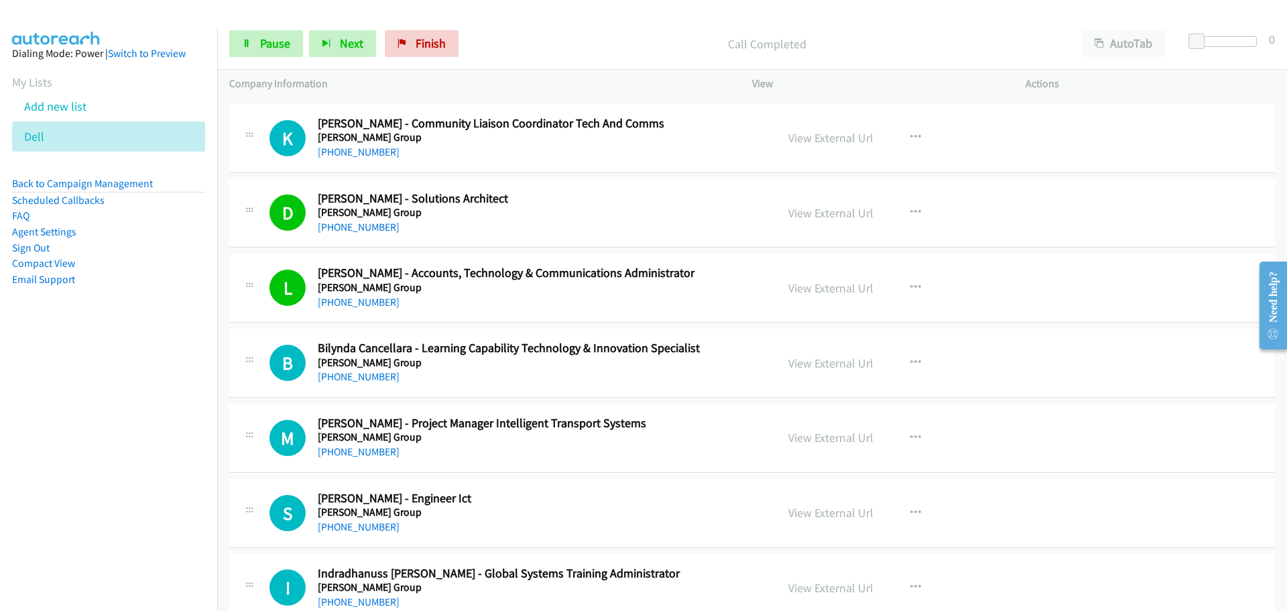
scroll to position [9652, 0]
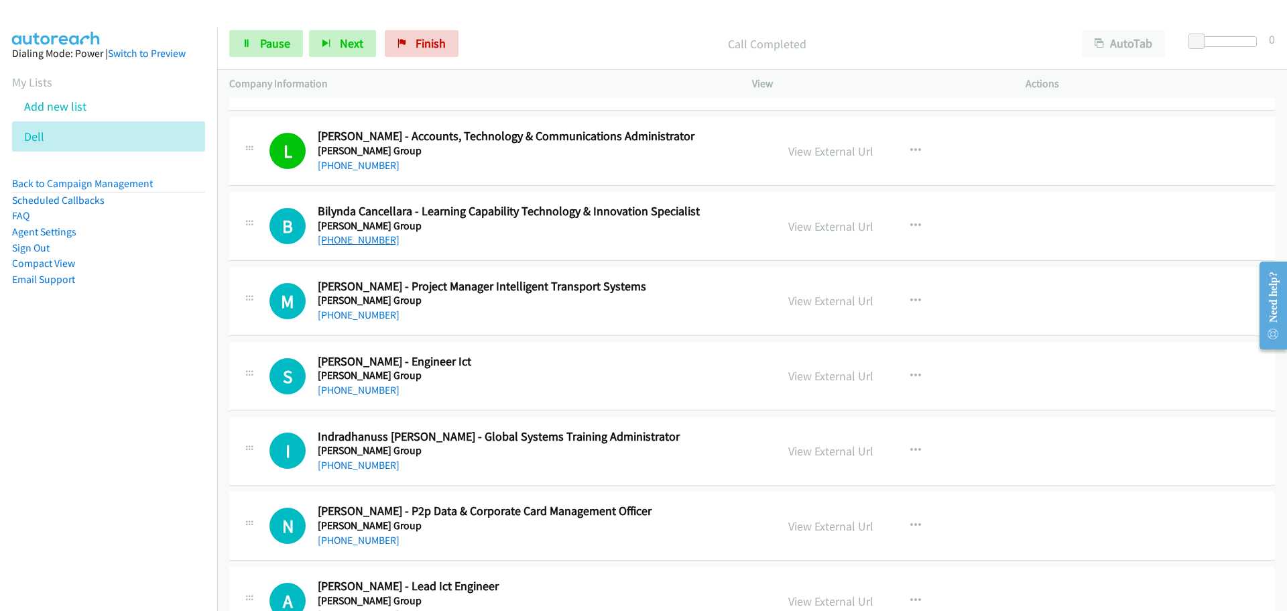
click at [377, 240] on link "[PHONE_NUMBER]" at bounding box center [359, 239] width 82 height 13
click at [350, 243] on link "[PHONE_NUMBER]" at bounding box center [359, 239] width 82 height 13
drag, startPoint x: 359, startPoint y: 391, endPoint x: 472, endPoint y: 411, distance: 114.9
click at [359, 391] on link "[PHONE_NUMBER]" at bounding box center [359, 389] width 82 height 13
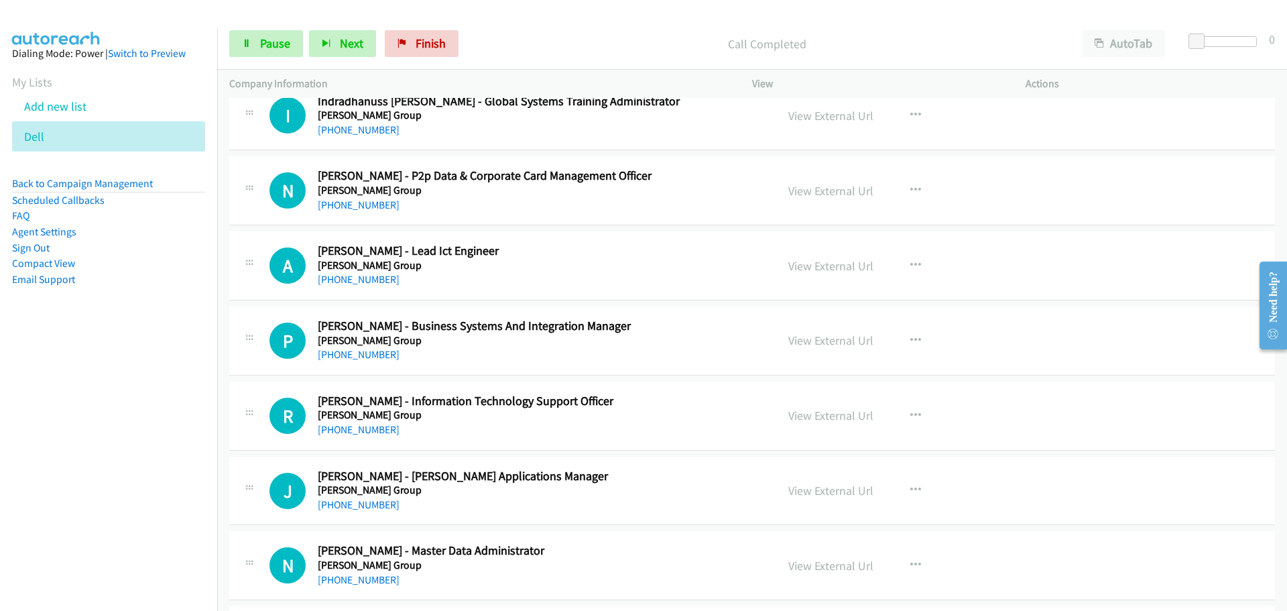
scroll to position [9920, 0]
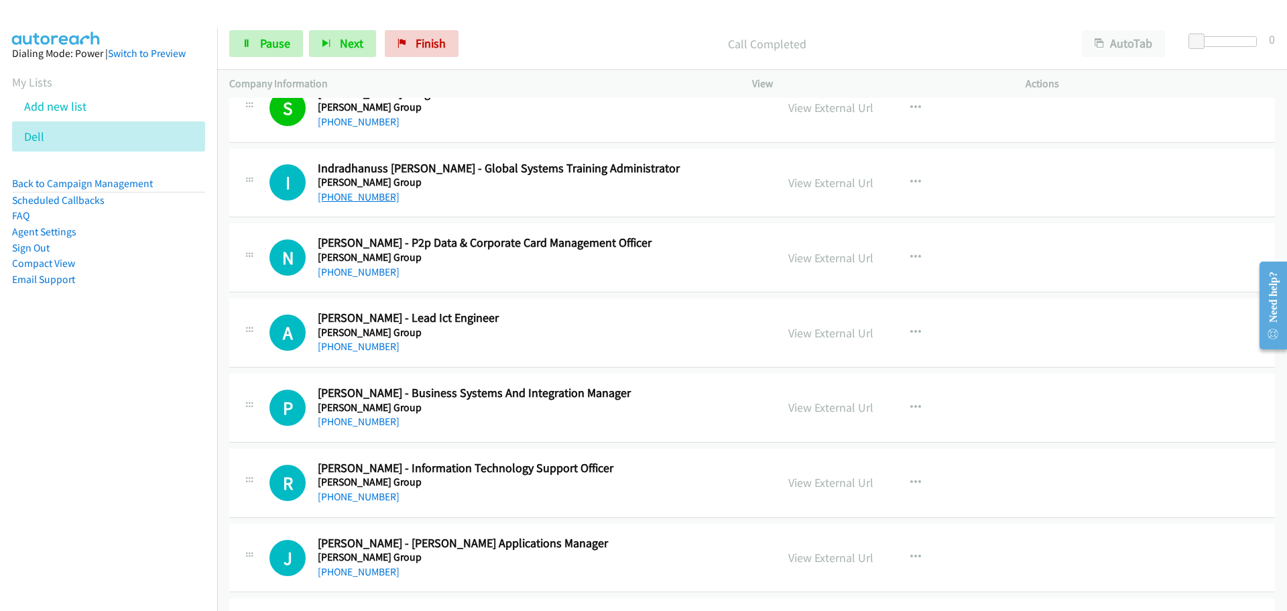
click at [378, 195] on link "[PHONE_NUMBER]" at bounding box center [359, 196] width 82 height 13
click at [385, 274] on link "[PHONE_NUMBER]" at bounding box center [359, 271] width 82 height 13
click at [328, 280] on div "N Callback Scheduled [PERSON_NAME] - P2p Data & Corporate Card Management Offic…" at bounding box center [752, 257] width 1046 height 69
click at [372, 269] on link "[PHONE_NUMBER]" at bounding box center [359, 271] width 82 height 13
drag, startPoint x: 371, startPoint y: 345, endPoint x: 379, endPoint y: 346, distance: 8.1
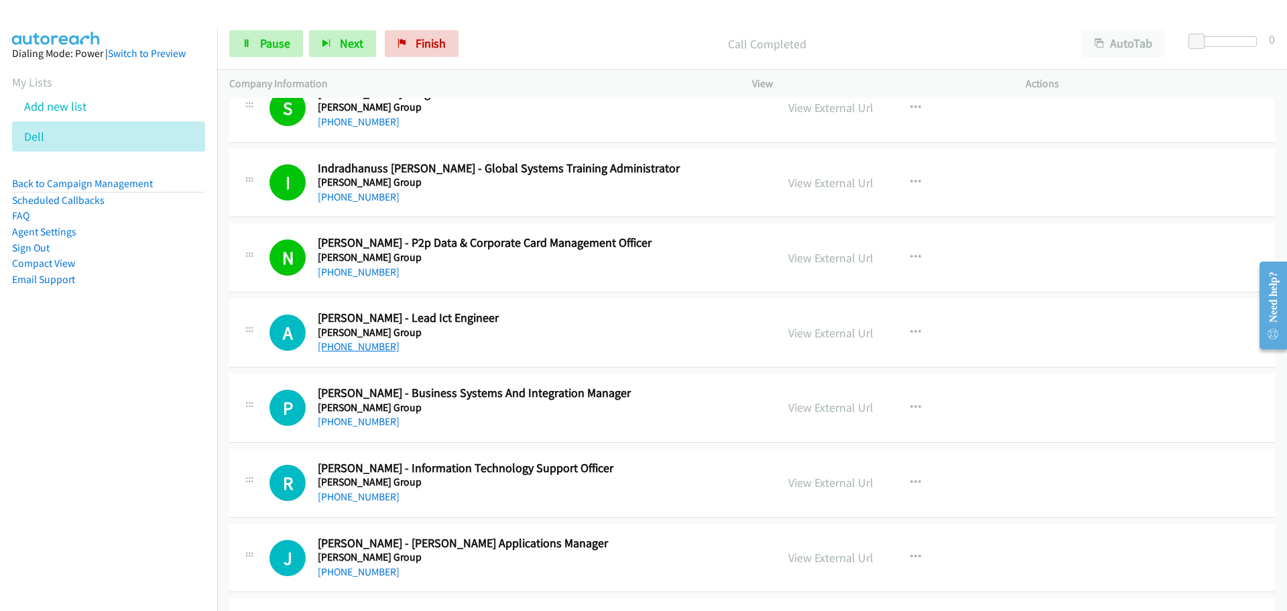
click at [371, 345] on link "[PHONE_NUMBER]" at bounding box center [359, 346] width 82 height 13
drag, startPoint x: 337, startPoint y: 422, endPoint x: 381, endPoint y: 424, distance: 44.3
click at [337, 422] on link "[PHONE_NUMBER]" at bounding box center [359, 421] width 82 height 13
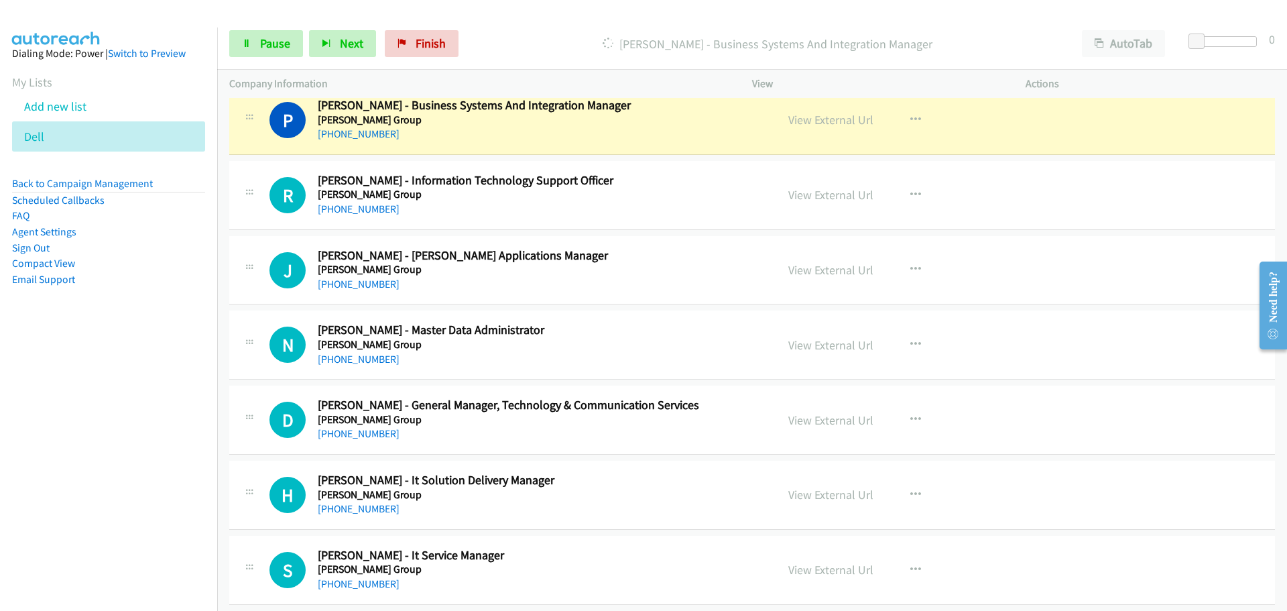
scroll to position [10188, 0]
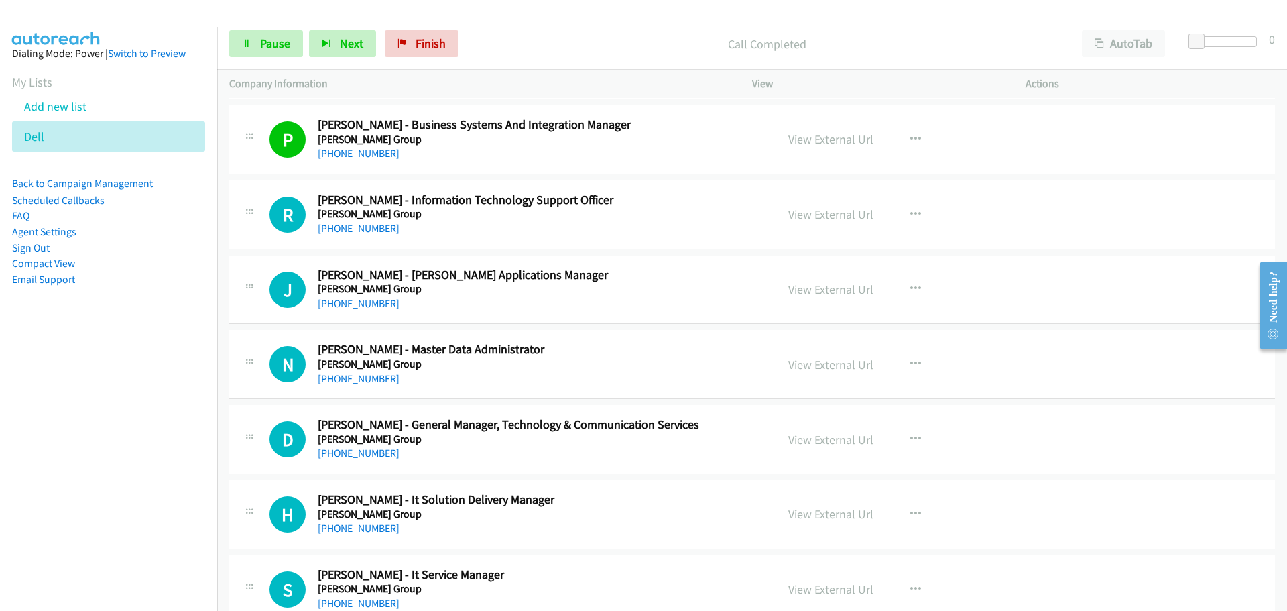
drag, startPoint x: 358, startPoint y: 234, endPoint x: 503, endPoint y: 247, distance: 145.4
click at [358, 234] on link "[PHONE_NUMBER]" at bounding box center [359, 228] width 82 height 13
click at [359, 303] on link "[PHONE_NUMBER]" at bounding box center [359, 303] width 82 height 13
drag, startPoint x: 379, startPoint y: 379, endPoint x: 483, endPoint y: 375, distance: 104.0
click at [379, 379] on link "[PHONE_NUMBER]" at bounding box center [359, 378] width 82 height 13
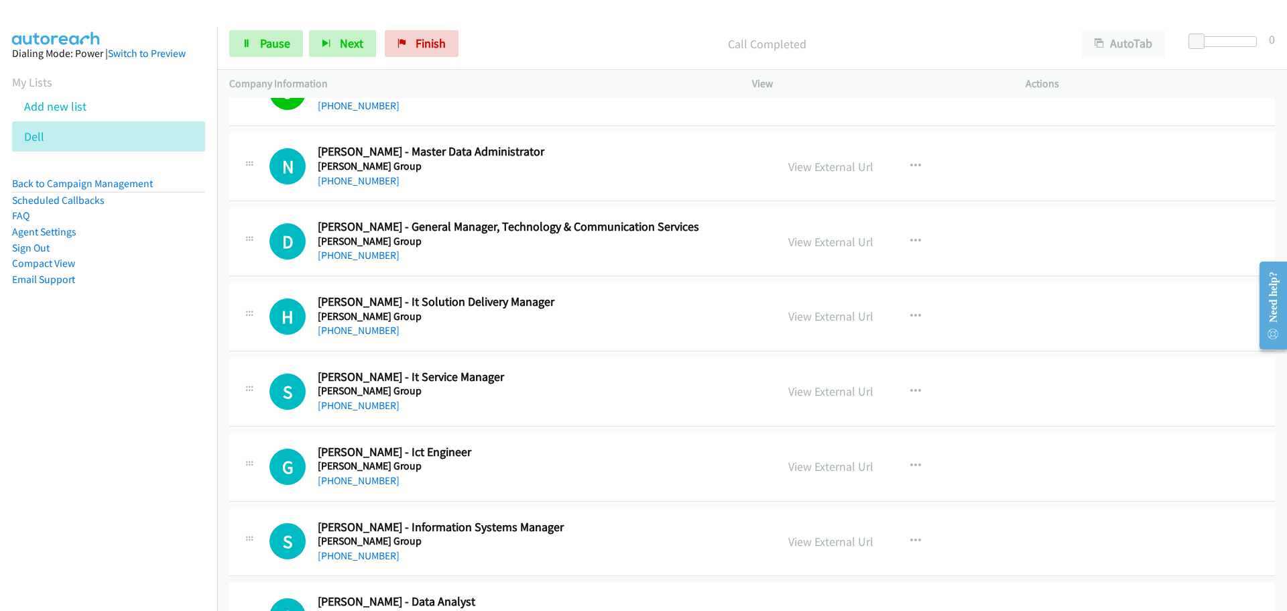
scroll to position [10389, 0]
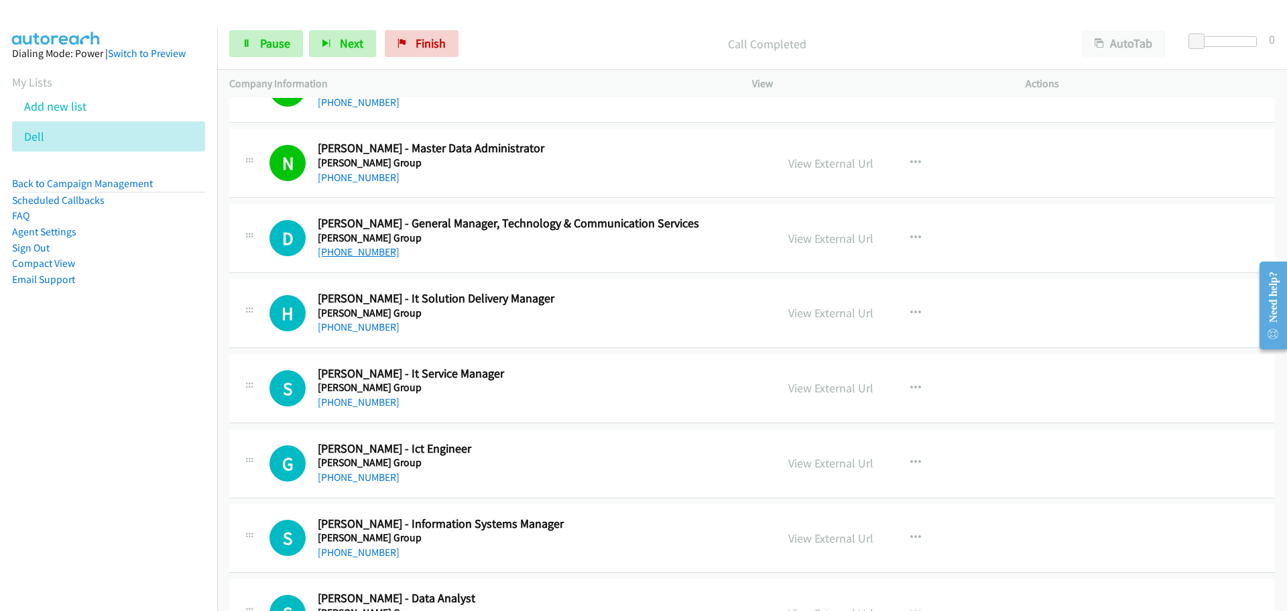
click at [361, 255] on link "[PHONE_NUMBER]" at bounding box center [359, 251] width 82 height 13
click at [357, 320] on link "[PHONE_NUMBER]" at bounding box center [359, 326] width 82 height 13
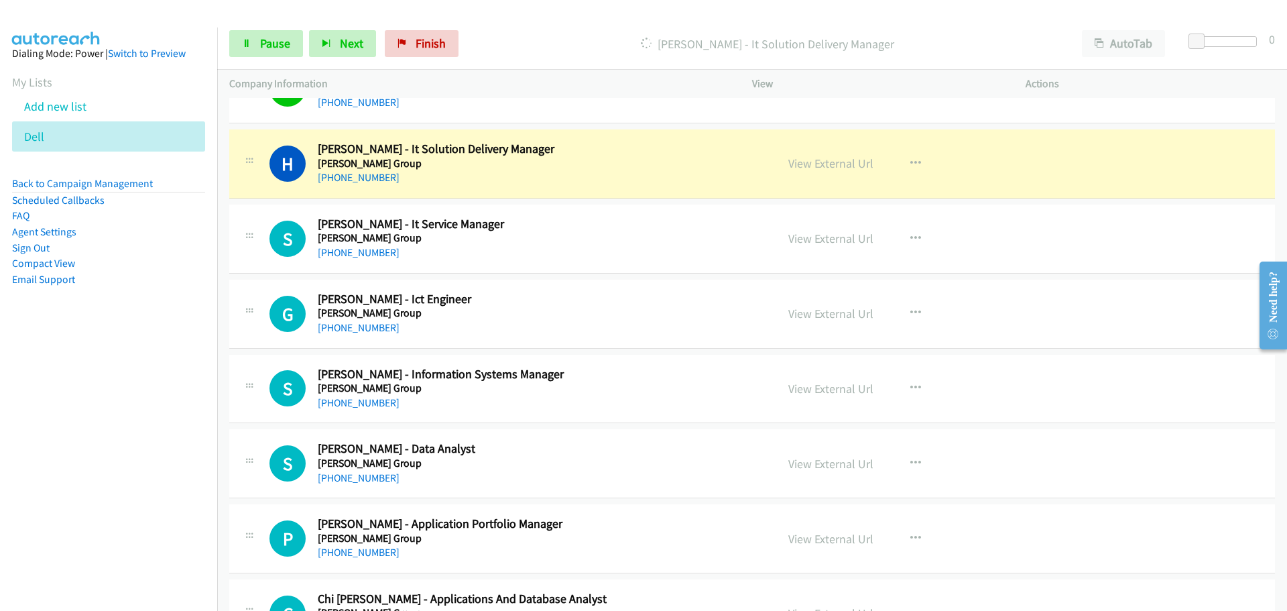
scroll to position [10523, 0]
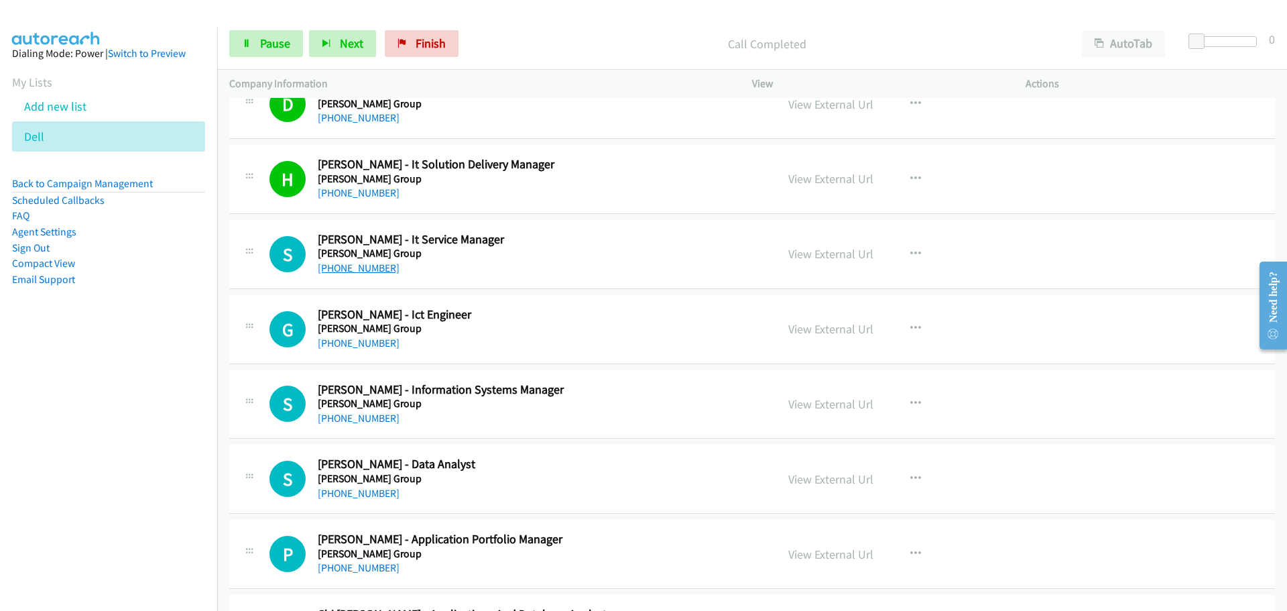
click at [362, 265] on link "[PHONE_NUMBER]" at bounding box center [359, 267] width 82 height 13
click at [332, 345] on link "[PHONE_NUMBER]" at bounding box center [359, 342] width 82 height 13
drag, startPoint x: 359, startPoint y: 421, endPoint x: 436, endPoint y: 409, distance: 78.7
click at [359, 421] on link "[PHONE_NUMBER]" at bounding box center [359, 418] width 82 height 13
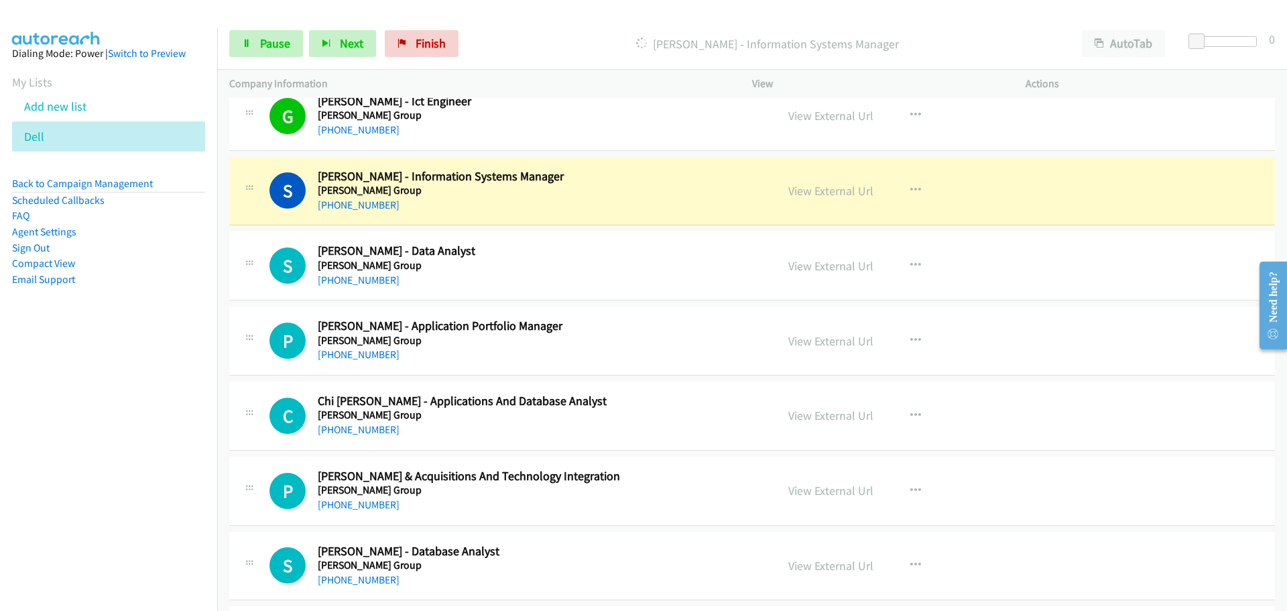
scroll to position [10724, 0]
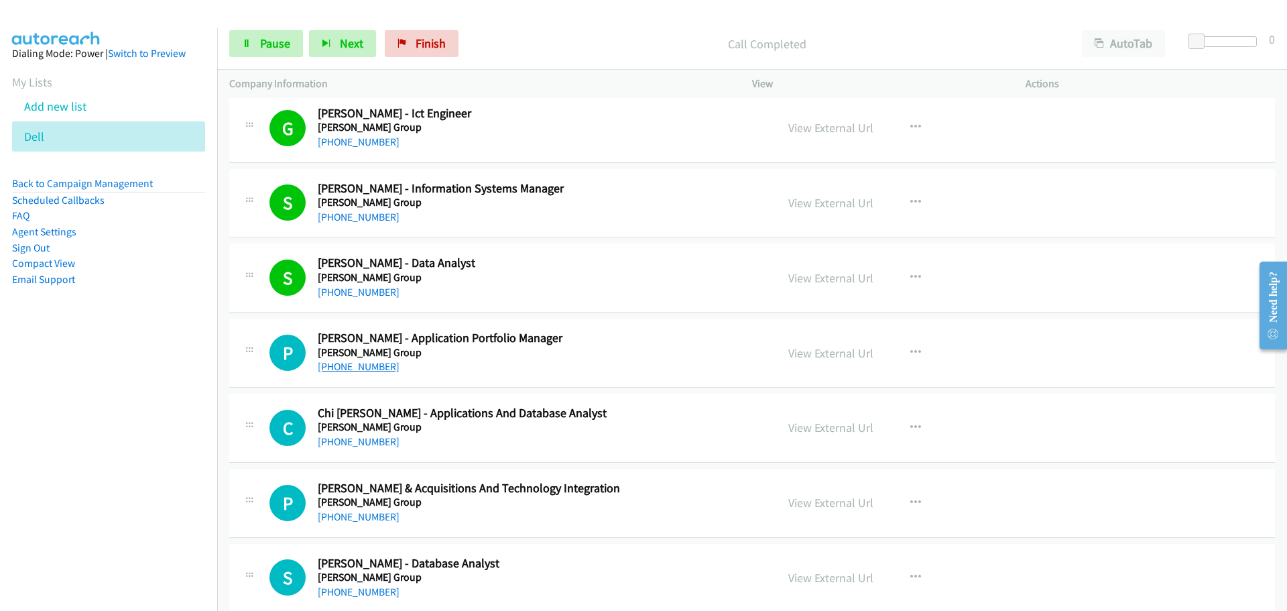
click at [369, 366] on link "[PHONE_NUMBER]" at bounding box center [359, 366] width 82 height 13
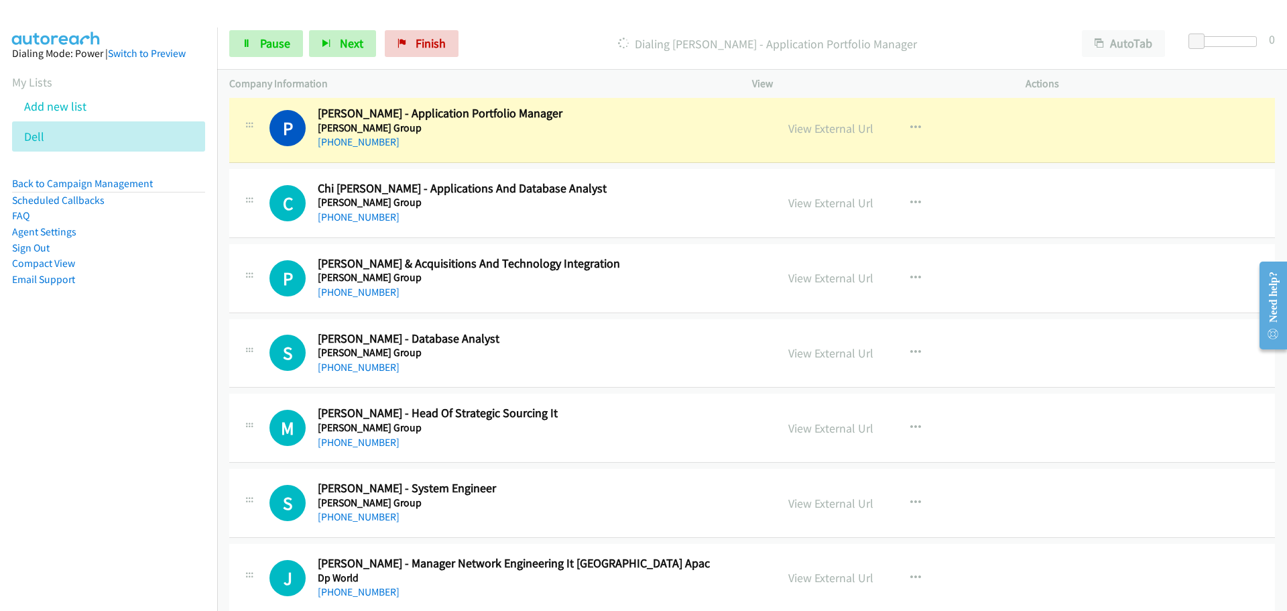
scroll to position [10925, 0]
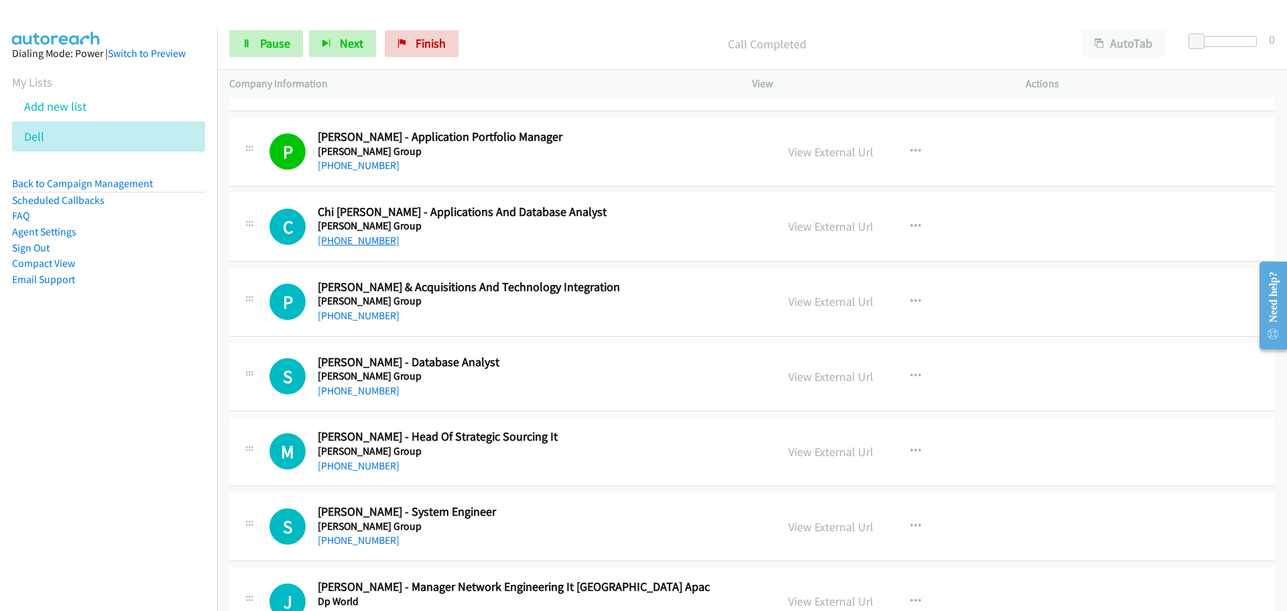
click at [346, 244] on link "[PHONE_NUMBER]" at bounding box center [359, 240] width 82 height 13
click at [351, 318] on link "[PHONE_NUMBER]" at bounding box center [359, 315] width 82 height 13
drag, startPoint x: 357, startPoint y: 393, endPoint x: 407, endPoint y: 392, distance: 50.3
click at [357, 393] on link "[PHONE_NUMBER]" at bounding box center [359, 390] width 82 height 13
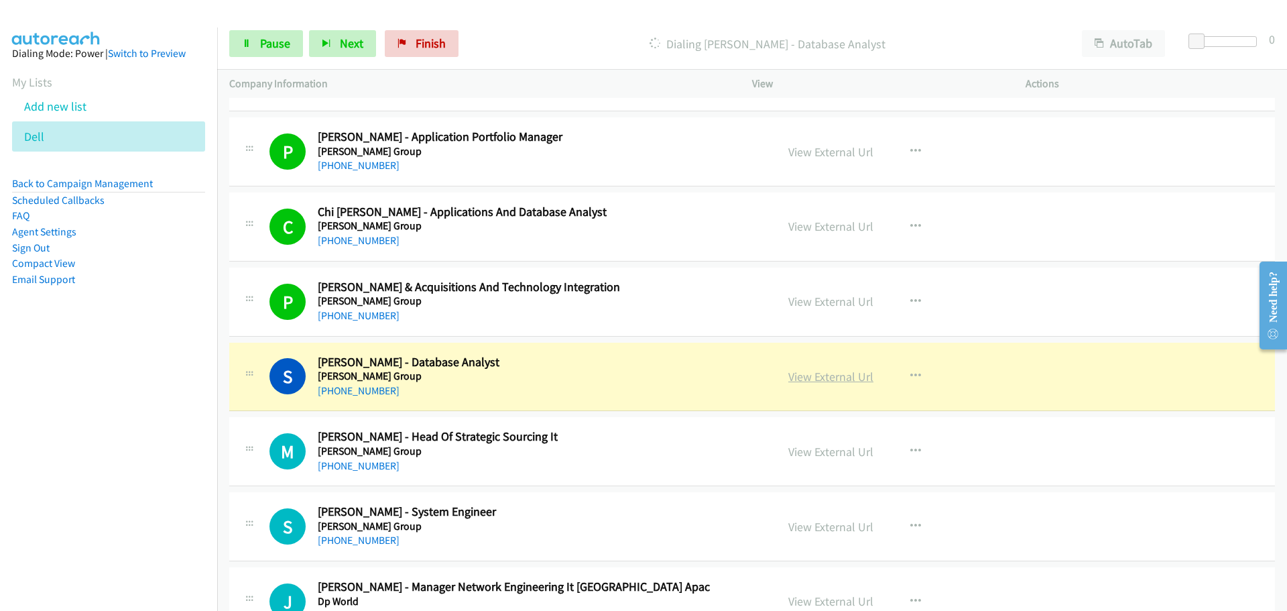
click at [826, 381] on link "View External Url" at bounding box center [830, 376] width 85 height 15
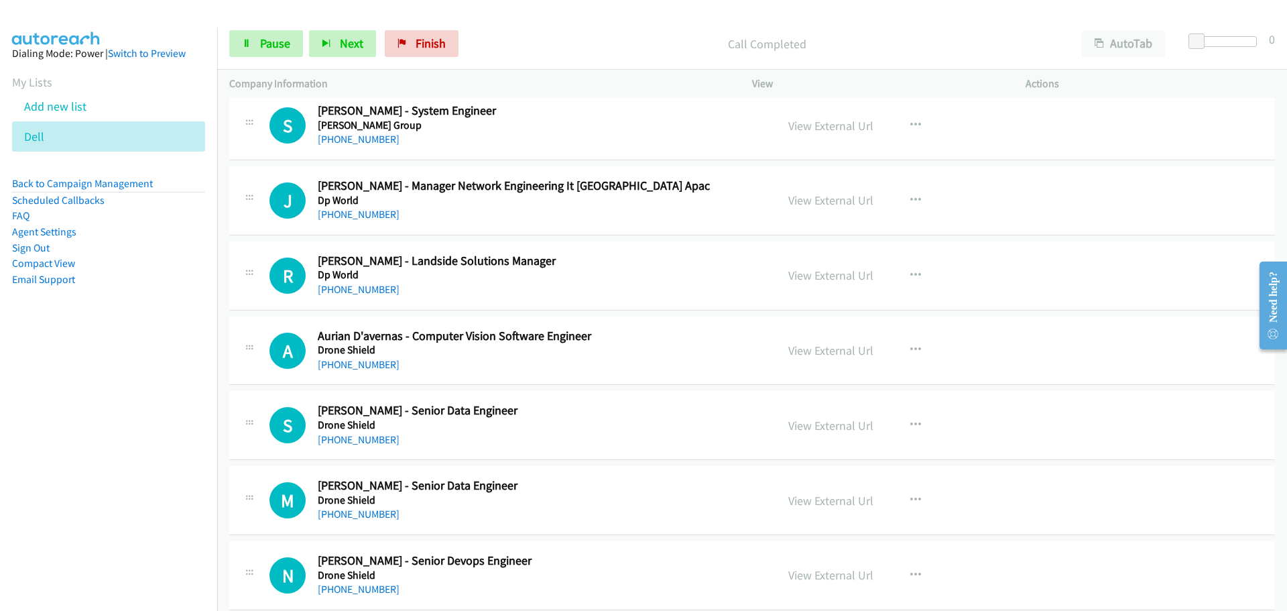
scroll to position [11327, 0]
click at [334, 137] on link "[PHONE_NUMBER]" at bounding box center [359, 137] width 82 height 13
click at [336, 214] on link "[PHONE_NUMBER]" at bounding box center [359, 212] width 82 height 13
click at [331, 214] on link "[PHONE_NUMBER]" at bounding box center [359, 212] width 82 height 13
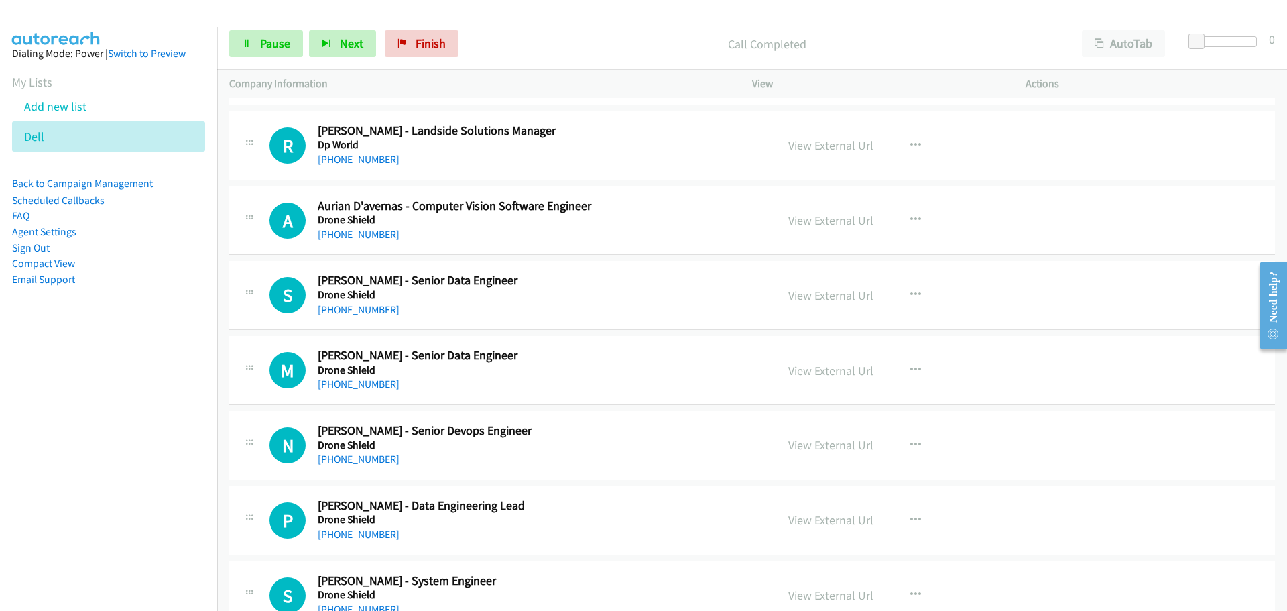
scroll to position [11461, 0]
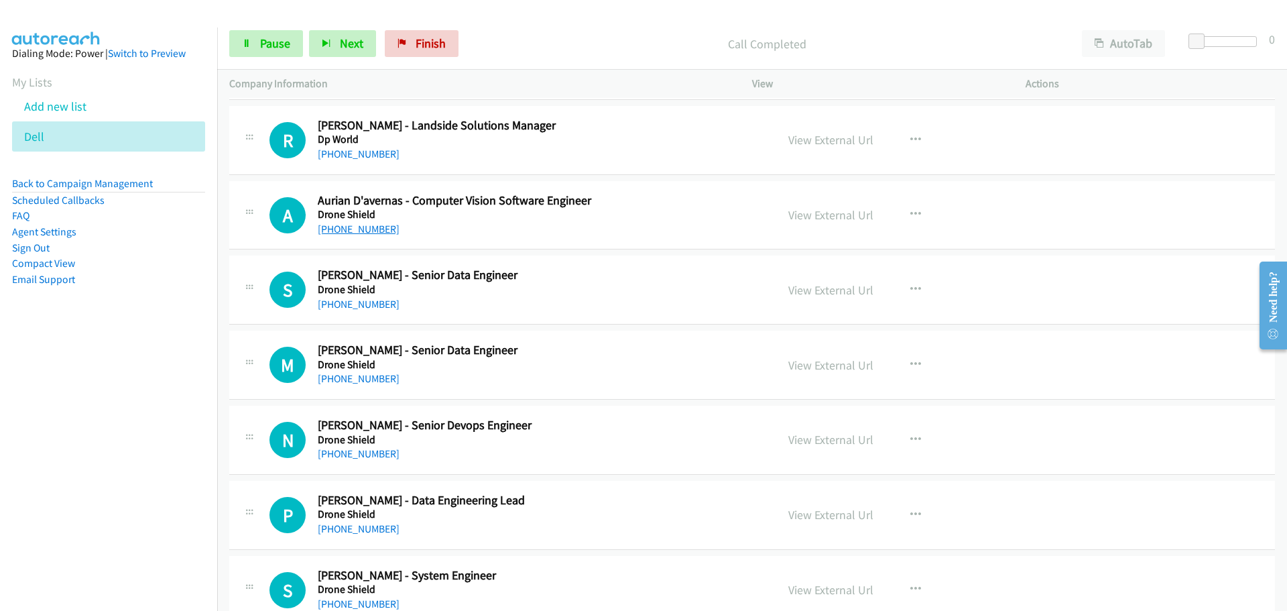
click at [347, 233] on link "[PHONE_NUMBER]" at bounding box center [359, 229] width 82 height 13
click at [333, 307] on link "[PHONE_NUMBER]" at bounding box center [359, 304] width 82 height 13
click at [838, 298] on div "View External Url" at bounding box center [830, 290] width 85 height 18
click at [834, 292] on link "View External Url" at bounding box center [830, 289] width 85 height 15
click at [361, 385] on div "[PHONE_NUMBER]" at bounding box center [539, 379] width 442 height 16
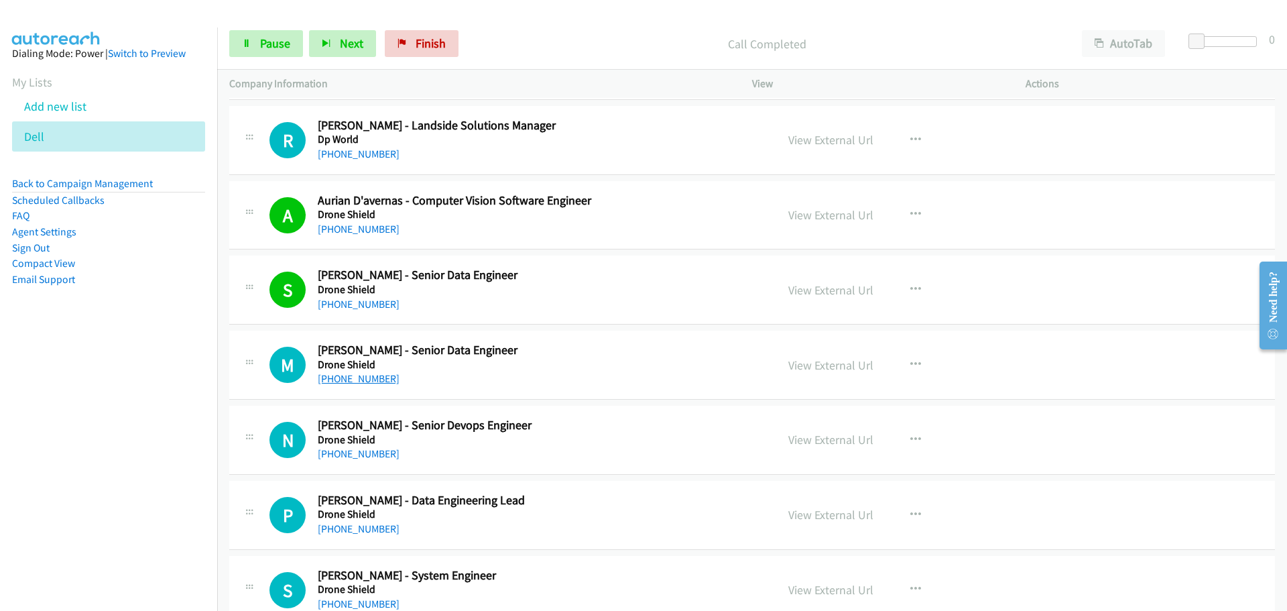
click at [363, 381] on link "[PHONE_NUMBER]" at bounding box center [359, 378] width 82 height 13
click at [355, 456] on link "[PHONE_NUMBER]" at bounding box center [359, 453] width 82 height 13
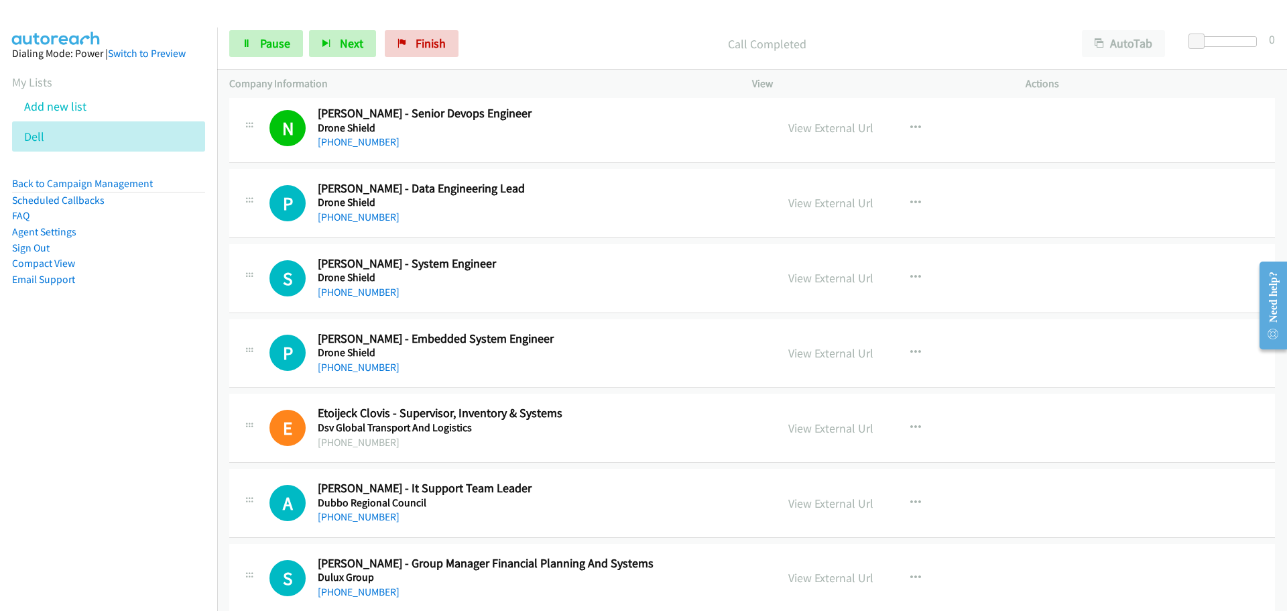
scroll to position [11796, 0]
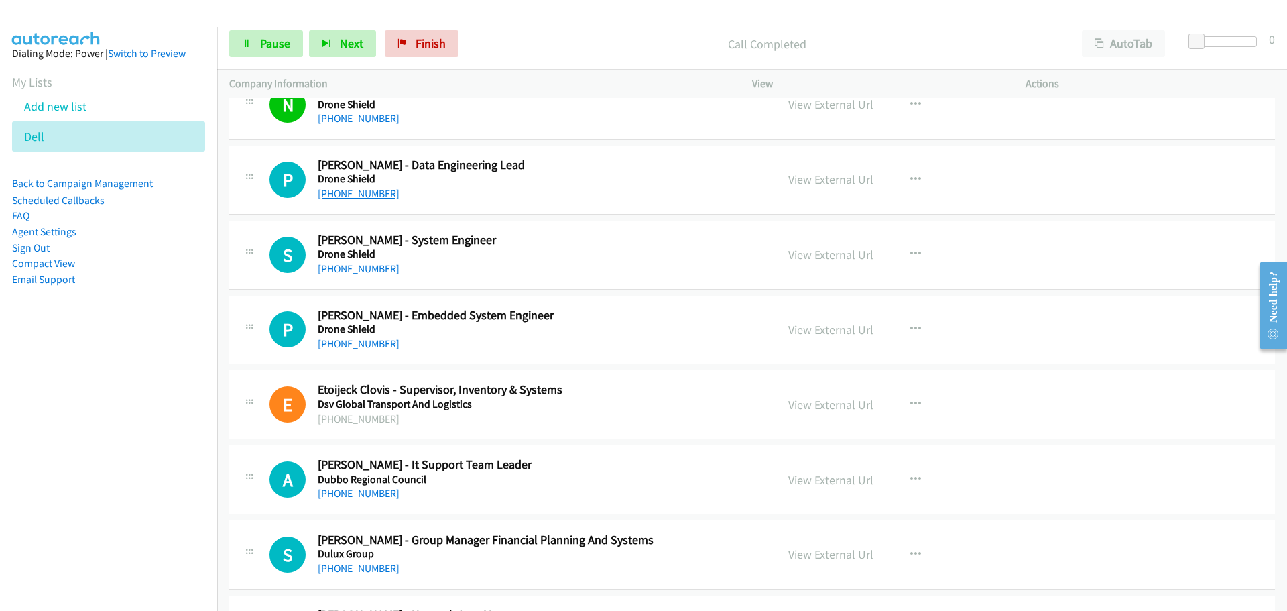
click at [364, 194] on link "[PHONE_NUMBER]" at bounding box center [359, 193] width 82 height 13
click at [338, 271] on link "[PHONE_NUMBER]" at bounding box center [359, 268] width 82 height 13
click at [361, 344] on link "[PHONE_NUMBER]" at bounding box center [359, 343] width 82 height 13
click at [362, 345] on link "[PHONE_NUMBER]" at bounding box center [359, 343] width 82 height 13
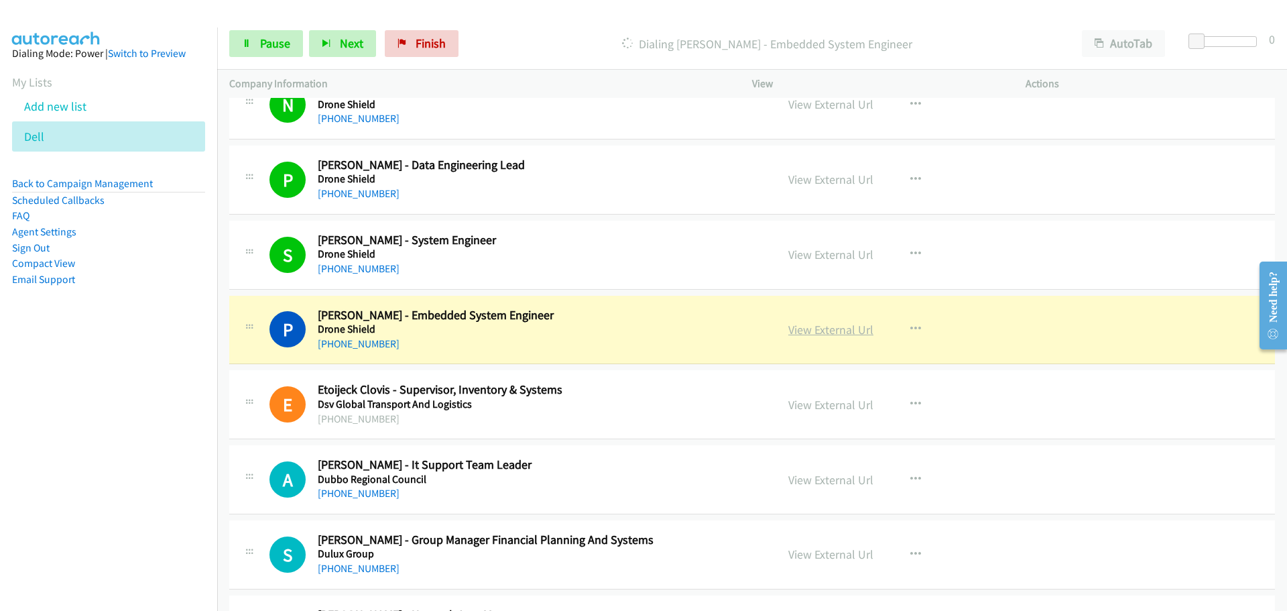
click at [836, 332] on link "View External Url" at bounding box center [830, 329] width 85 height 15
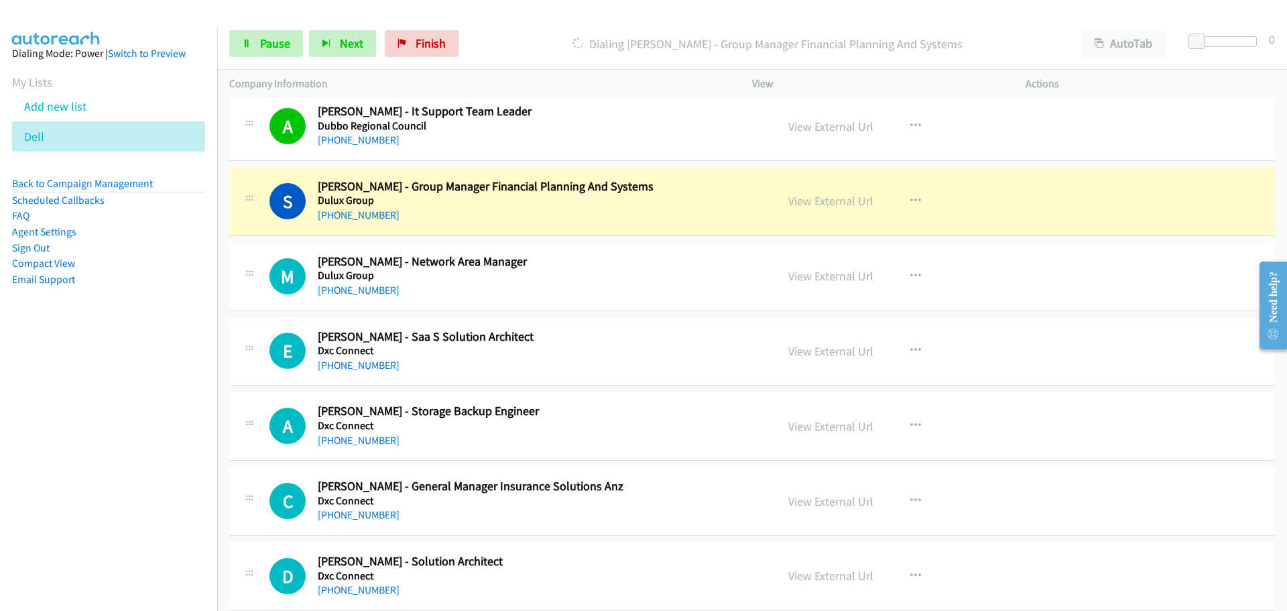
scroll to position [12132, 0]
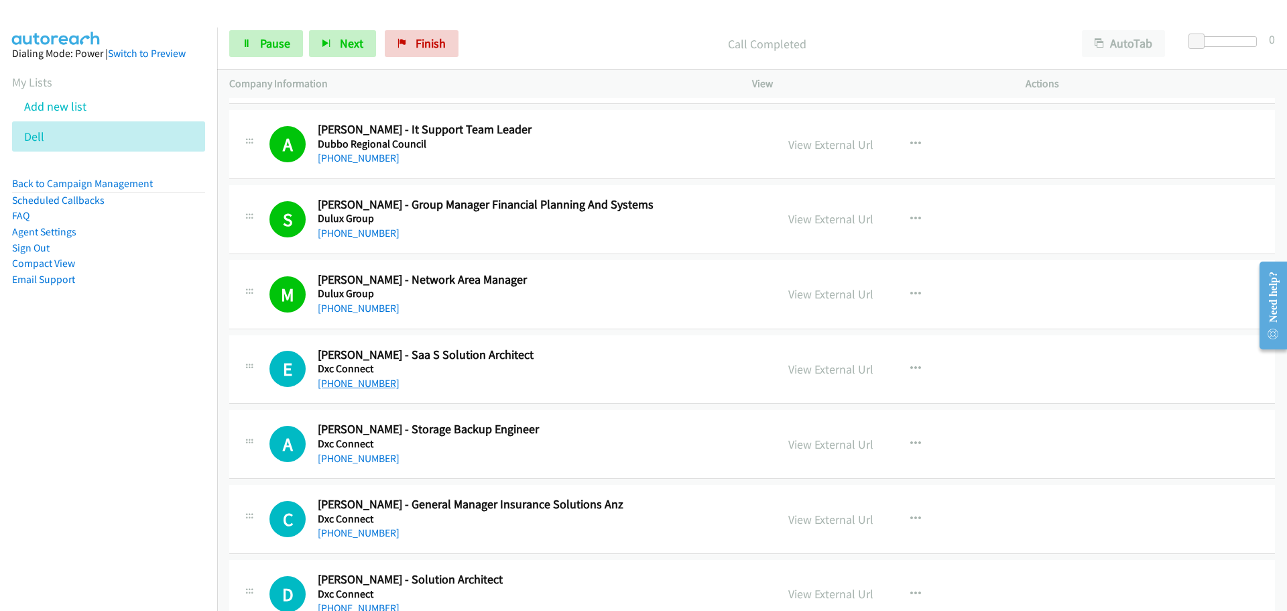
drag, startPoint x: 356, startPoint y: 386, endPoint x: 376, endPoint y: 385, distance: 20.1
click at [356, 386] on link "[PHONE_NUMBER]" at bounding box center [359, 383] width 82 height 13
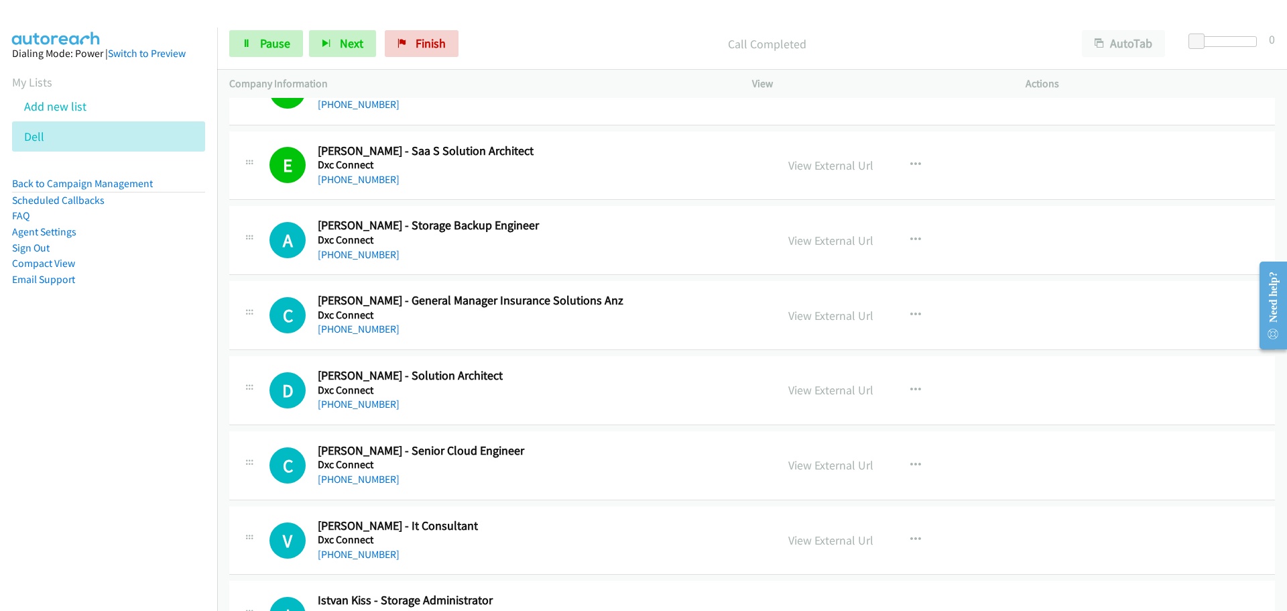
scroll to position [12333, 0]
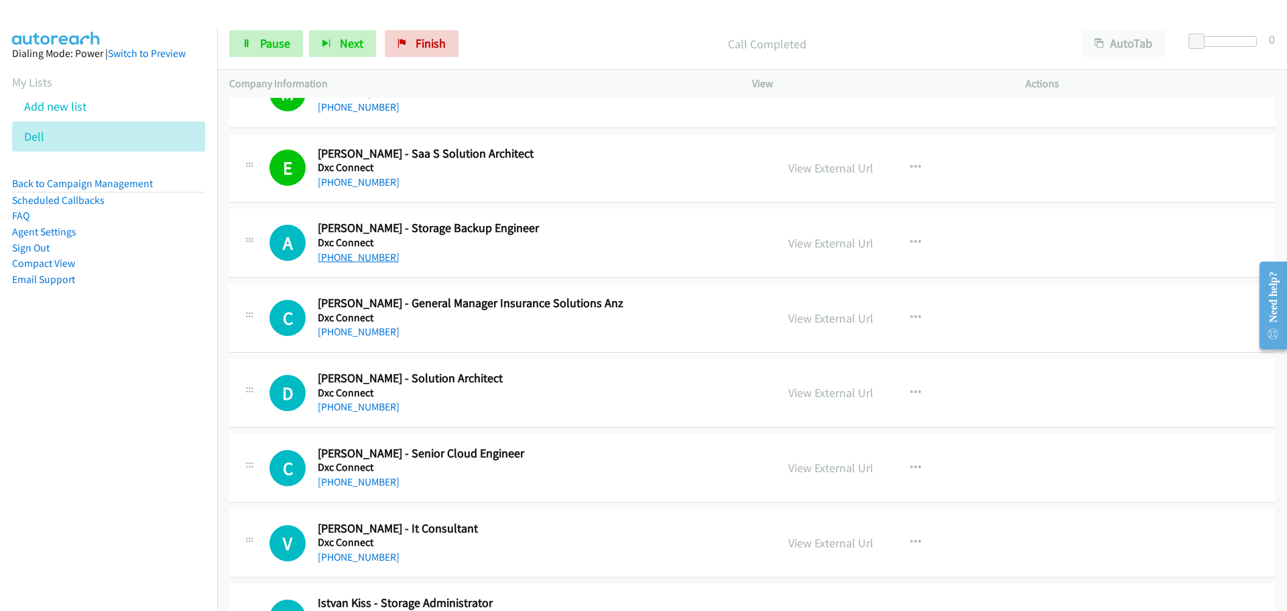
click at [354, 257] on link "[PHONE_NUMBER]" at bounding box center [359, 257] width 82 height 13
click at [351, 408] on link "[PHONE_NUMBER]" at bounding box center [359, 406] width 82 height 13
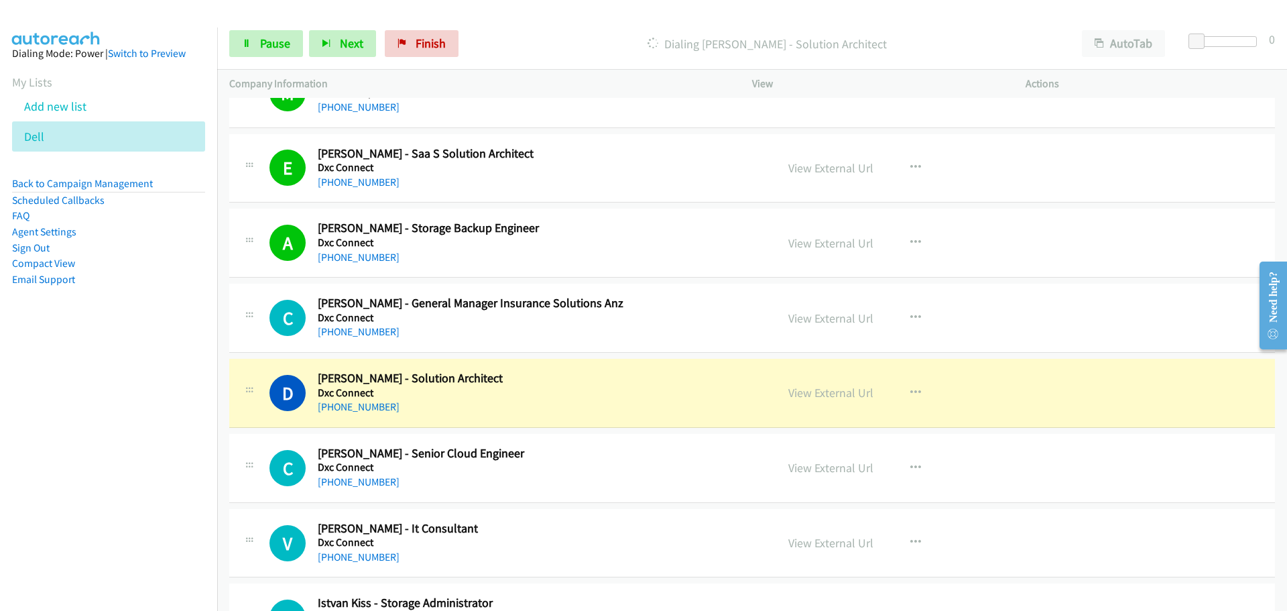
click at [1225, 247] on div "A Callback Scheduled [PERSON_NAME] - Storage Backup Engineer Dxc Connect [GEOGR…" at bounding box center [752, 242] width 1046 height 69
click at [826, 391] on link "View External Url" at bounding box center [830, 392] width 85 height 15
click at [814, 397] on link "View External Url" at bounding box center [830, 392] width 85 height 15
click at [378, 483] on link "[PHONE_NUMBER]" at bounding box center [359, 481] width 82 height 13
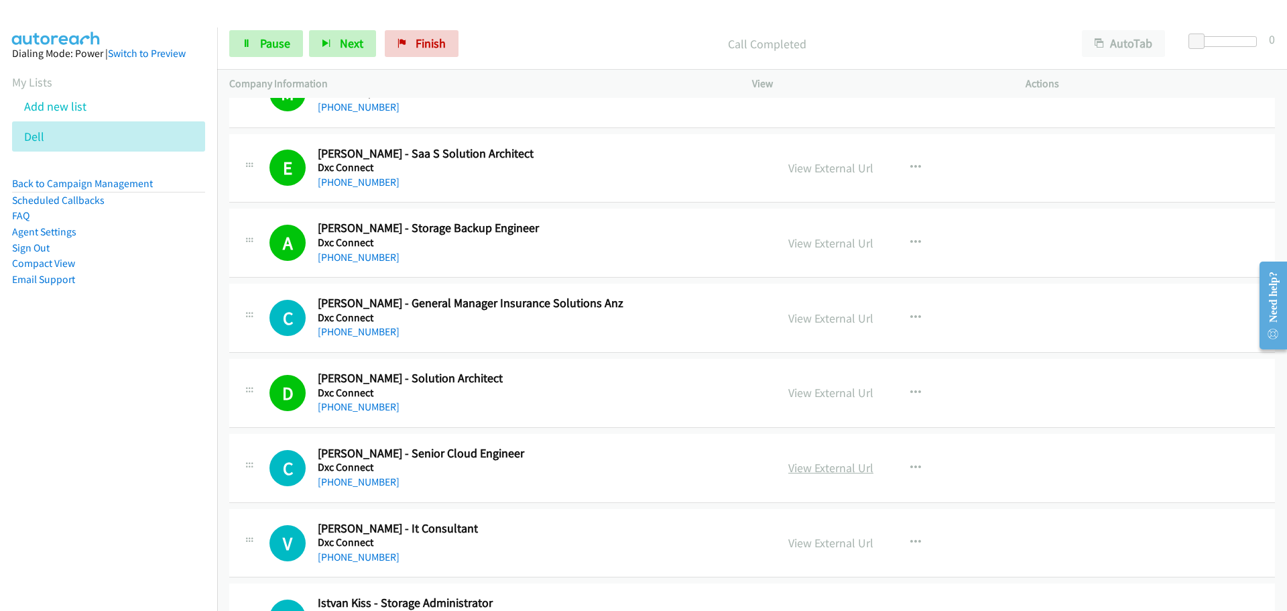
click at [813, 470] on link "View External Url" at bounding box center [830, 467] width 85 height 15
click at [345, 477] on link "[PHONE_NUMBER]" at bounding box center [359, 481] width 82 height 13
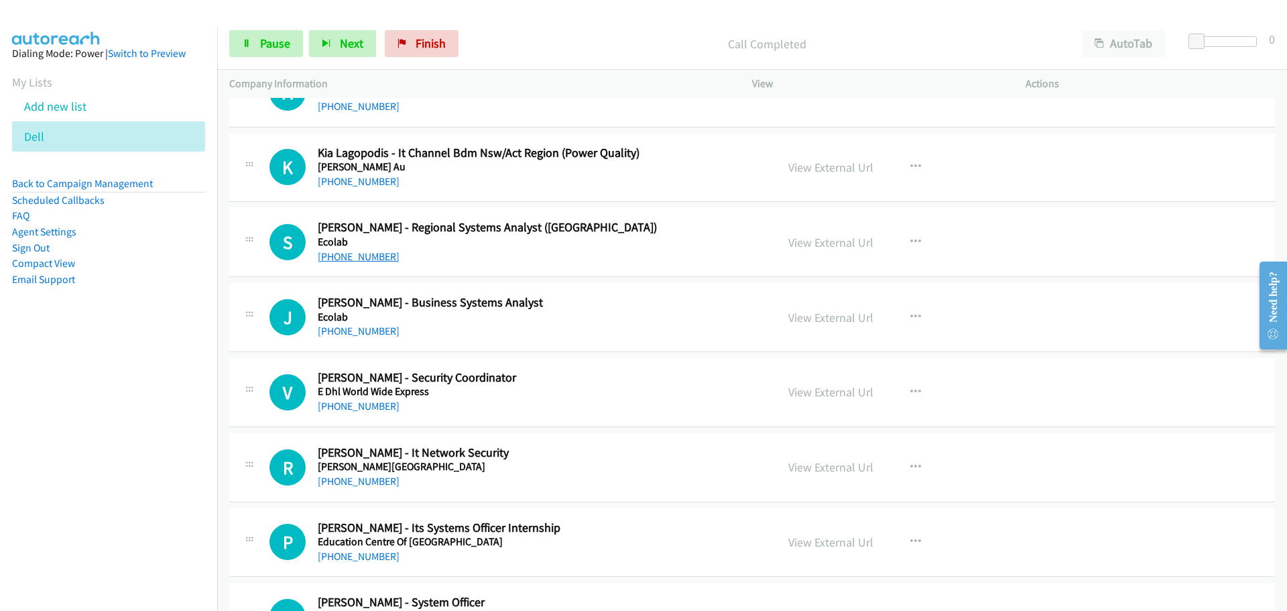
scroll to position [13070, 0]
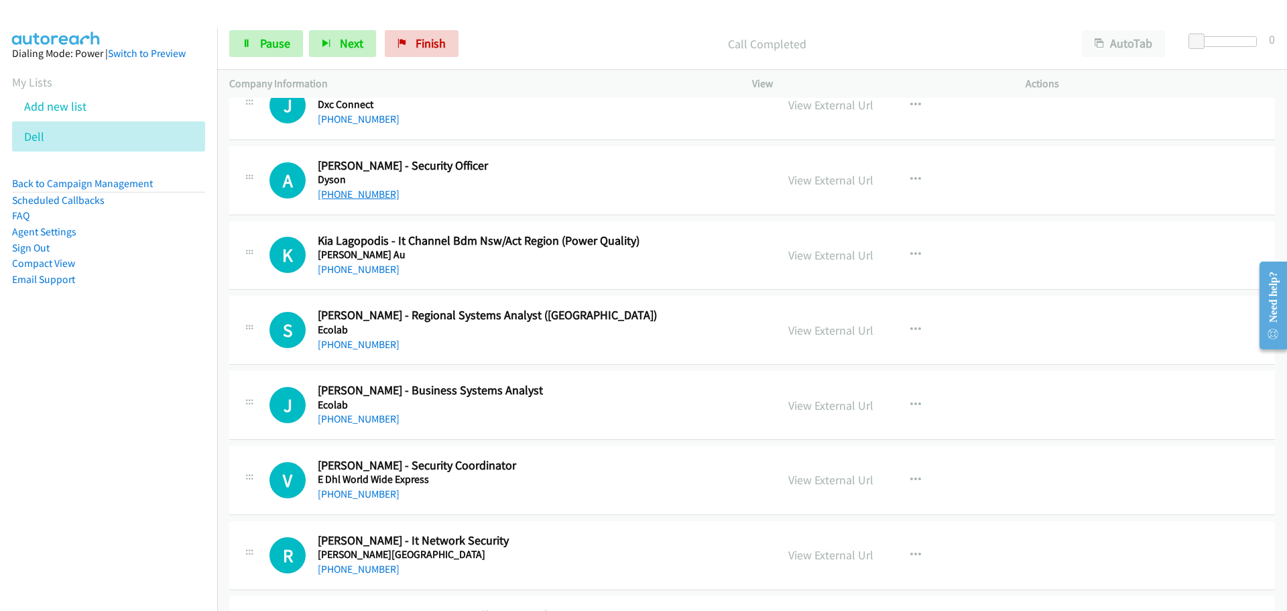
click at [351, 194] on link "[PHONE_NUMBER]" at bounding box center [359, 194] width 82 height 13
click at [359, 274] on link "[PHONE_NUMBER]" at bounding box center [359, 269] width 82 height 13
click at [361, 347] on link "[PHONE_NUMBER]" at bounding box center [359, 344] width 82 height 13
click at [346, 338] on link "[PHONE_NUMBER]" at bounding box center [359, 344] width 82 height 13
click at [361, 418] on link "[PHONE_NUMBER]" at bounding box center [359, 418] width 82 height 13
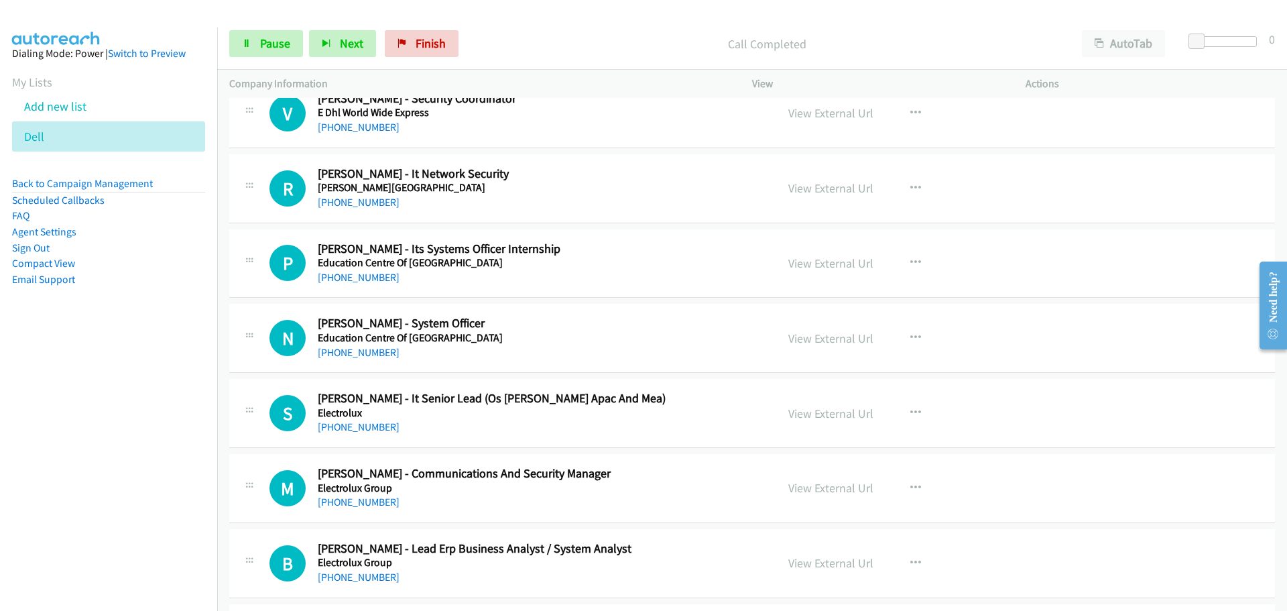
scroll to position [13472, 0]
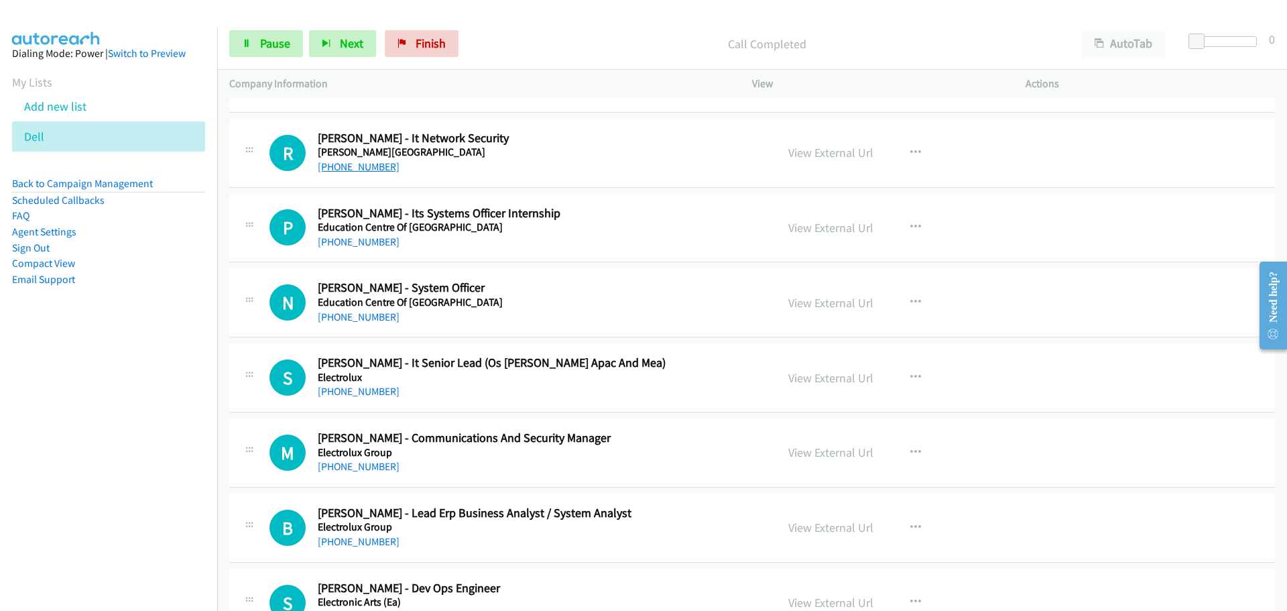
click at [372, 168] on link "[PHONE_NUMBER]" at bounding box center [359, 166] width 82 height 13
click at [372, 245] on link "[PHONE_NUMBER]" at bounding box center [359, 241] width 82 height 13
click at [332, 320] on link "[PHONE_NUMBER]" at bounding box center [359, 316] width 82 height 13
drag, startPoint x: 363, startPoint y: 394, endPoint x: 1216, endPoint y: 423, distance: 853.1
click at [363, 394] on link "[PHONE_NUMBER]" at bounding box center [359, 391] width 82 height 13
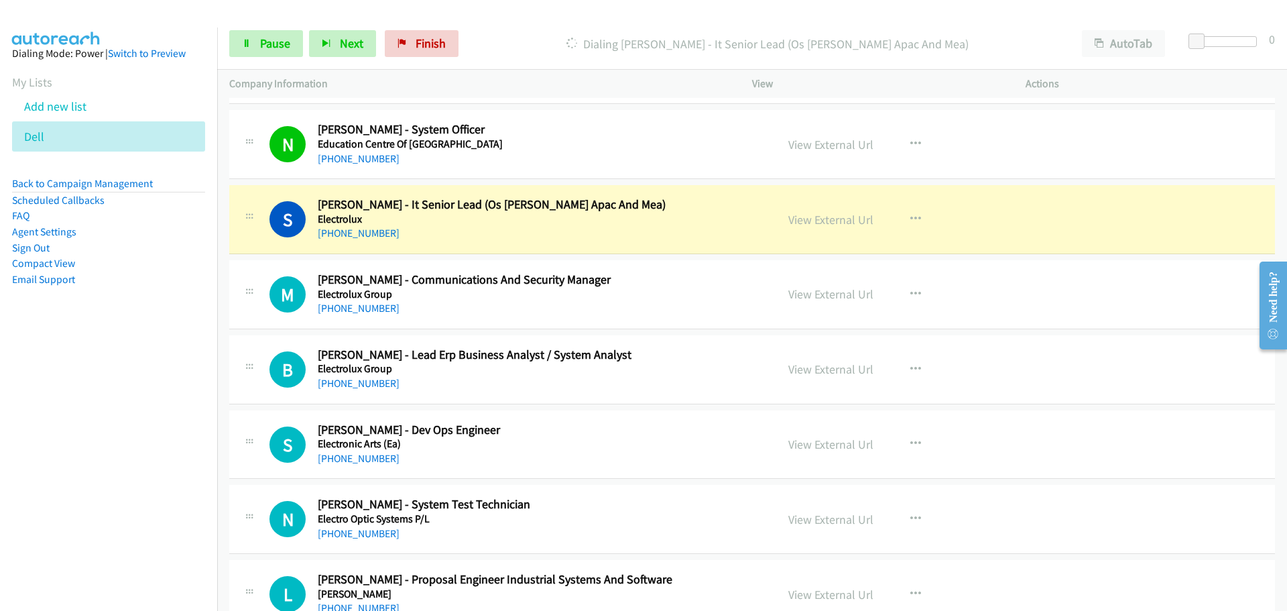
scroll to position [13669, 0]
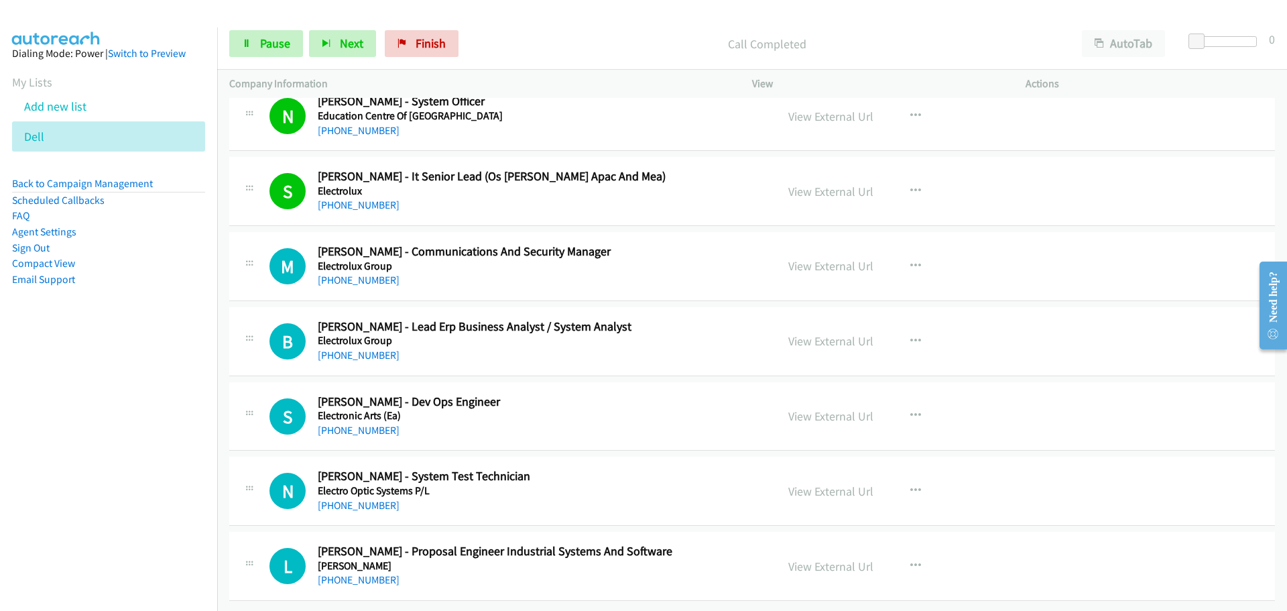
drag, startPoint x: 366, startPoint y: 269, endPoint x: 420, endPoint y: 278, distance: 54.4
click at [366, 273] on link "[PHONE_NUMBER]" at bounding box center [359, 279] width 82 height 13
click at [1215, 70] on div "Actions" at bounding box center [1149, 84] width 273 height 28
click at [1174, 90] on p "Actions" at bounding box center [1149, 84] width 249 height 16
click at [375, 349] on link "[PHONE_NUMBER]" at bounding box center [359, 355] width 82 height 13
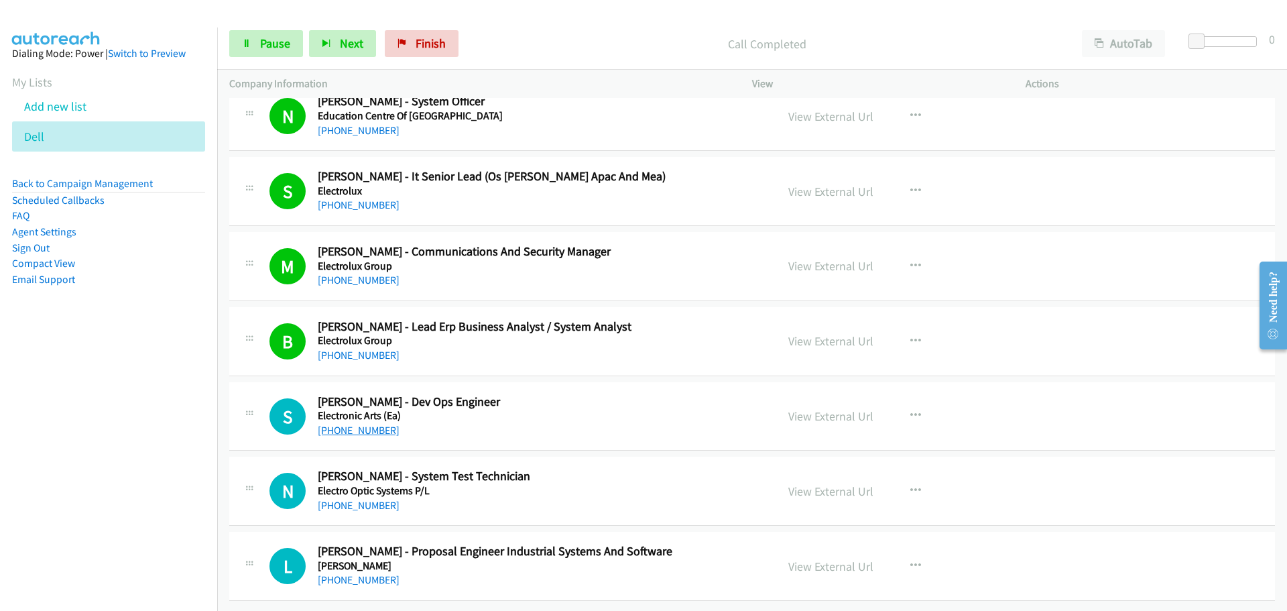
click at [379, 424] on link "[PHONE_NUMBER]" at bounding box center [359, 430] width 82 height 13
click at [1176, 382] on div "S Callback Scheduled [PERSON_NAME] - Dev Ops Engineer Electronic Arts (Ea) [GEO…" at bounding box center [752, 416] width 1046 height 69
click at [362, 499] on link "[PHONE_NUMBER]" at bounding box center [359, 505] width 82 height 13
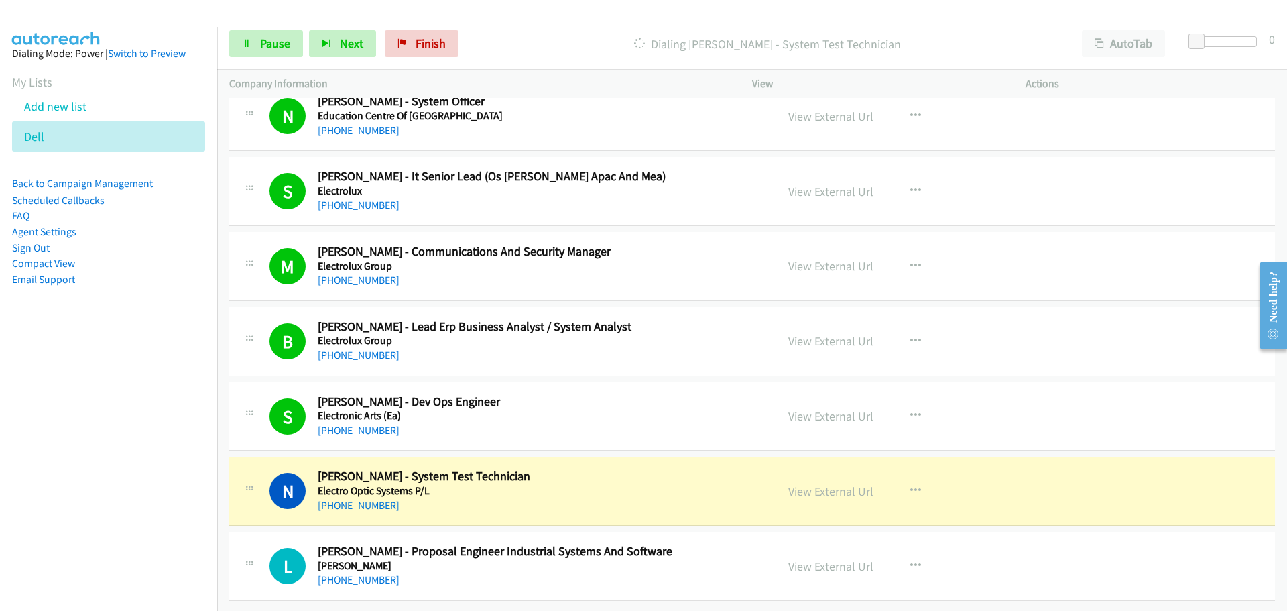
click at [1165, 382] on div "S Callback Scheduled [PERSON_NAME] - Dev Ops Engineer Electronic Arts (Ea) [GEO…" at bounding box center [752, 416] width 1046 height 69
click at [385, 573] on link "[PHONE_NUMBER]" at bounding box center [359, 579] width 82 height 13
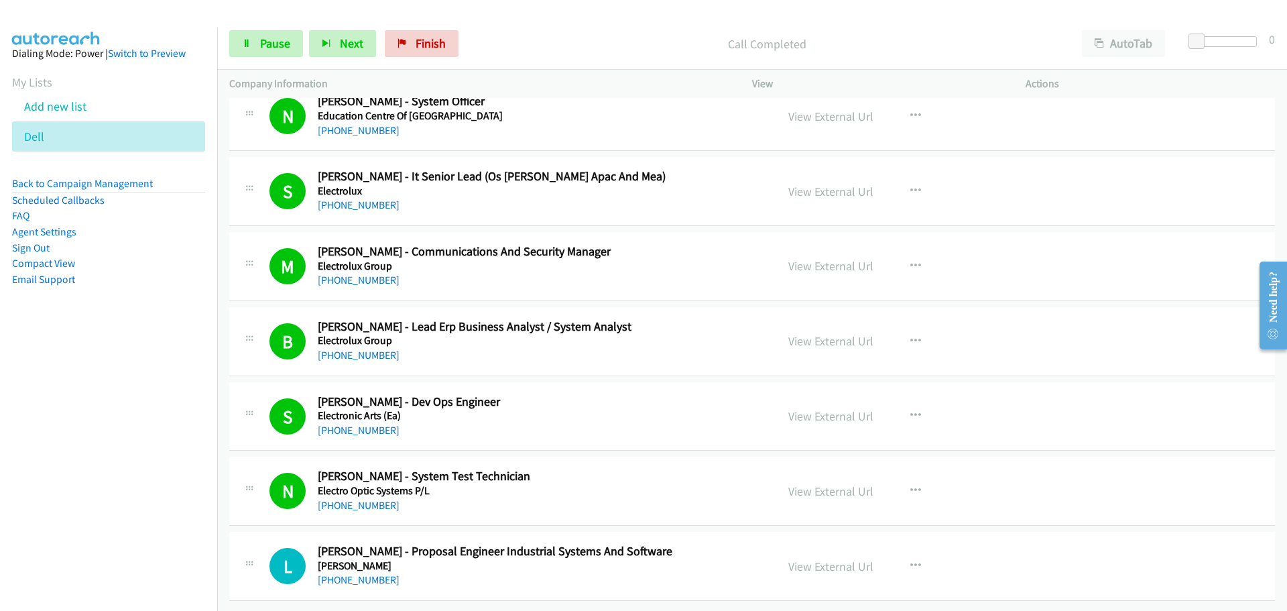
drag, startPoint x: 364, startPoint y: 568, endPoint x: 439, endPoint y: 564, distance: 75.1
click at [364, 573] on link "[PHONE_NUMBER]" at bounding box center [359, 579] width 82 height 13
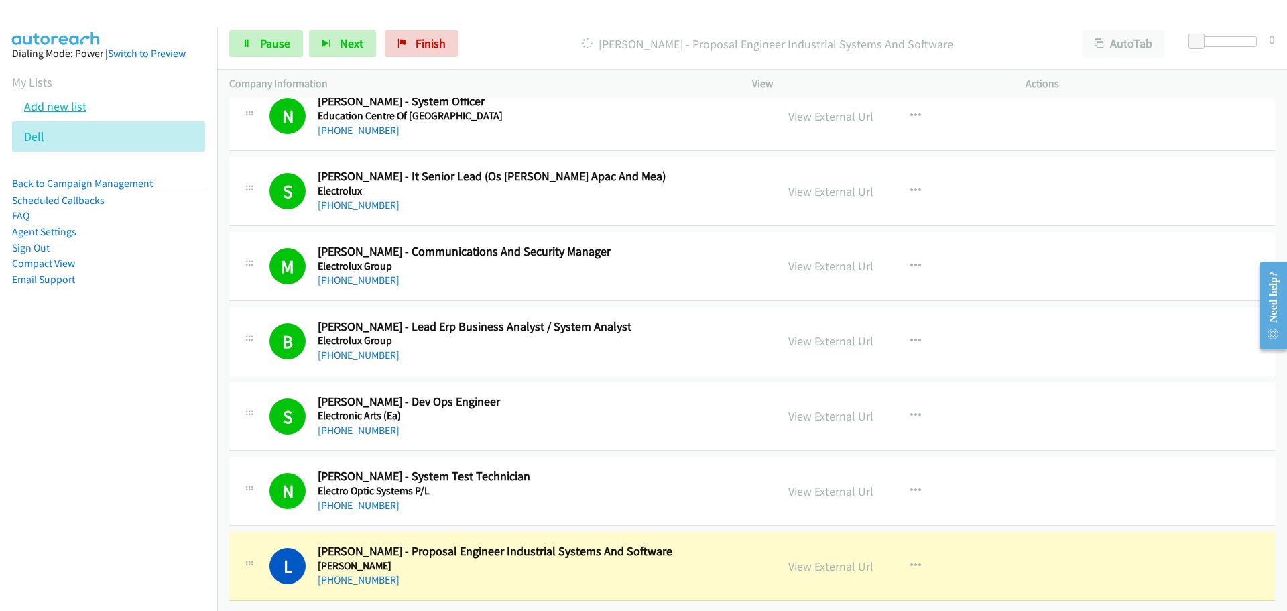
click at [69, 105] on link "Add new list" at bounding box center [55, 106] width 62 height 15
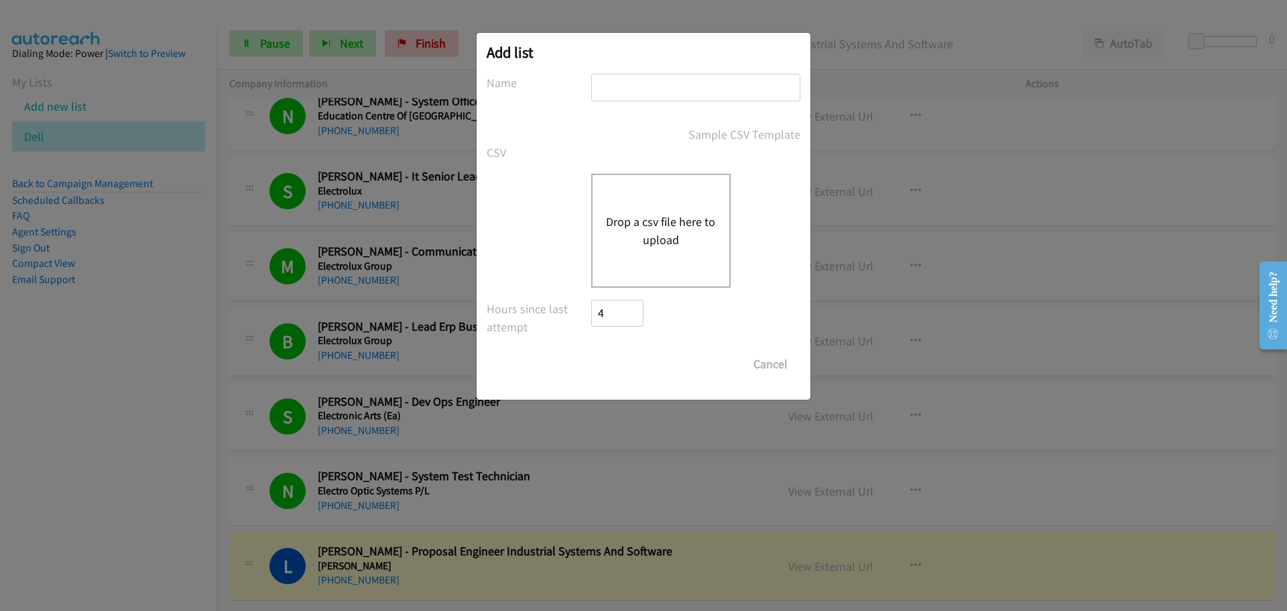
click at [642, 89] on input "text" at bounding box center [695, 87] width 209 height 27
type input "dell"
click at [664, 200] on div "Drop a csv file here to upload" at bounding box center [660, 231] width 139 height 114
click at [682, 228] on button "Drop a csv file here to upload" at bounding box center [661, 230] width 110 height 36
click at [659, 238] on button "Drop a csv file here to upload" at bounding box center [661, 230] width 110 height 36
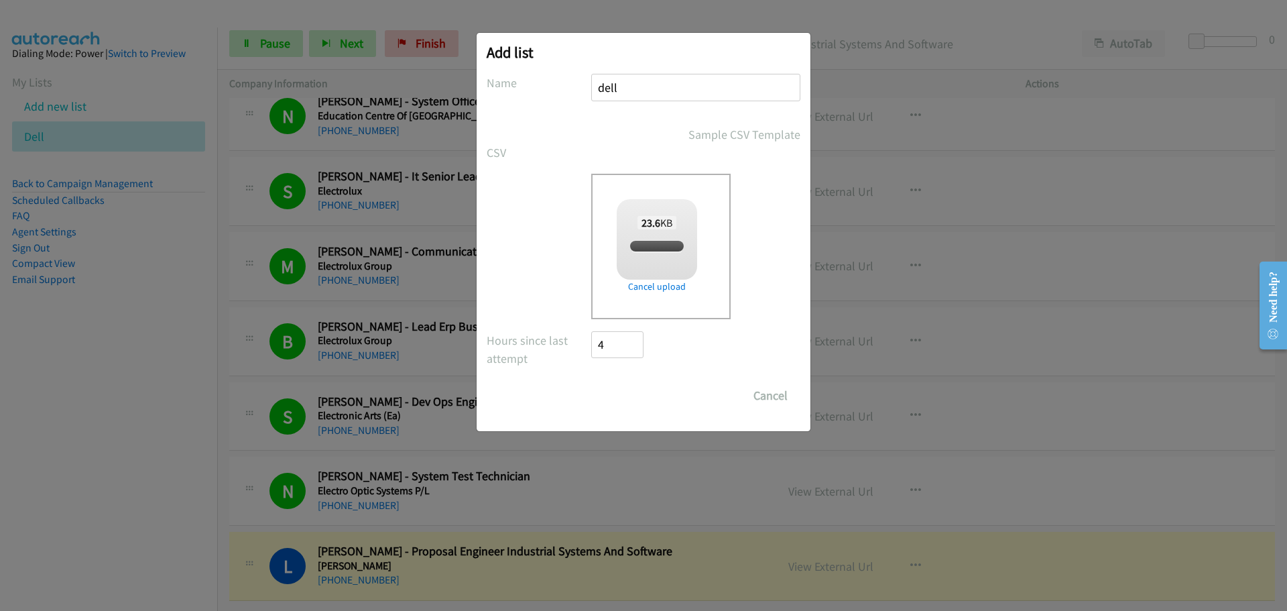
checkbox input "true"
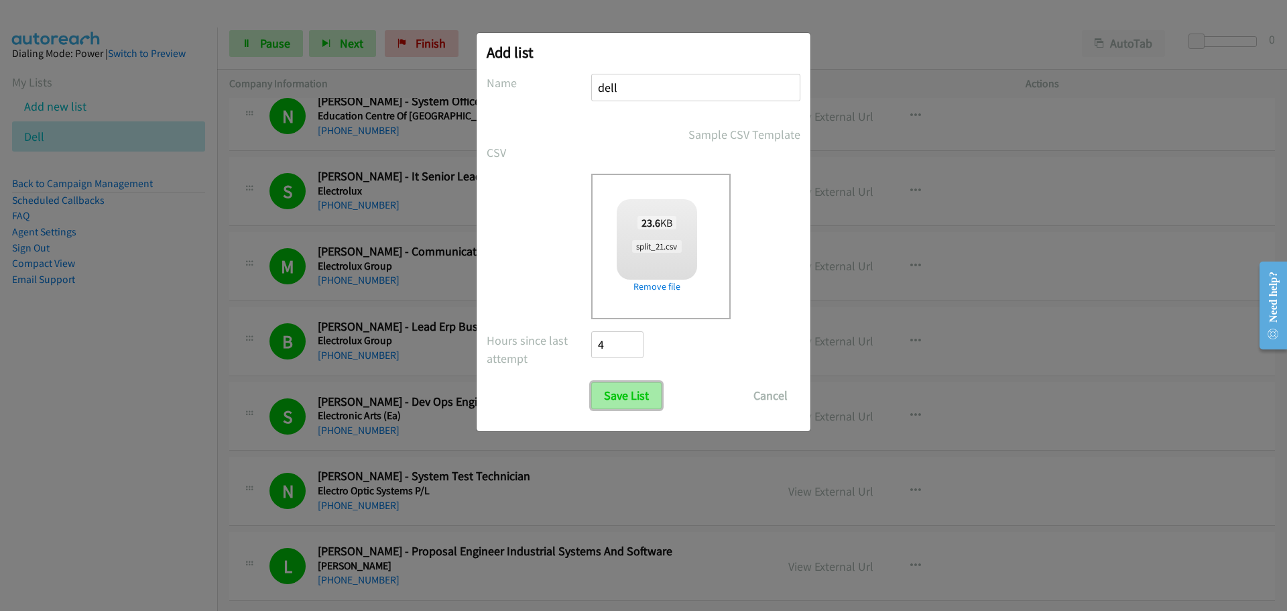
click at [631, 397] on input "Save List" at bounding box center [626, 395] width 70 height 27
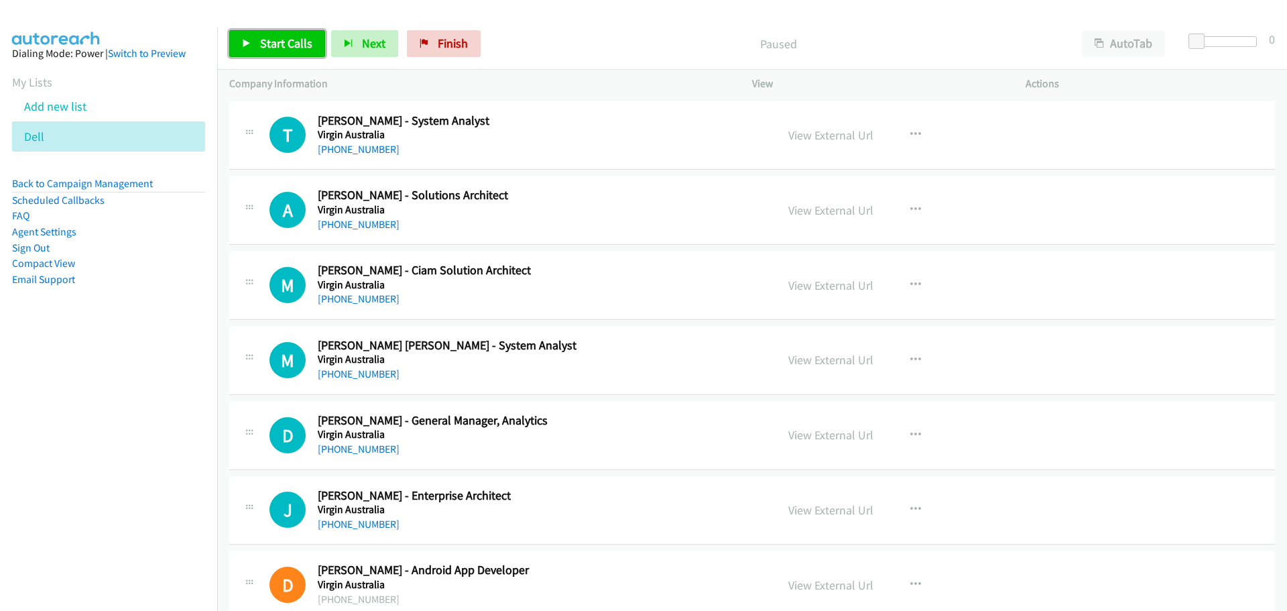
click at [255, 33] on link "Start Calls" at bounding box center [277, 43] width 96 height 27
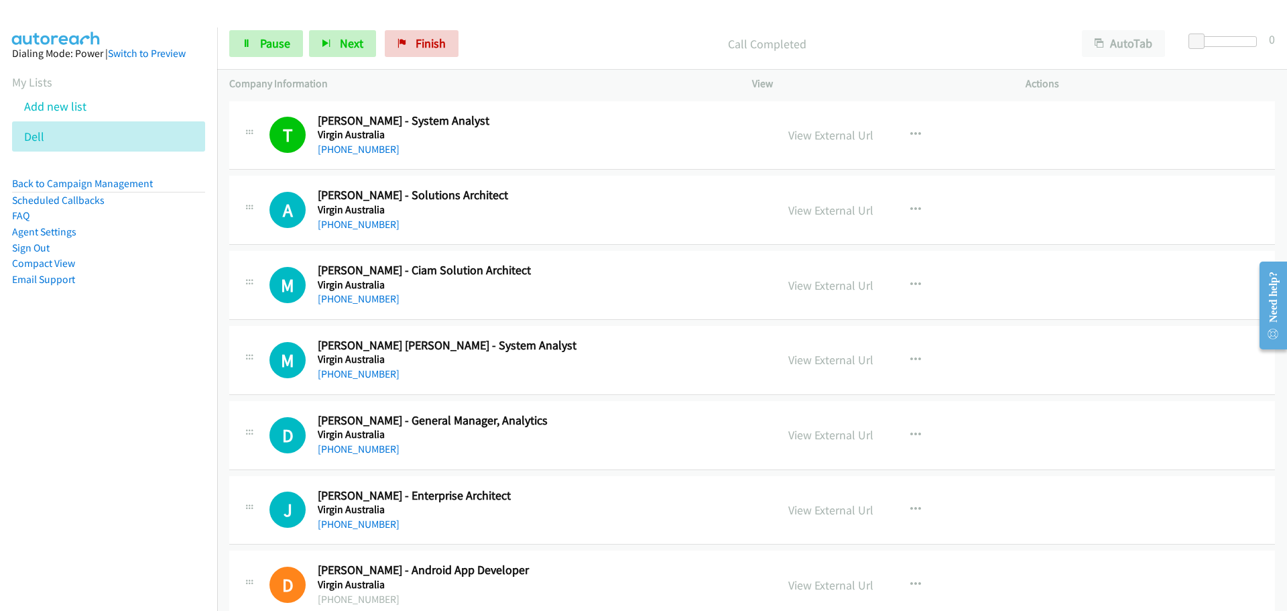
drag, startPoint x: 381, startPoint y: 222, endPoint x: 387, endPoint y: 214, distance: 9.7
click at [381, 222] on link "+61 415 529 089" at bounding box center [359, 224] width 82 height 13
click at [362, 296] on link "+61 410 435 884" at bounding box center [359, 298] width 82 height 13
drag, startPoint x: 353, startPoint y: 375, endPoint x: 363, endPoint y: 370, distance: 11.4
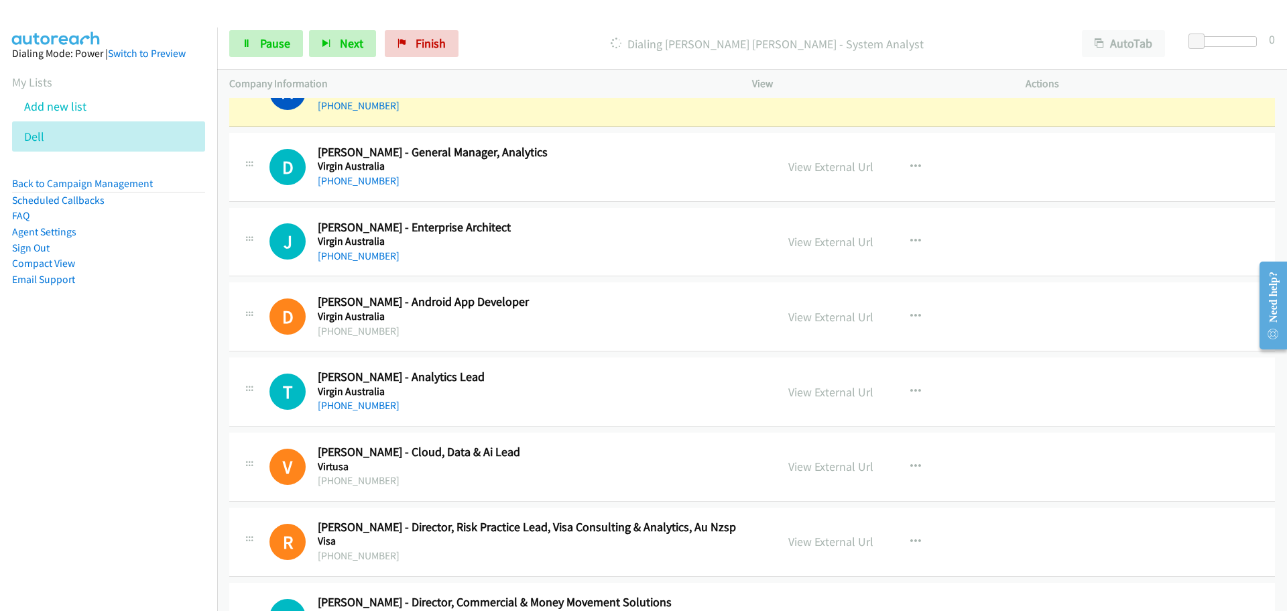
scroll to position [201, 0]
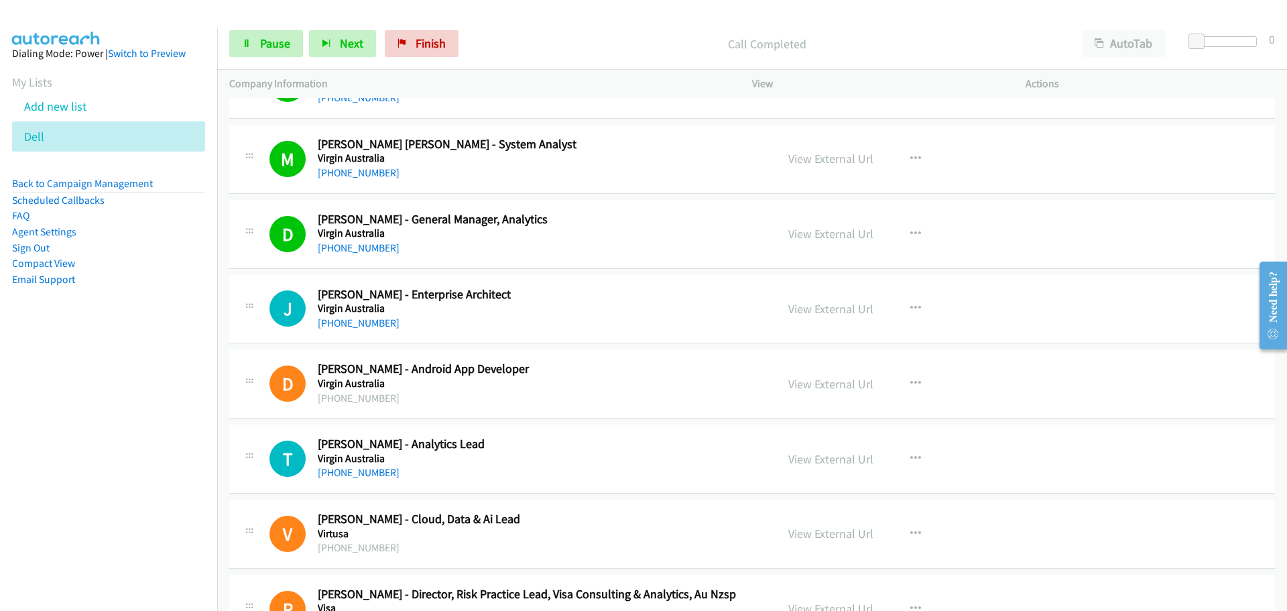
drag, startPoint x: 345, startPoint y: 320, endPoint x: 617, endPoint y: 324, distance: 271.5
click at [345, 320] on link "+61 430 471 881" at bounding box center [359, 322] width 82 height 13
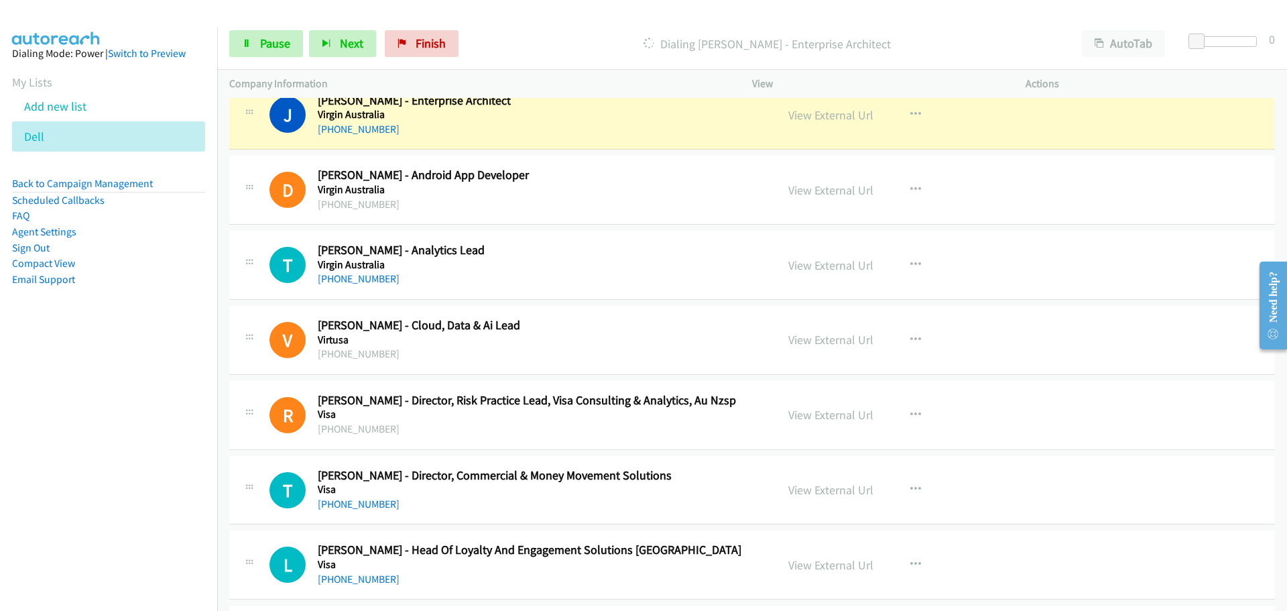
scroll to position [402, 0]
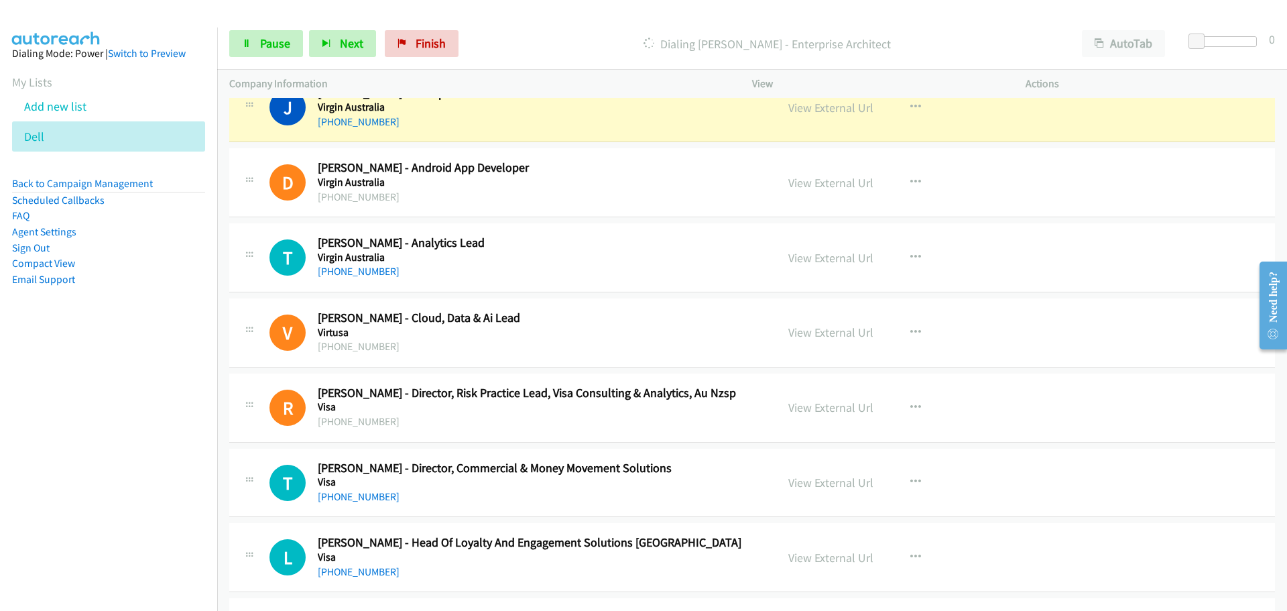
drag, startPoint x: 345, startPoint y: 273, endPoint x: 430, endPoint y: 277, distance: 85.3
click at [345, 273] on link "+61 2 8666 8653" at bounding box center [359, 271] width 82 height 13
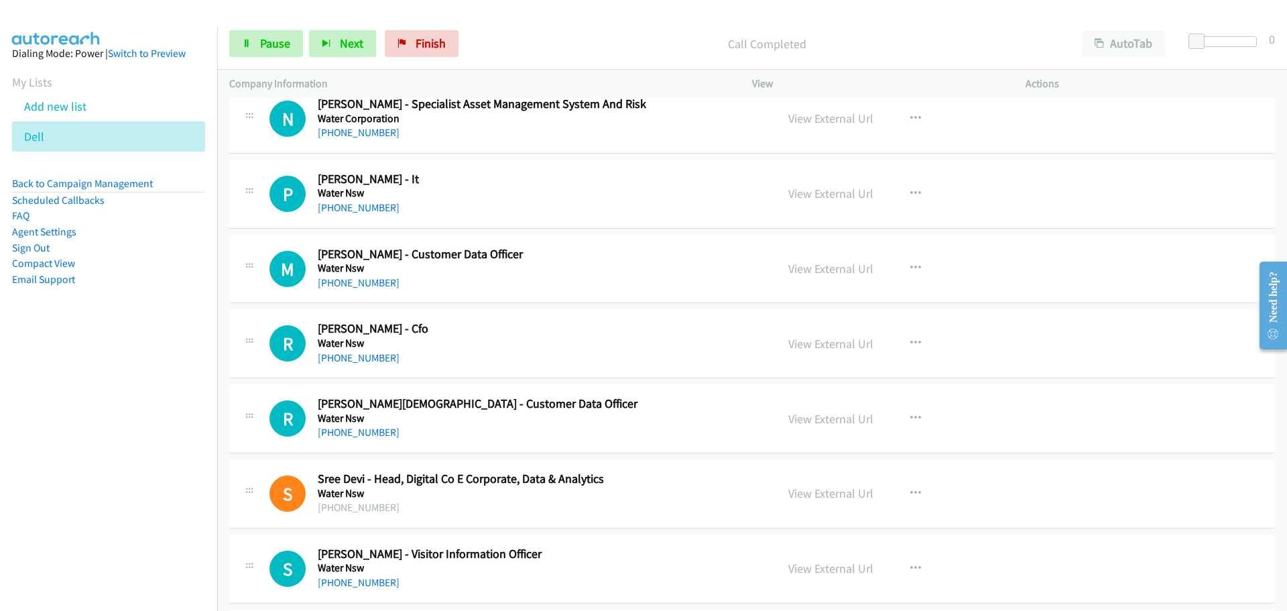
scroll to position [3016, 0]
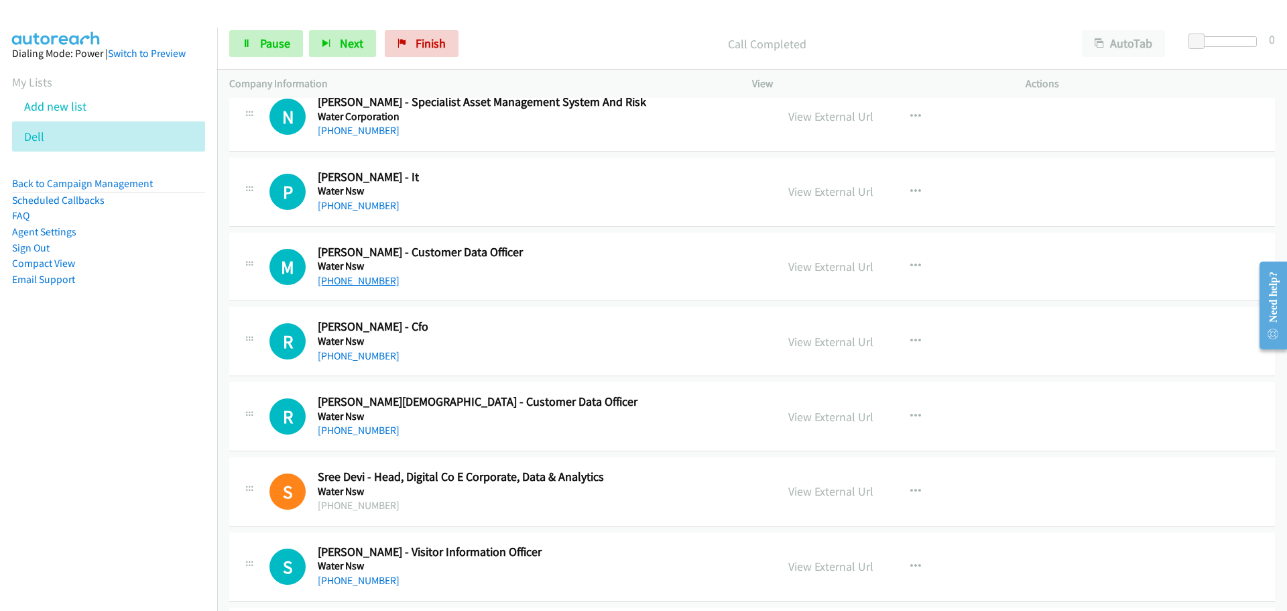
click at [353, 284] on link "+61 438 495 305" at bounding box center [359, 280] width 82 height 13
click at [1220, 351] on div "R Callback Scheduled Rod Wharton - Cfo Water Nsw Australia/Sydney +61 428 684 3…" at bounding box center [752, 341] width 1046 height 69
